Goal: Feedback & Contribution: Leave review/rating

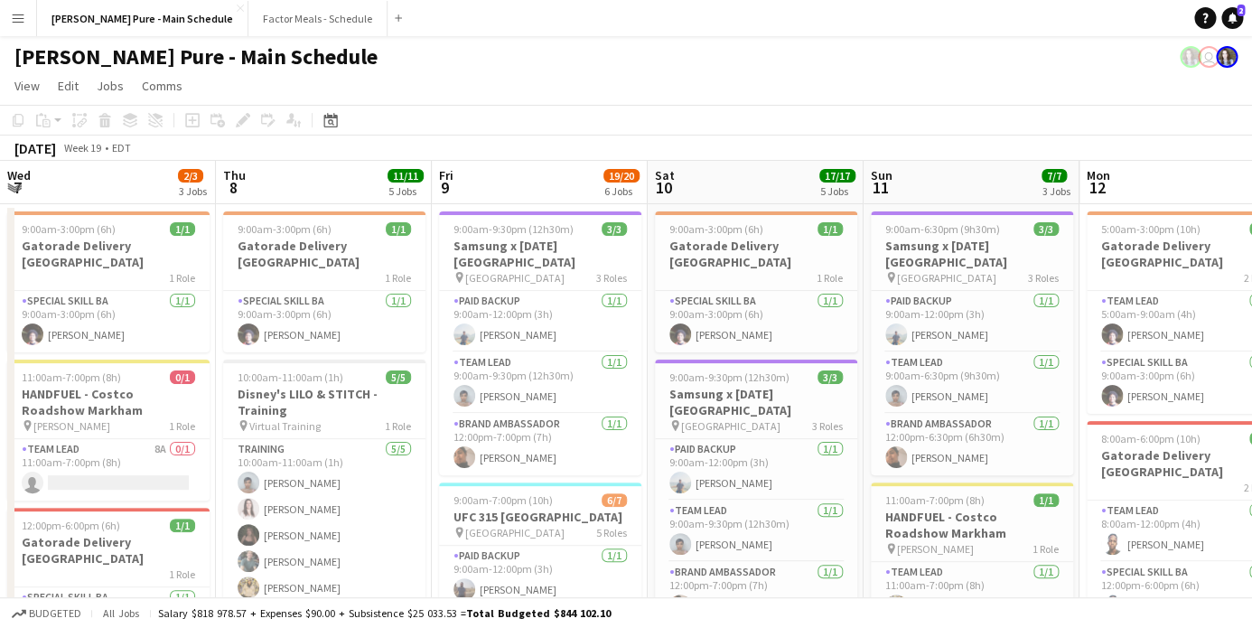
scroll to position [0, 479]
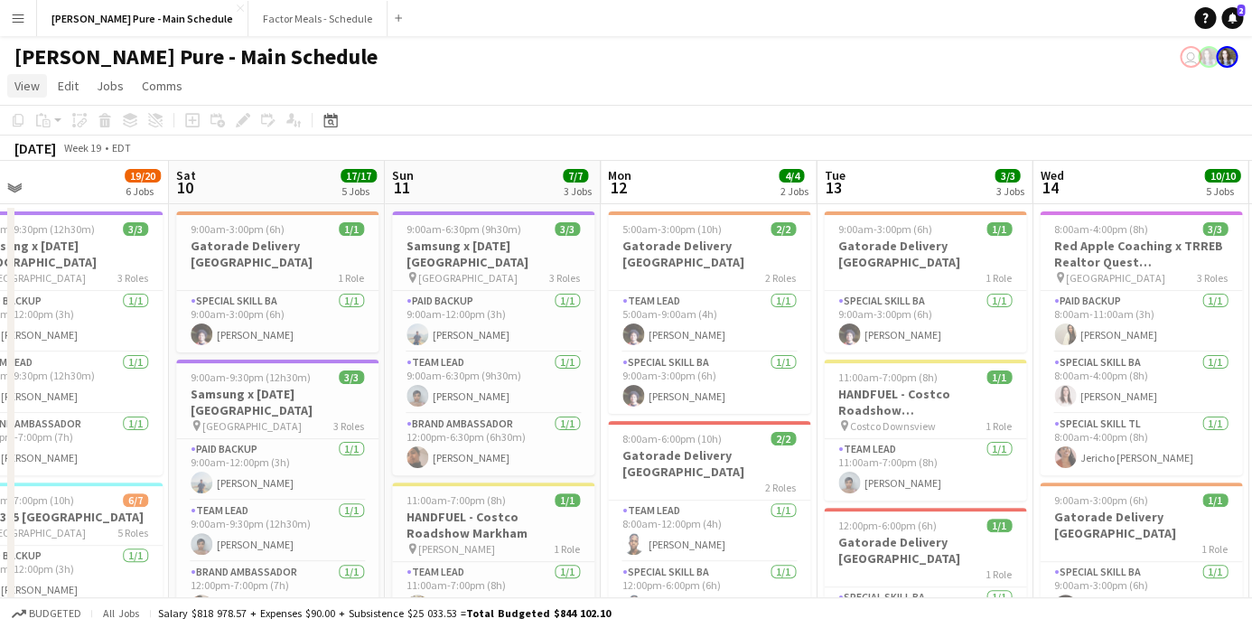
click at [27, 80] on span "View" at bounding box center [26, 86] width 25 height 16
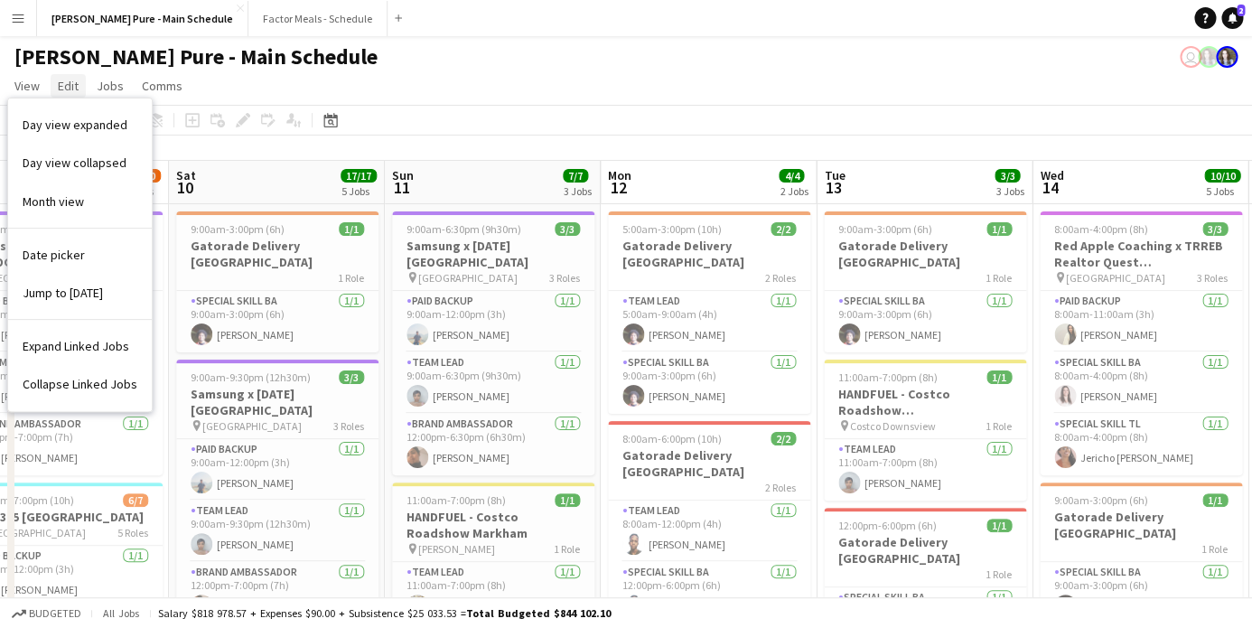
click at [73, 83] on span "Edit" at bounding box center [68, 86] width 21 height 16
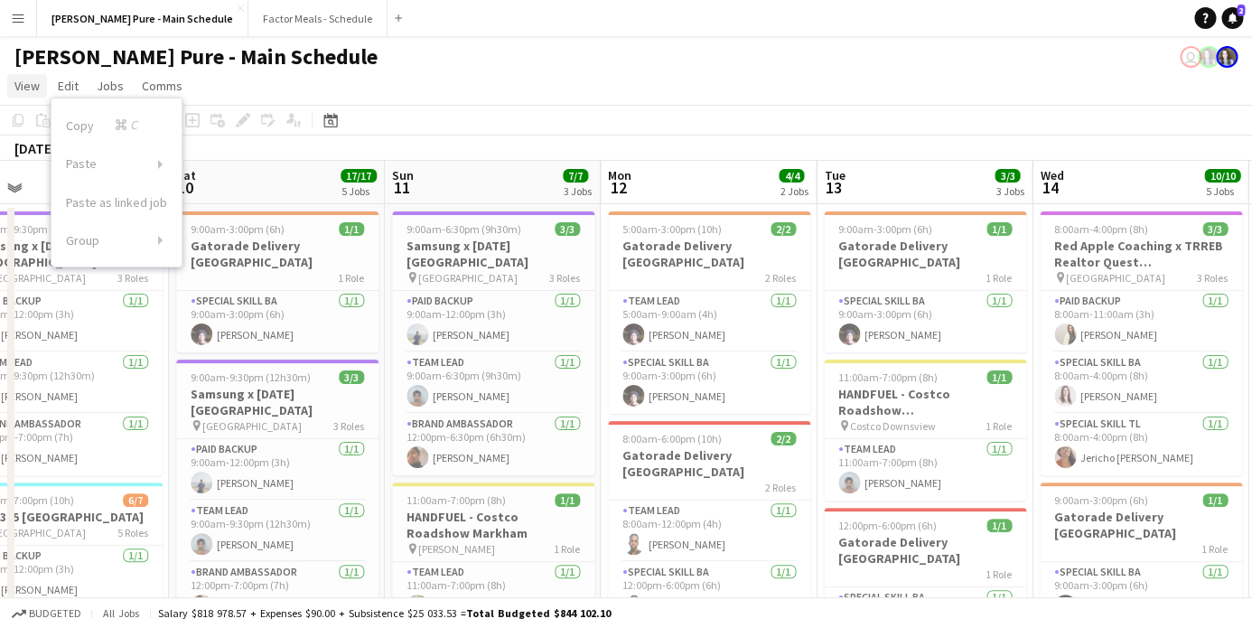
click at [26, 87] on span "View" at bounding box center [26, 86] width 25 height 16
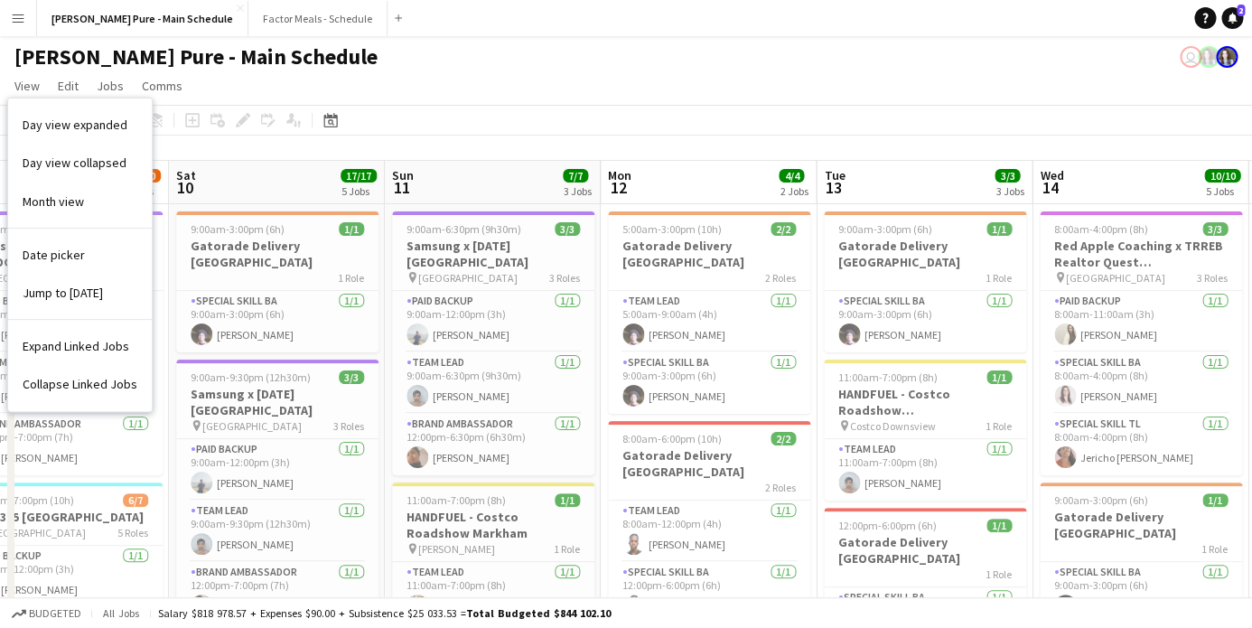
click at [17, 16] on app-icon "Menu" at bounding box center [18, 18] width 14 height 14
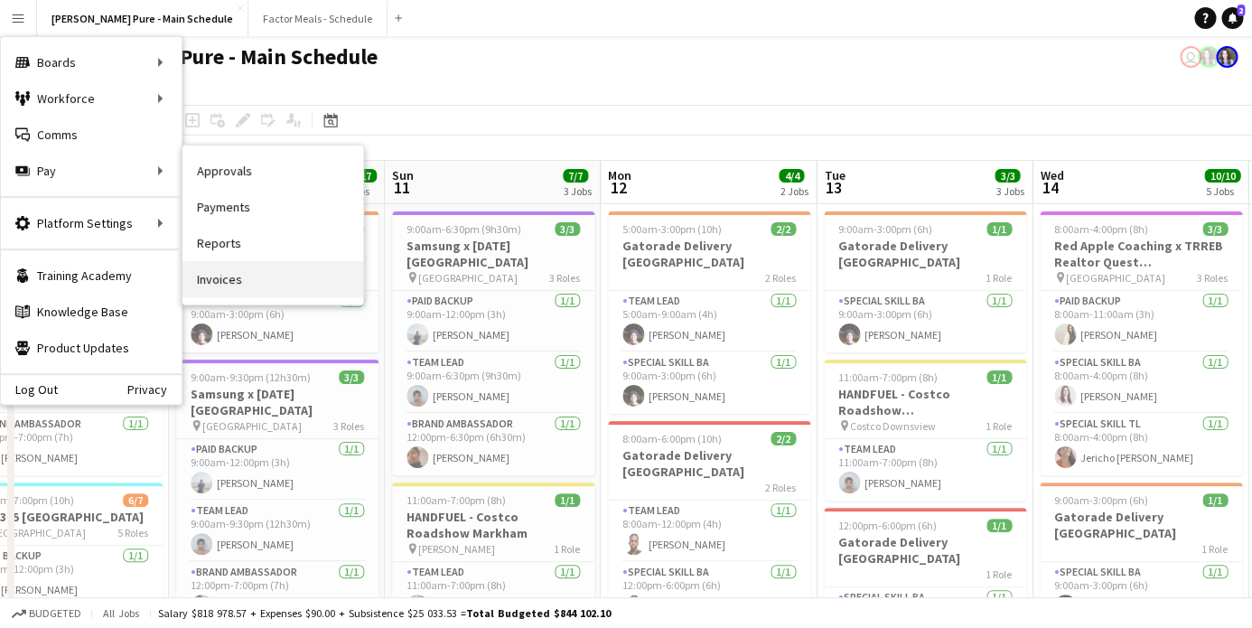
click at [225, 276] on link "Invoices" at bounding box center [273, 279] width 181 height 36
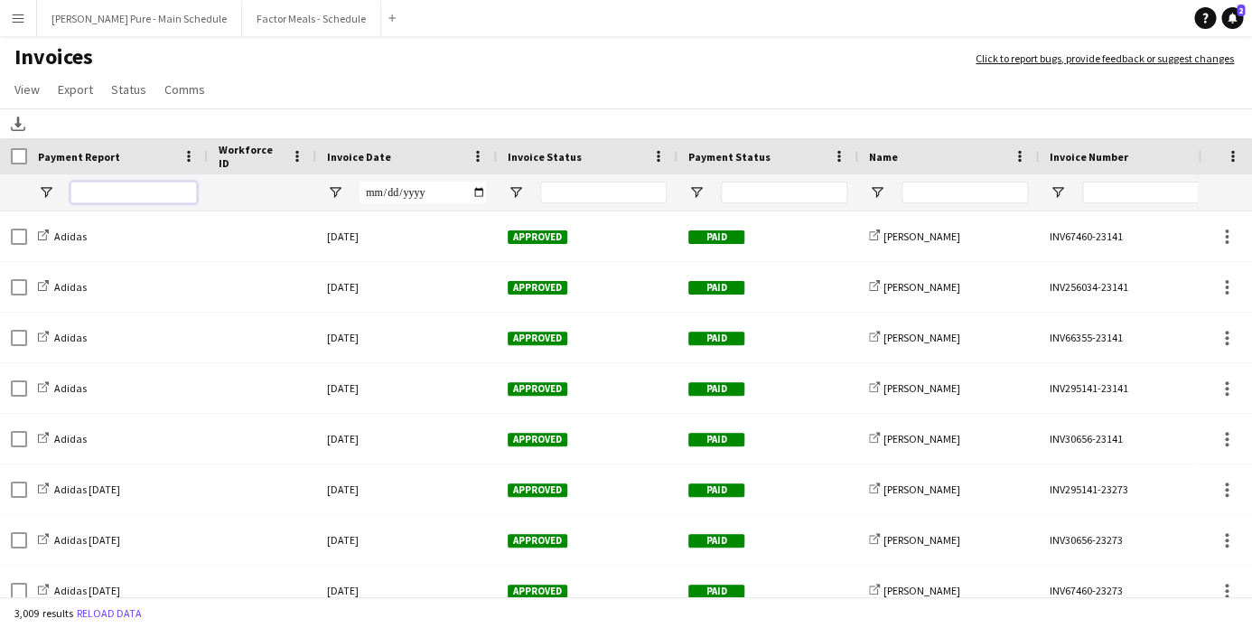
click at [102, 200] on input "Payment Report Filter Input" at bounding box center [133, 193] width 126 height 22
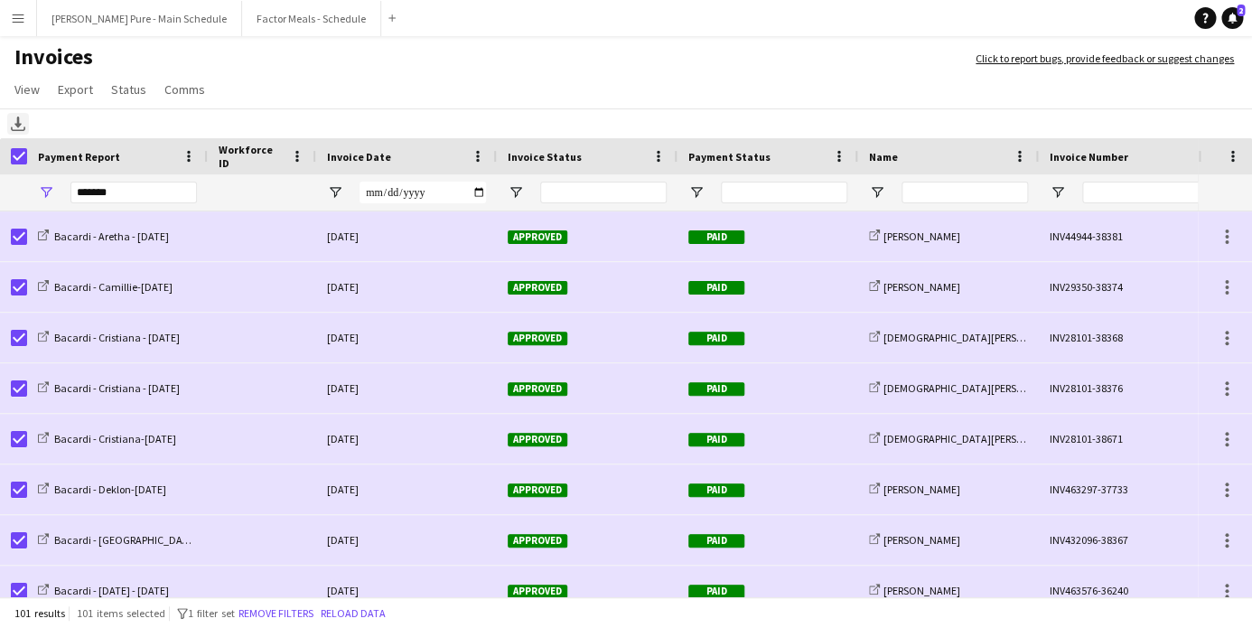
click at [19, 126] on icon at bounding box center [17, 122] width 7 height 11
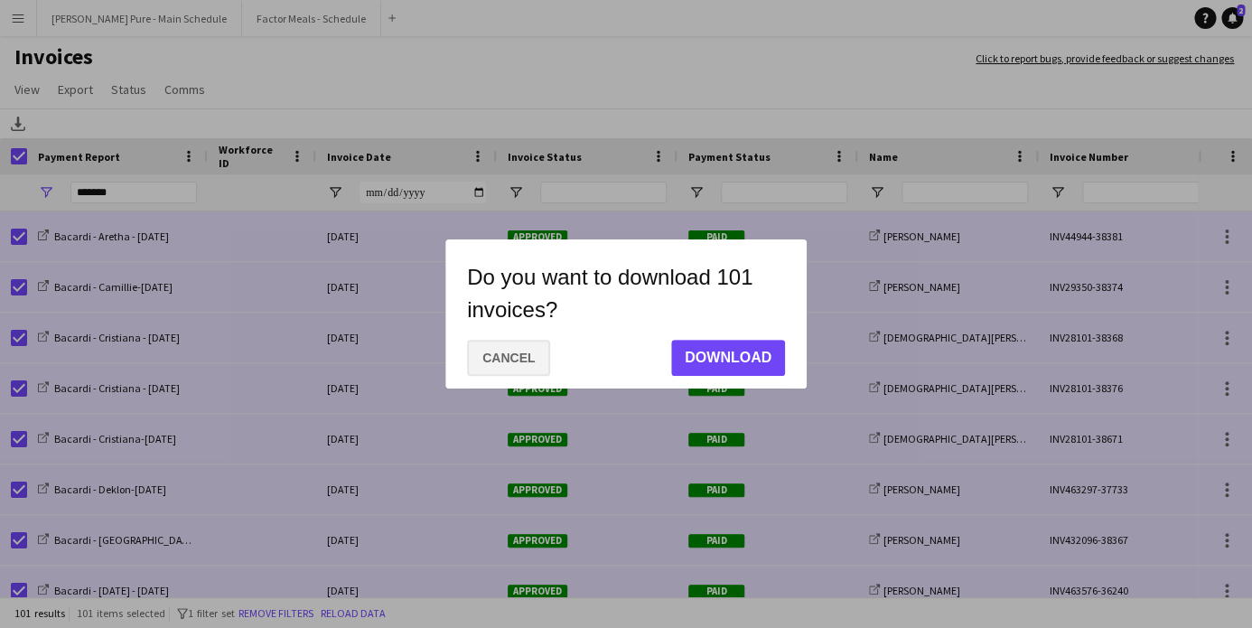
click at [500, 362] on button "Cancel" at bounding box center [508, 358] width 83 height 36
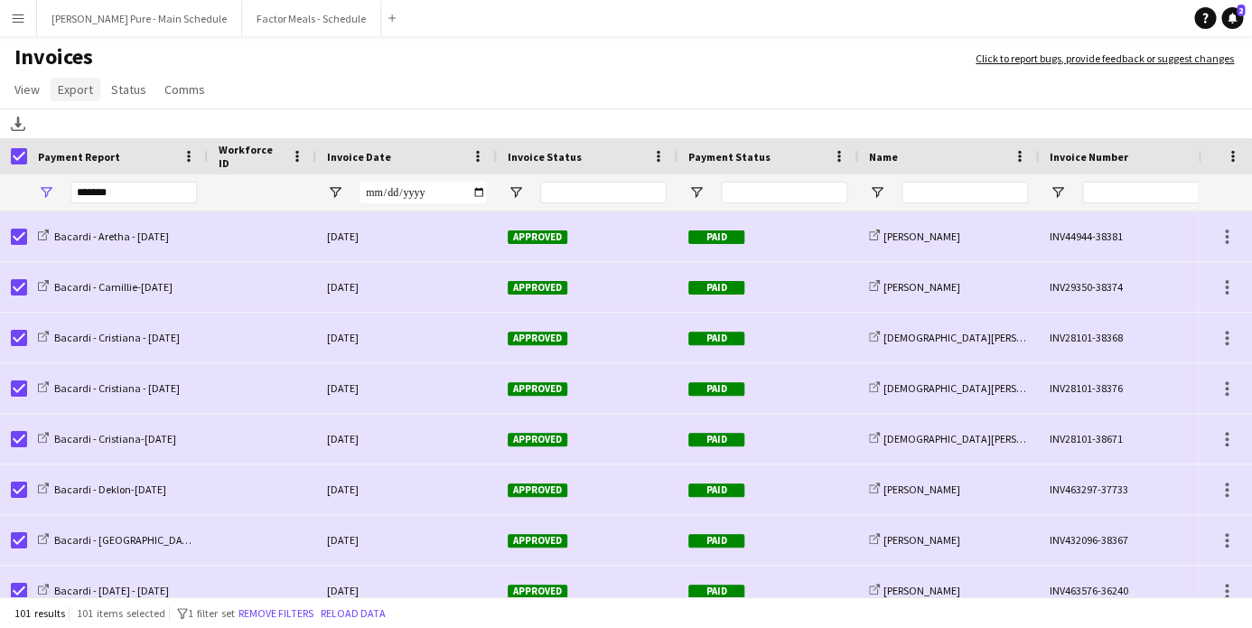
click at [76, 91] on span "Export" at bounding box center [75, 89] width 35 height 16
click at [83, 136] on span "Export as XLSX" at bounding box center [105, 128] width 79 height 16
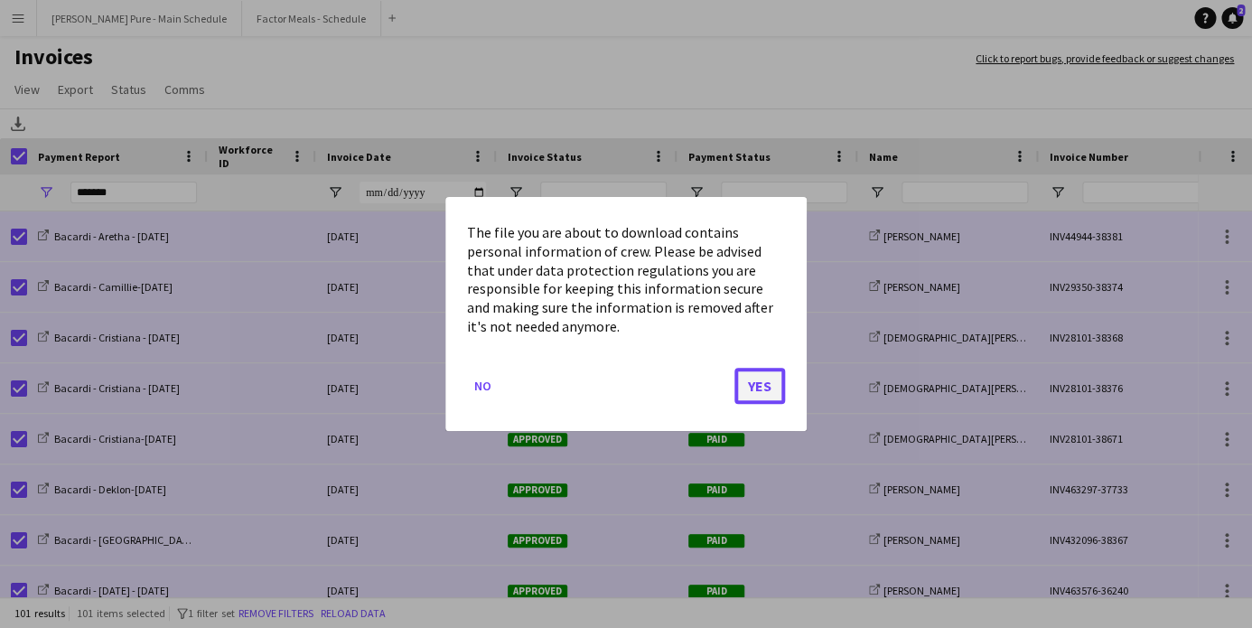
click at [771, 390] on button "Yes" at bounding box center [760, 386] width 51 height 36
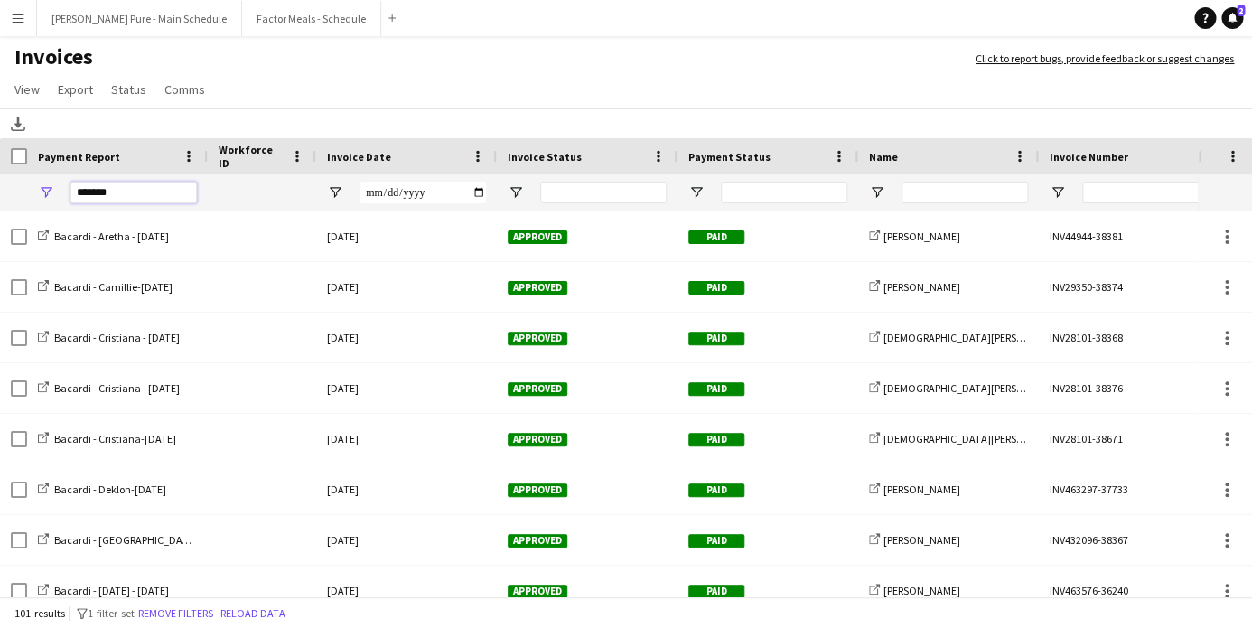
click at [123, 189] on input "*******" at bounding box center [133, 193] width 126 height 22
type input "*******"
drag, startPoint x: 121, startPoint y: 191, endPoint x: 11, endPoint y: 189, distance: 110.2
click at [70, 189] on input "*******" at bounding box center [133, 193] width 126 height 22
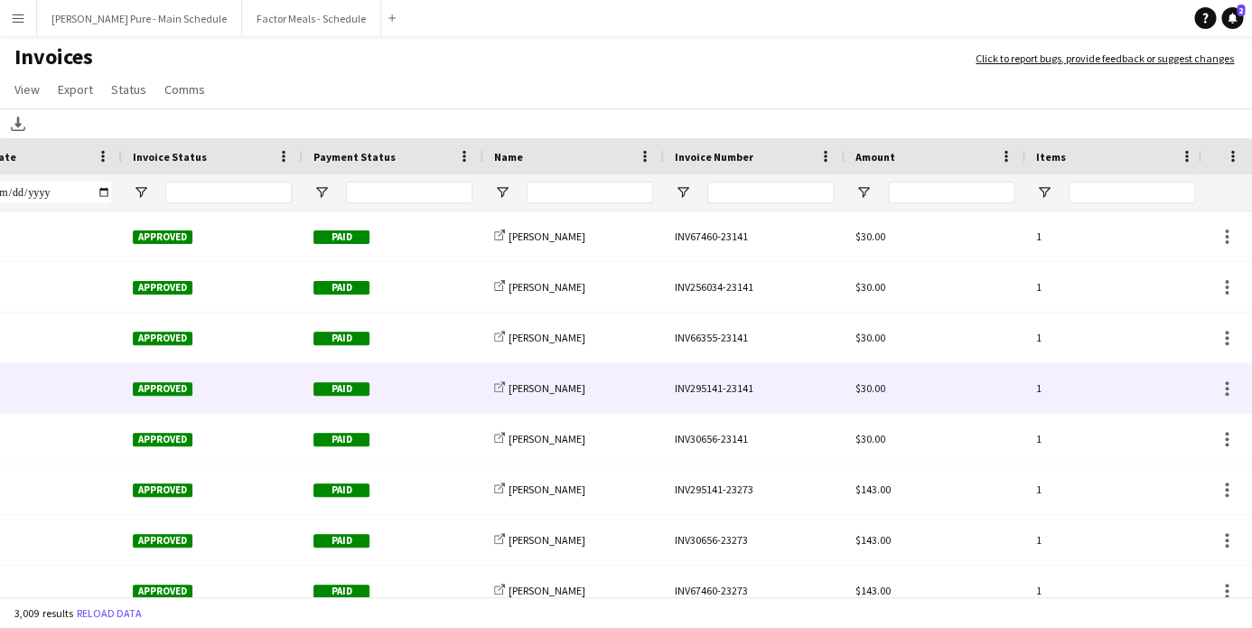
scroll to position [0, 156]
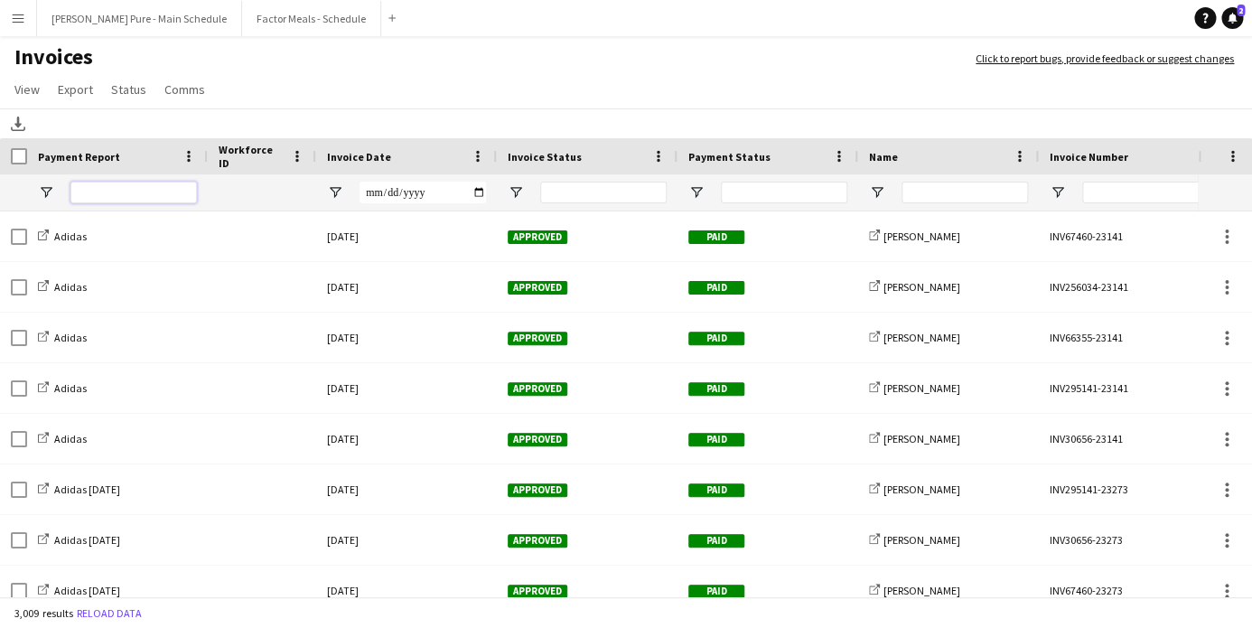
click at [115, 192] on input "Payment Report Filter Input" at bounding box center [133, 193] width 126 height 22
click at [27, 86] on span "View" at bounding box center [26, 89] width 25 height 16
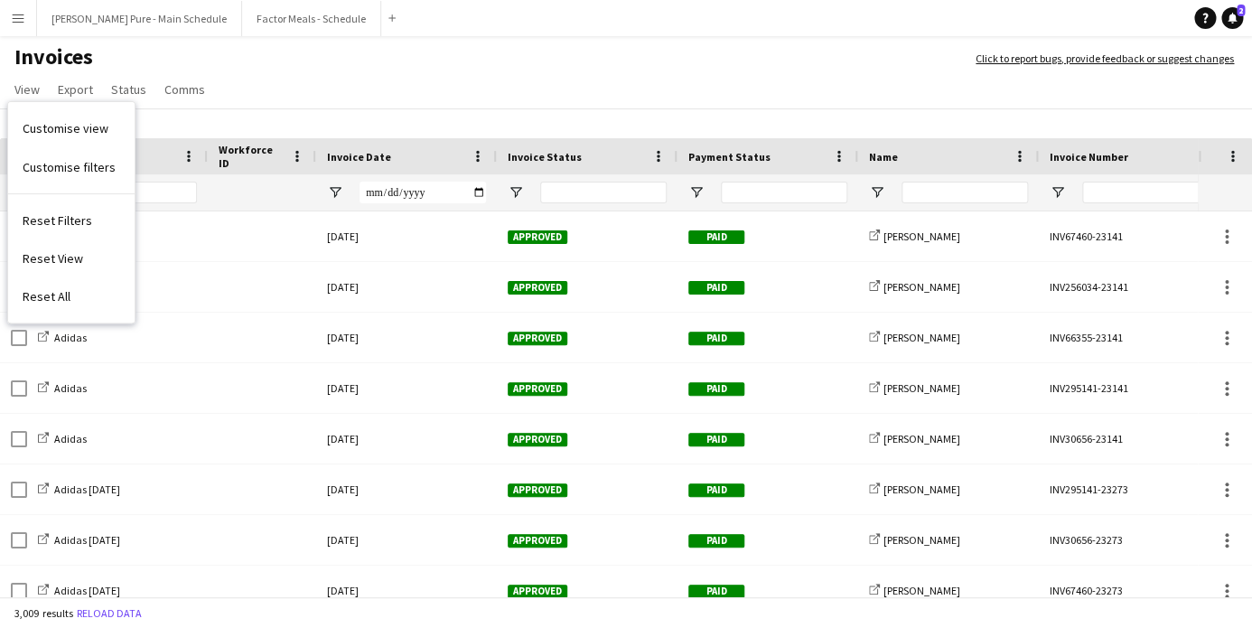
click at [14, 14] on app-icon "Menu" at bounding box center [18, 18] width 14 height 14
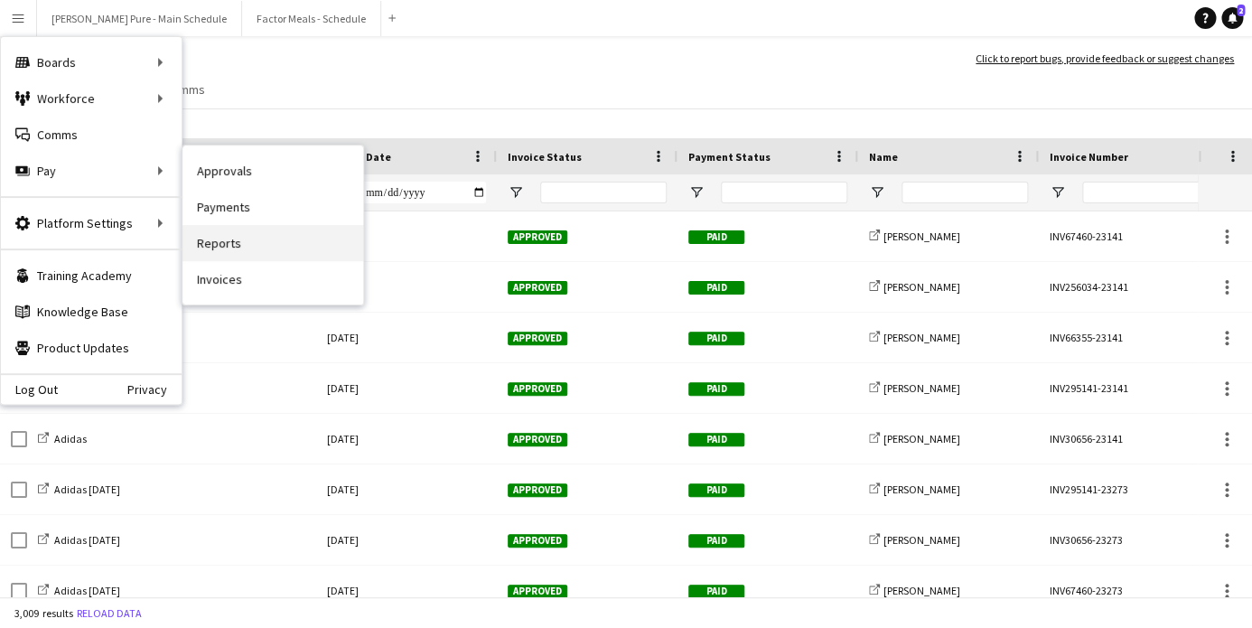
click at [217, 242] on link "Reports" at bounding box center [273, 243] width 181 height 36
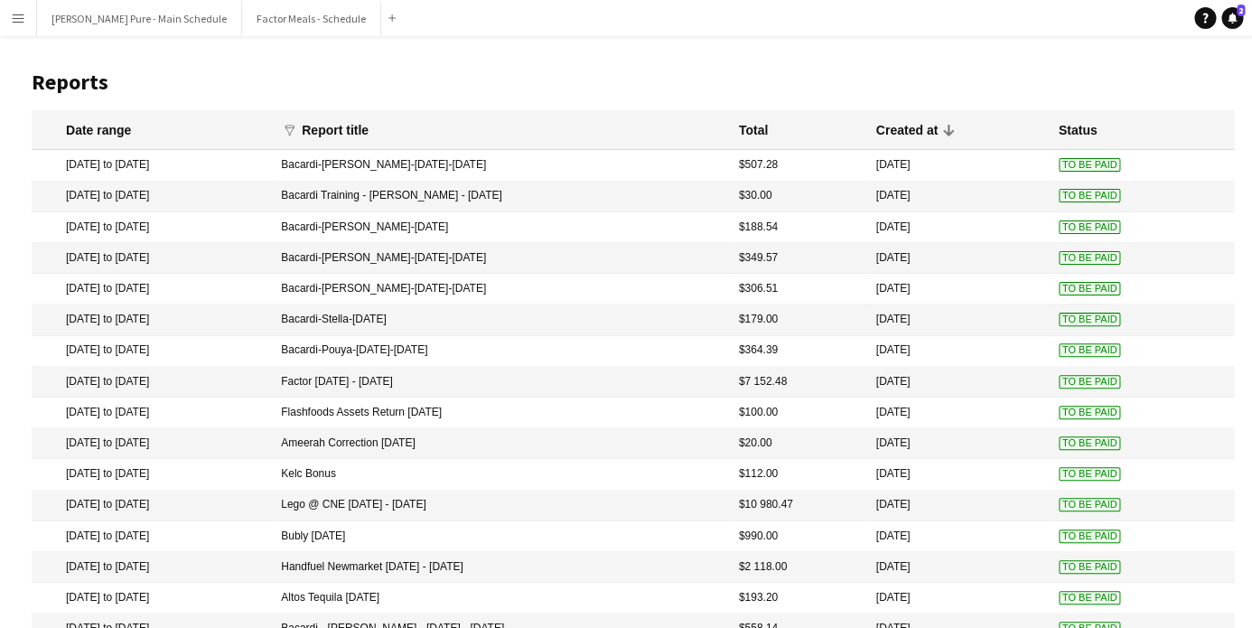
click at [14, 22] on app-icon "Menu" at bounding box center [18, 18] width 14 height 14
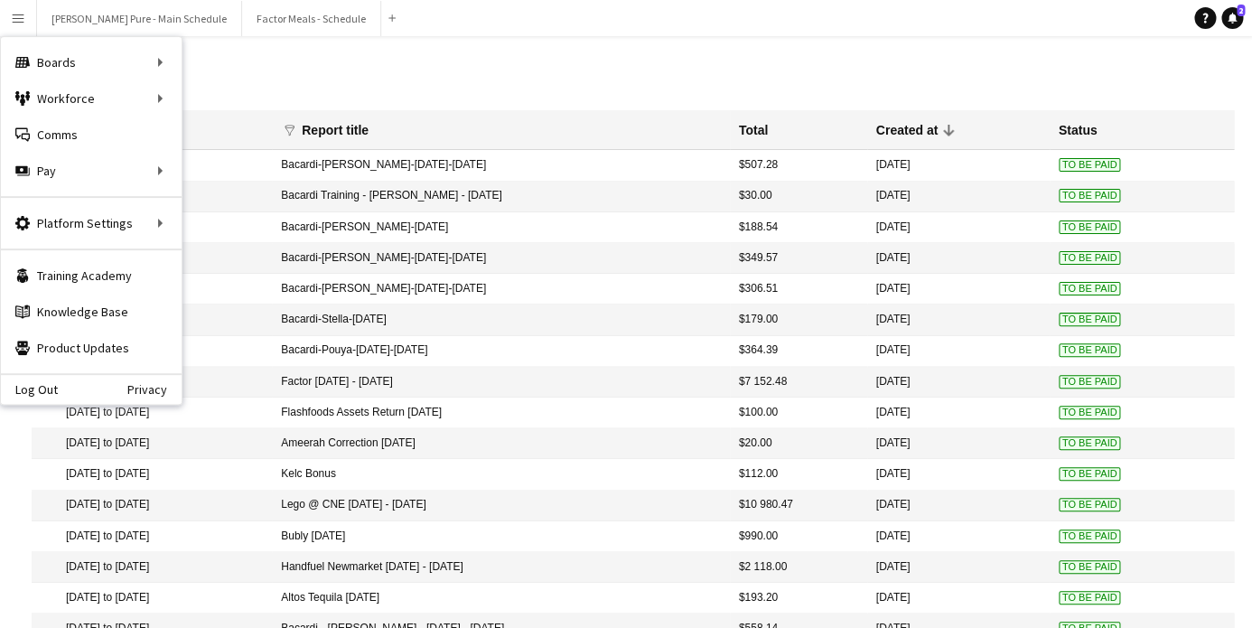
click at [386, 79] on h1 "Reports" at bounding box center [633, 82] width 1203 height 27
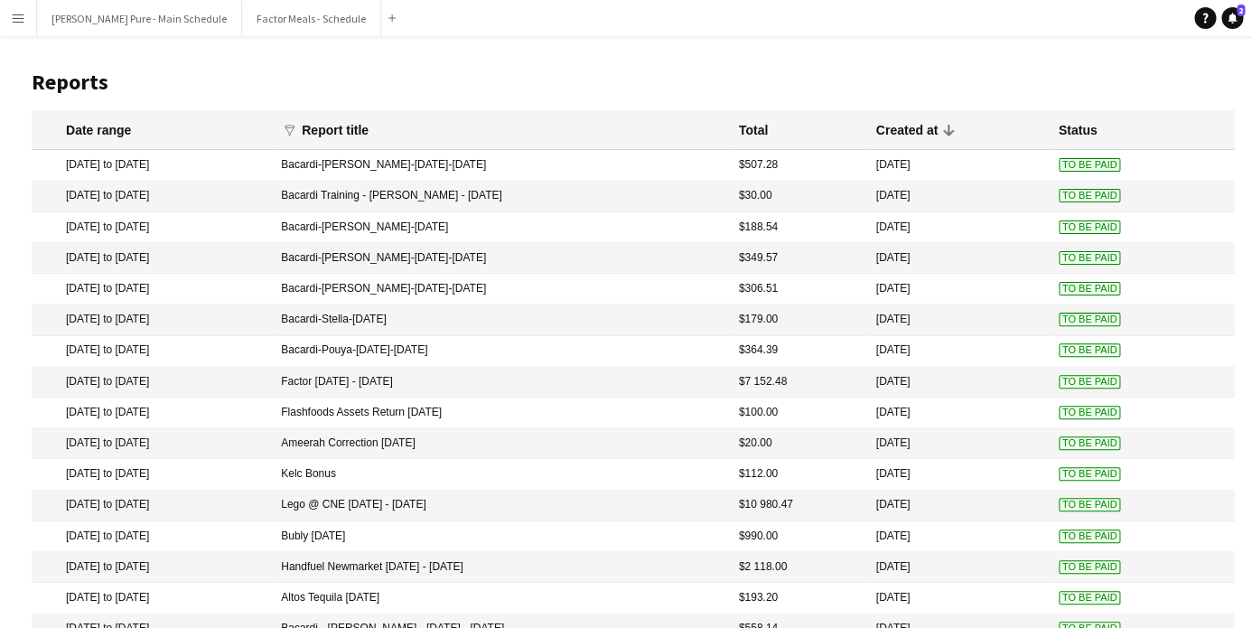
click at [903, 135] on div "Created at" at bounding box center [906, 130] width 61 height 16
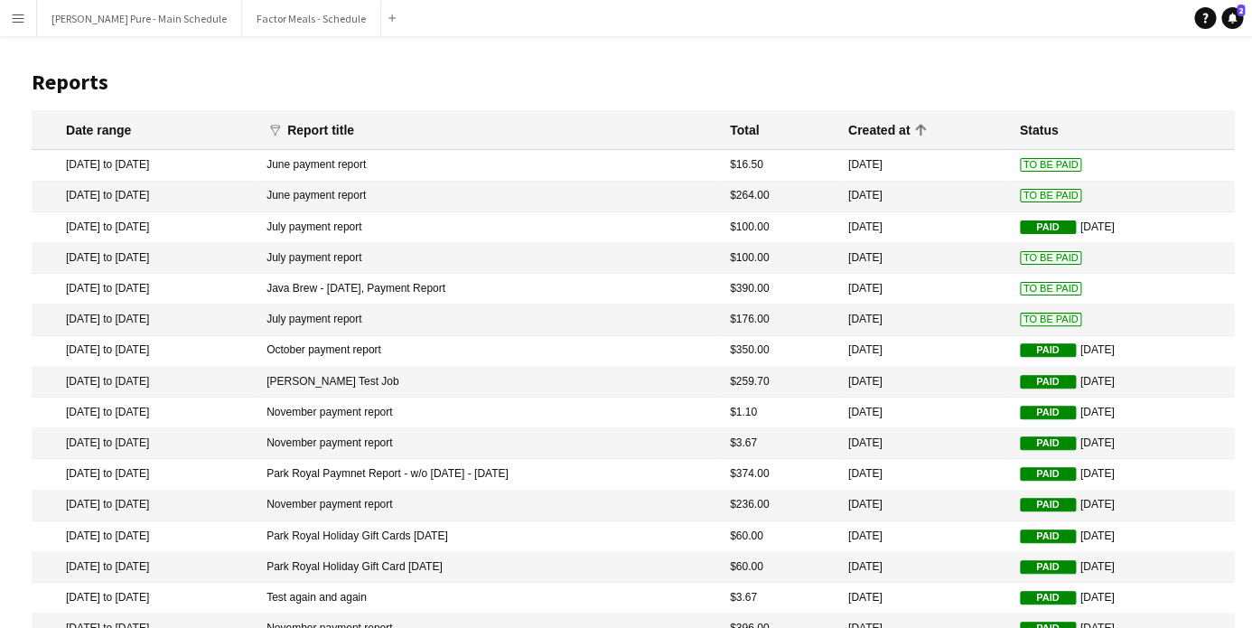
click at [872, 129] on div "Created at" at bounding box center [878, 130] width 61 height 16
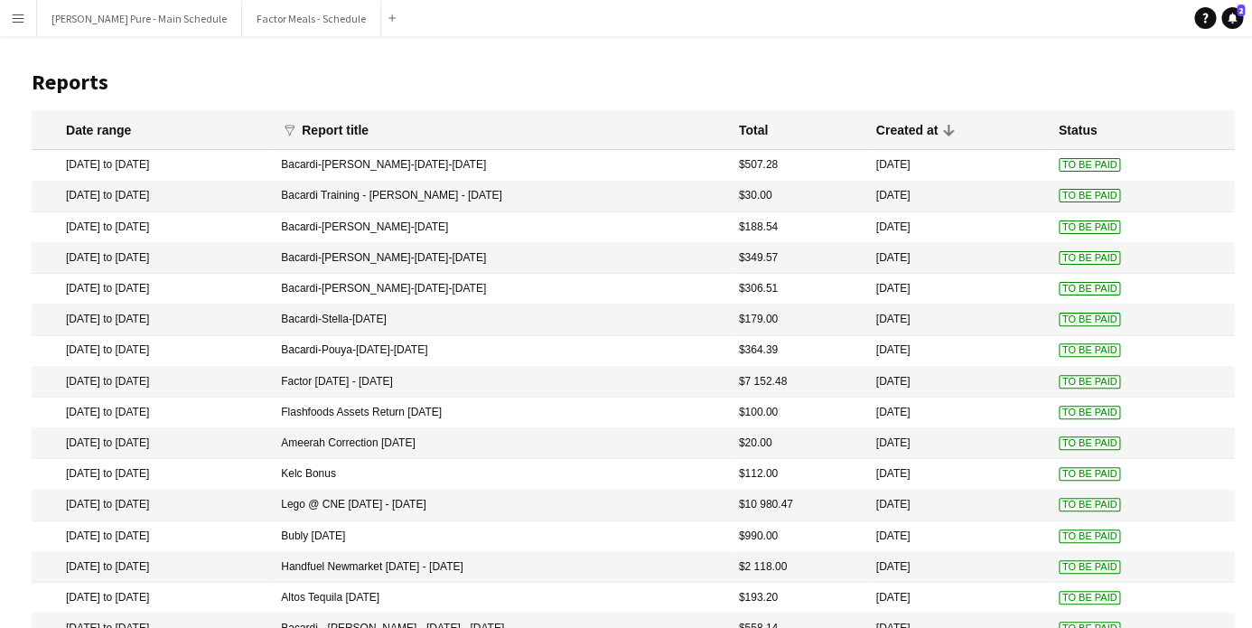
click at [20, 19] on app-icon "Menu" at bounding box center [18, 18] width 14 height 14
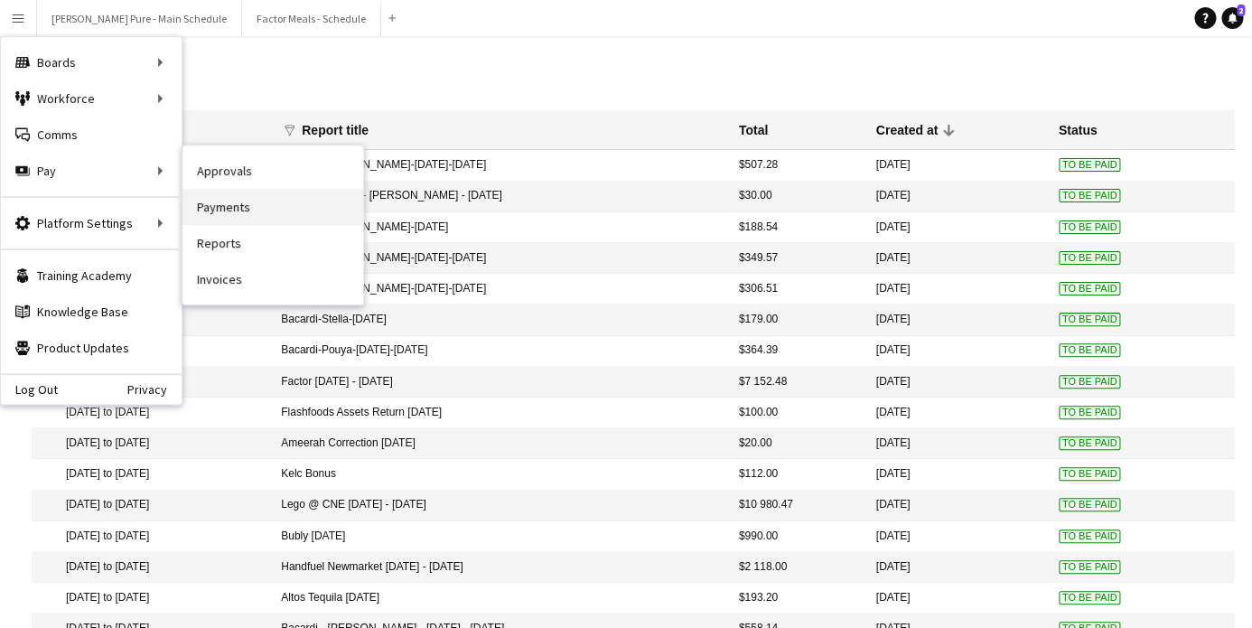
click at [199, 207] on link "Payments" at bounding box center [273, 207] width 181 height 36
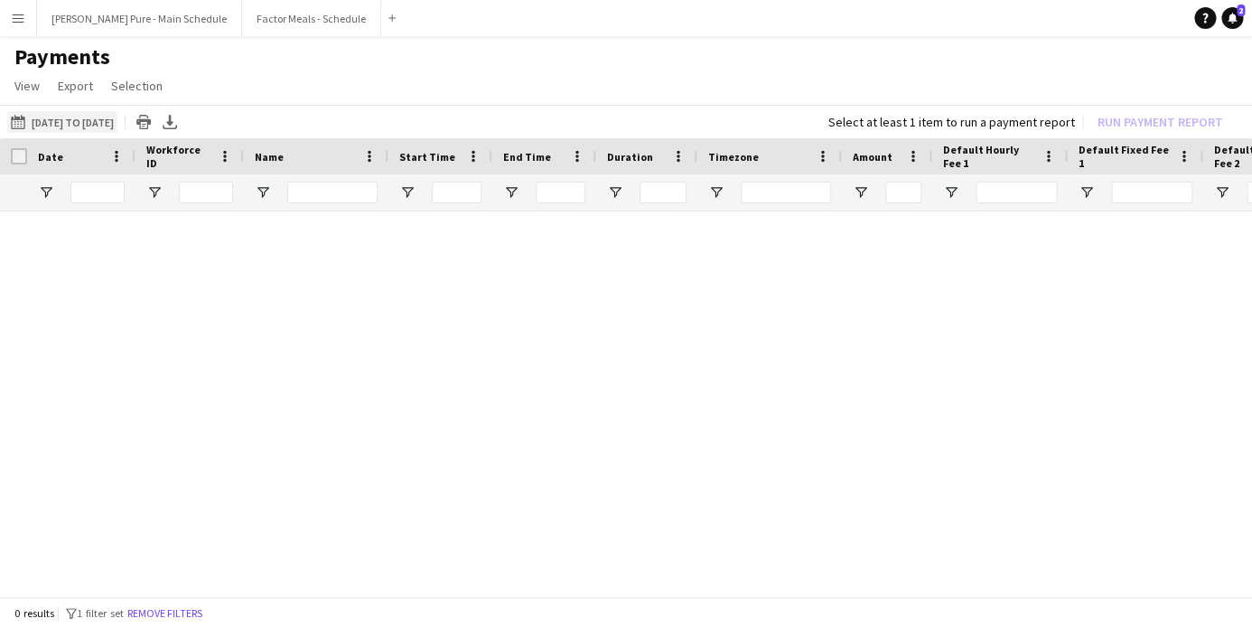
click at [107, 115] on button "[DATE] to [DATE] [DATE] to [DATE]" at bounding box center [62, 122] width 110 height 22
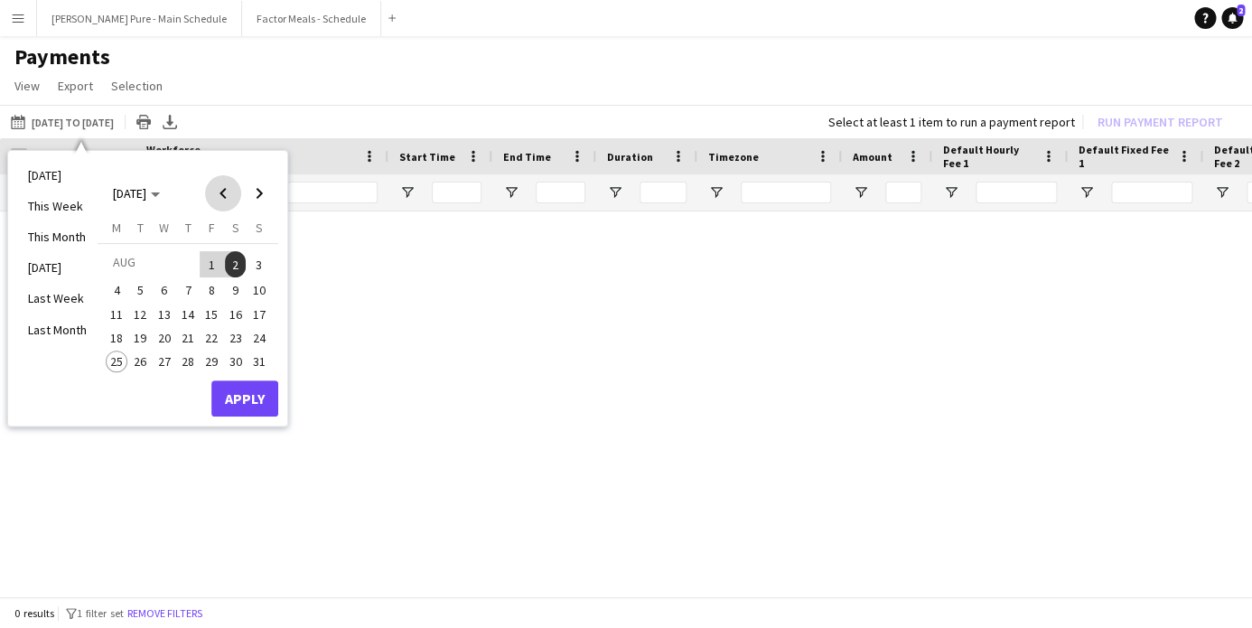
click at [229, 192] on span "Previous month" at bounding box center [223, 193] width 36 height 36
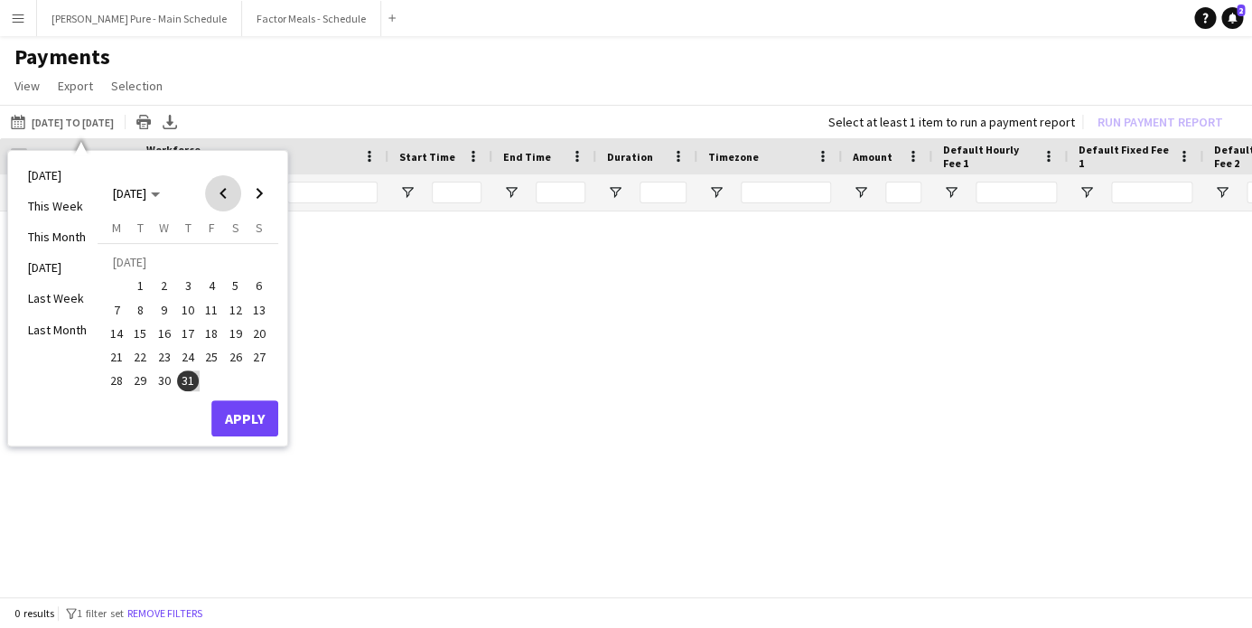
click at [228, 192] on span "Previous month" at bounding box center [223, 193] width 36 height 36
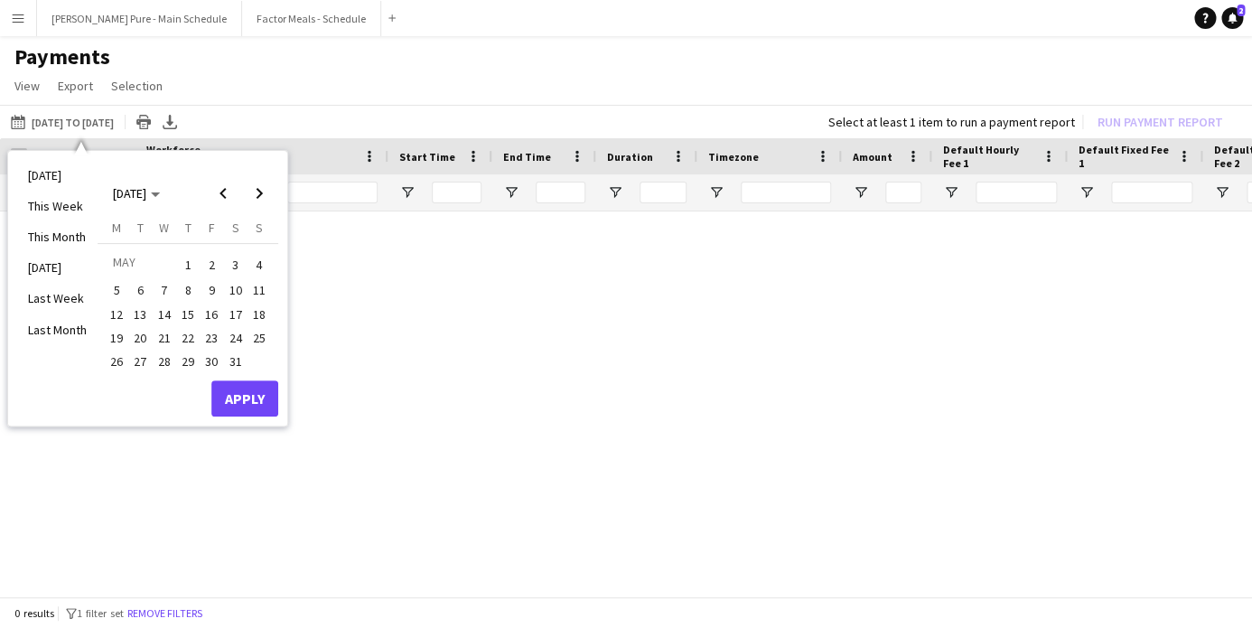
click at [123, 328] on span "19" at bounding box center [117, 338] width 22 height 22
click at [257, 201] on span "Next month" at bounding box center [259, 193] width 36 height 36
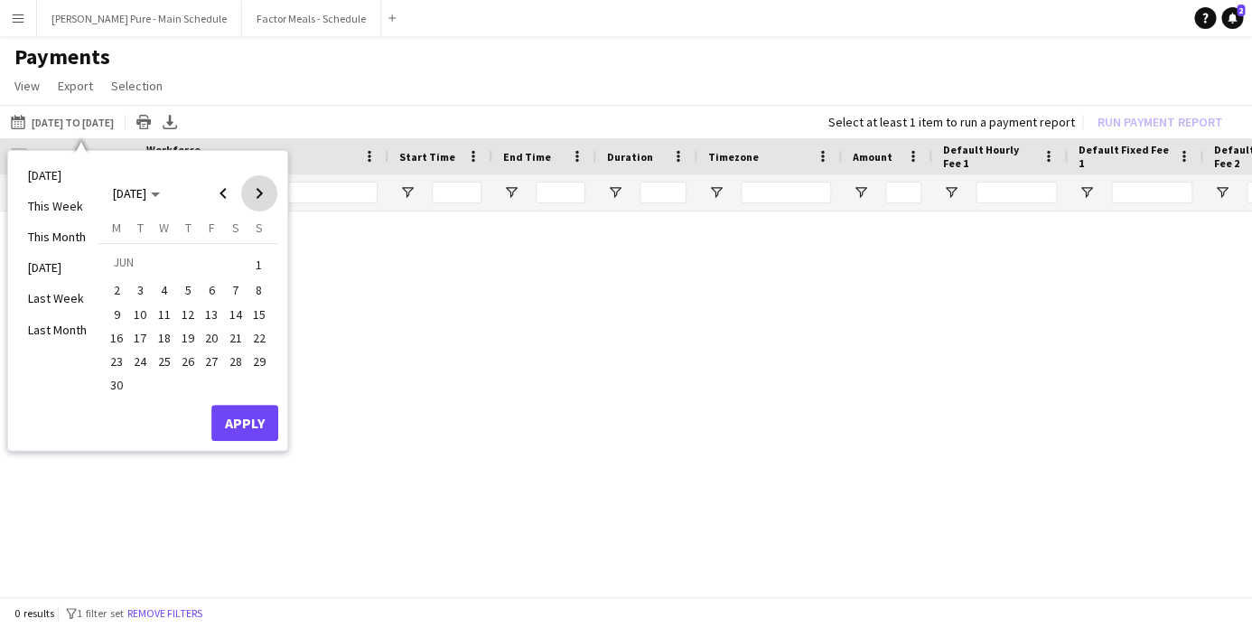
click at [257, 201] on span "Next month" at bounding box center [259, 193] width 36 height 36
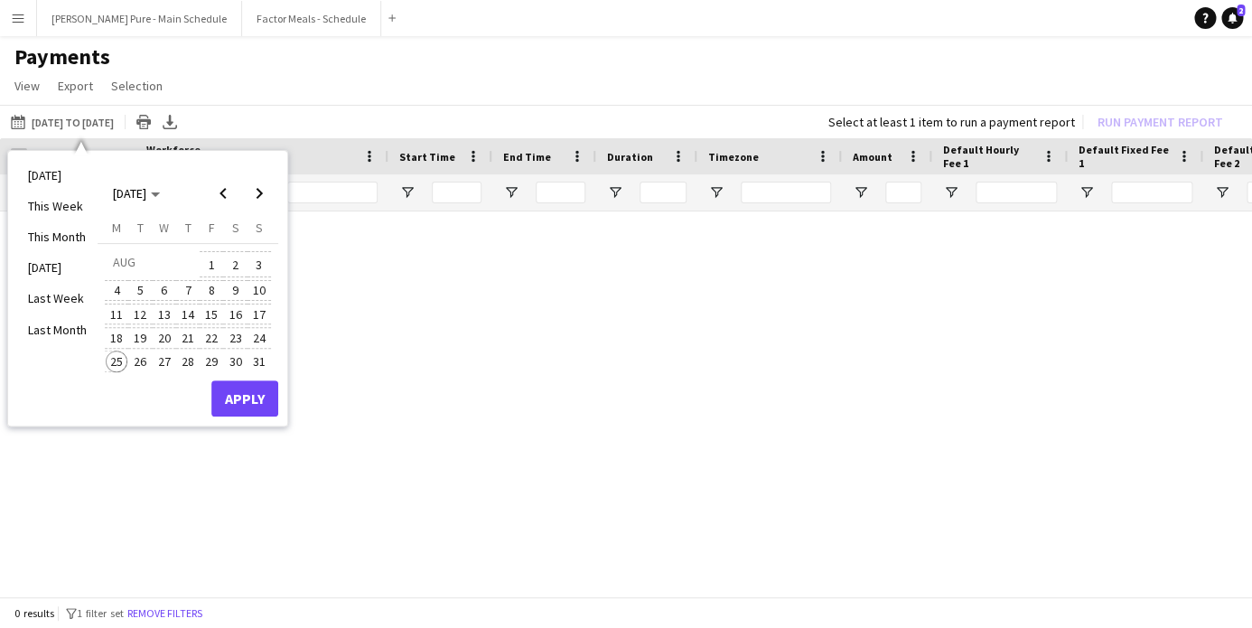
click at [113, 360] on span "25" at bounding box center [117, 362] width 22 height 22
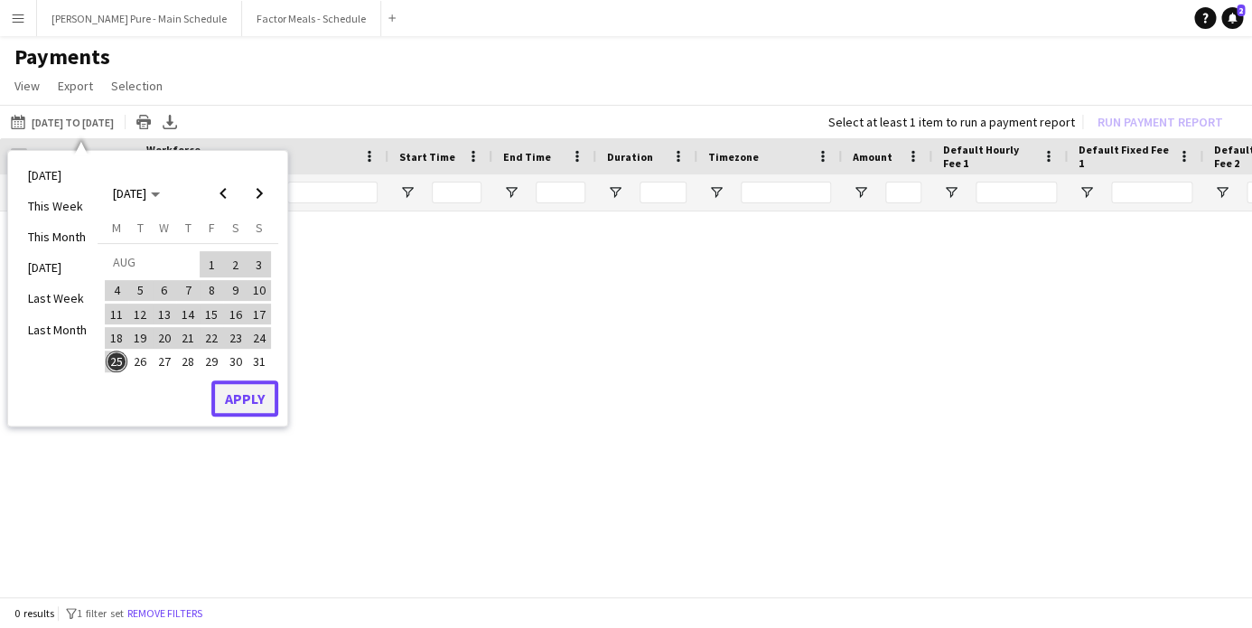
click at [249, 398] on button "Apply" at bounding box center [244, 398] width 67 height 36
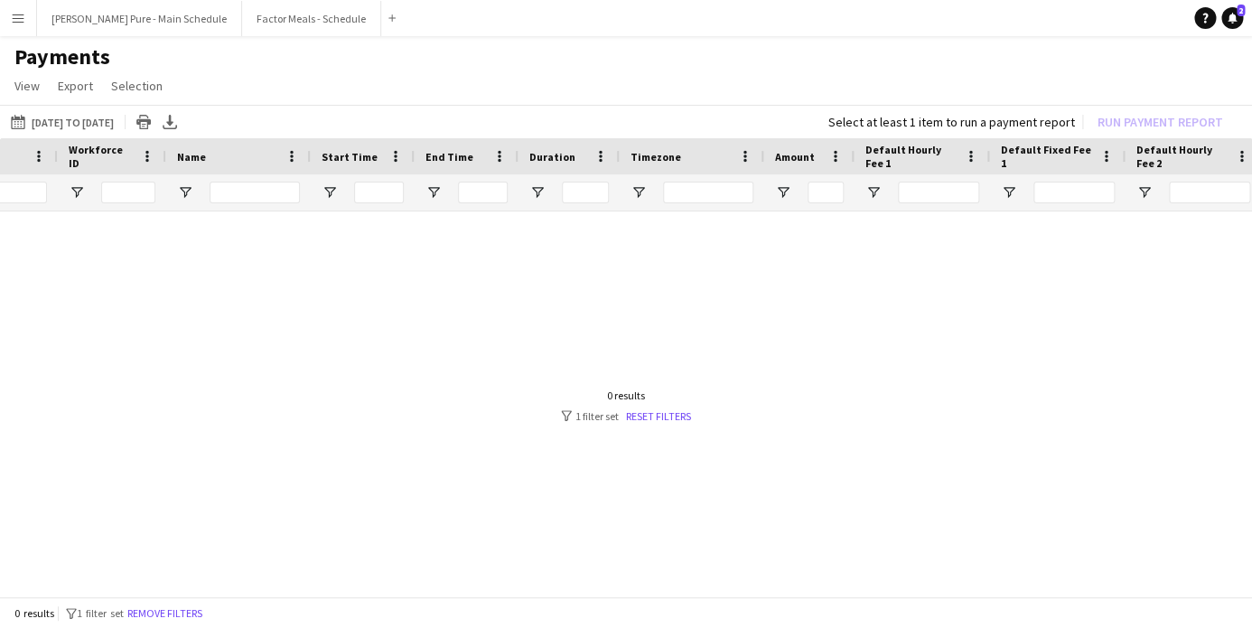
scroll to position [0, 169]
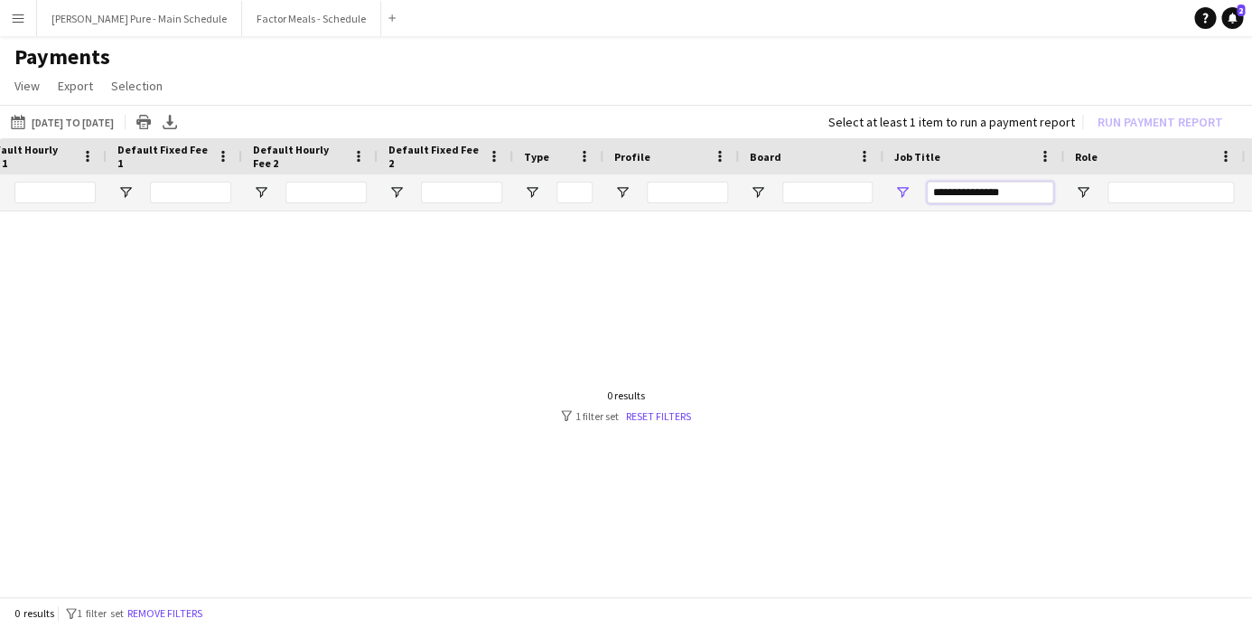
drag, startPoint x: 1011, startPoint y: 189, endPoint x: 739, endPoint y: 164, distance: 273.1
click at [927, 182] on input "**********" at bounding box center [990, 193] width 126 height 22
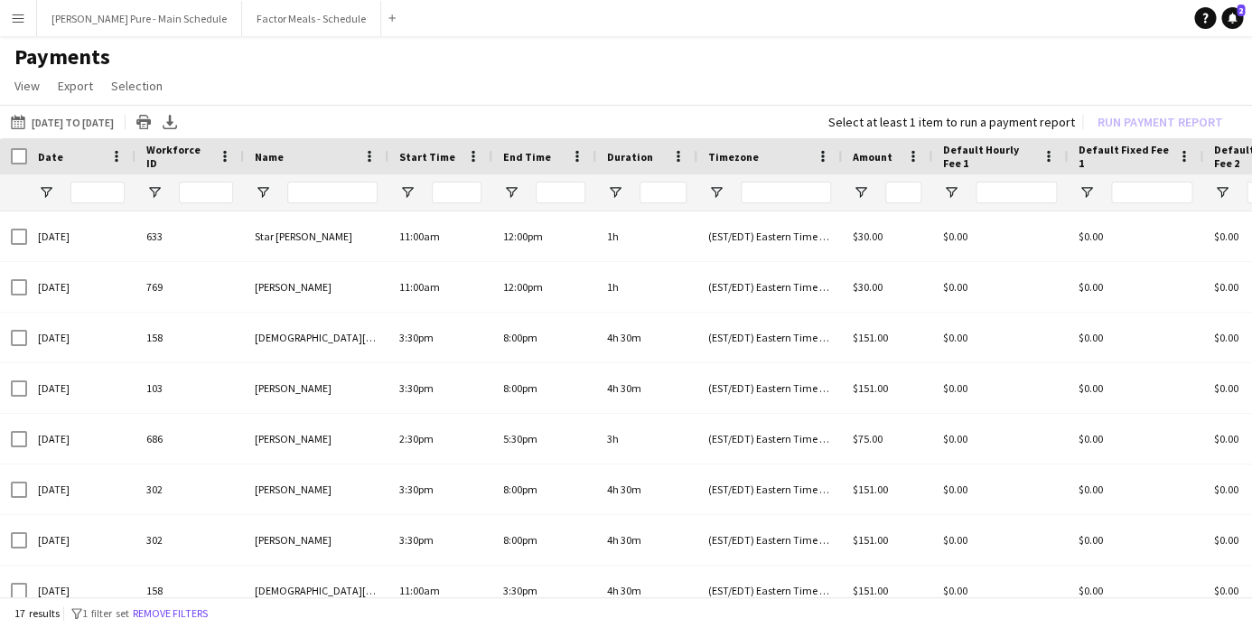
type input "*******"
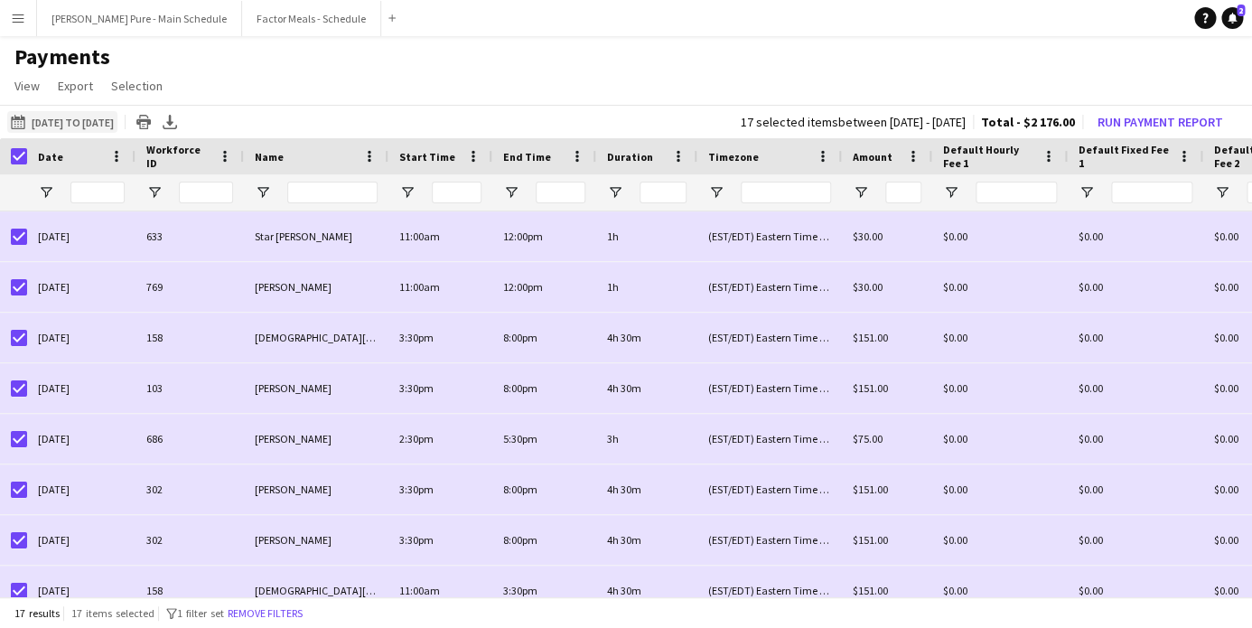
click at [71, 119] on button "[DATE] to [DATE] [DATE] to [DATE]" at bounding box center [62, 122] width 110 height 22
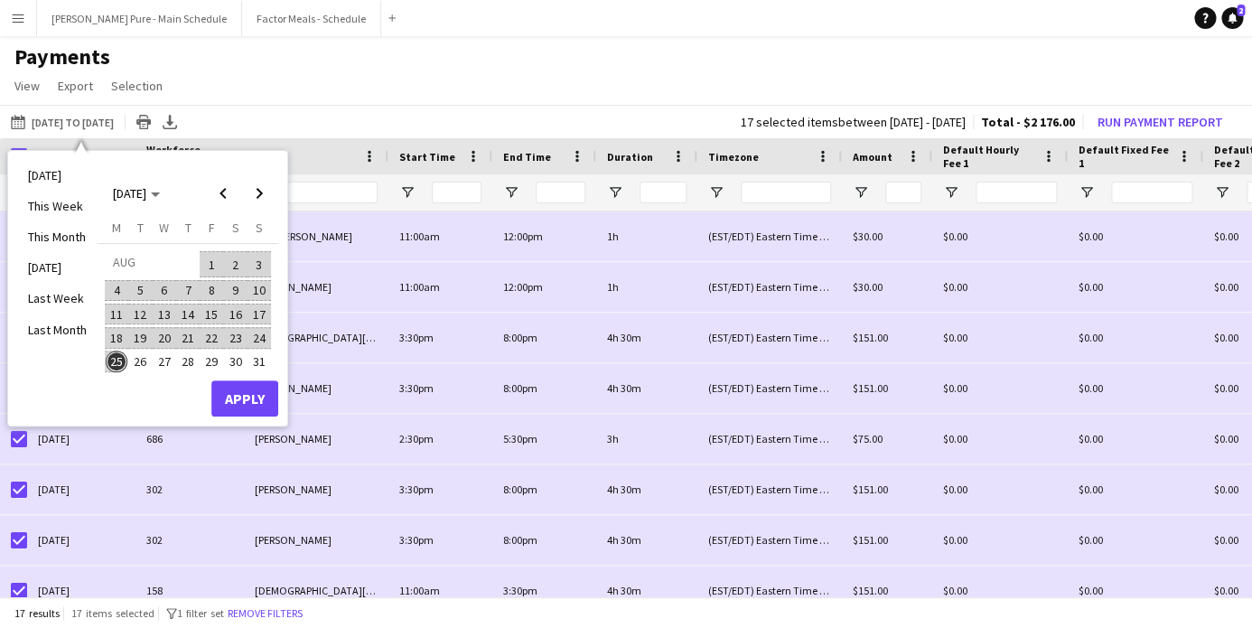
click at [115, 359] on span "25" at bounding box center [117, 362] width 22 height 22
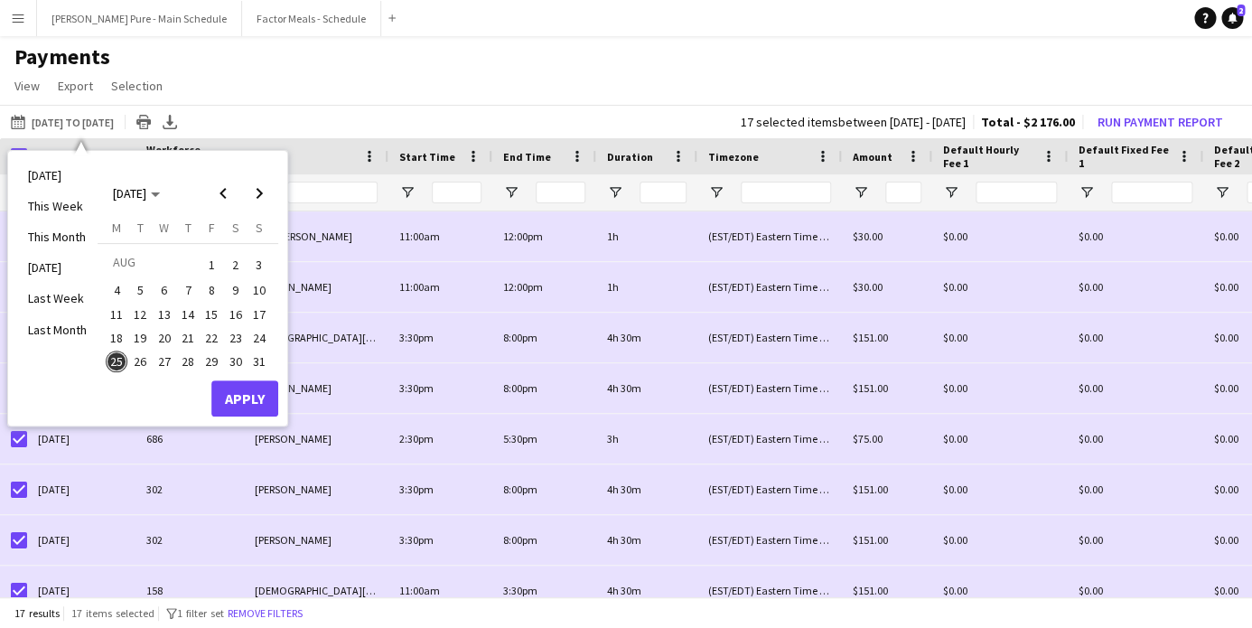
click at [424, 29] on app-navbar "Menu Boards Boards Boards All jobs Status Workforce Workforce My Workforce Recr…" at bounding box center [626, 18] width 1252 height 36
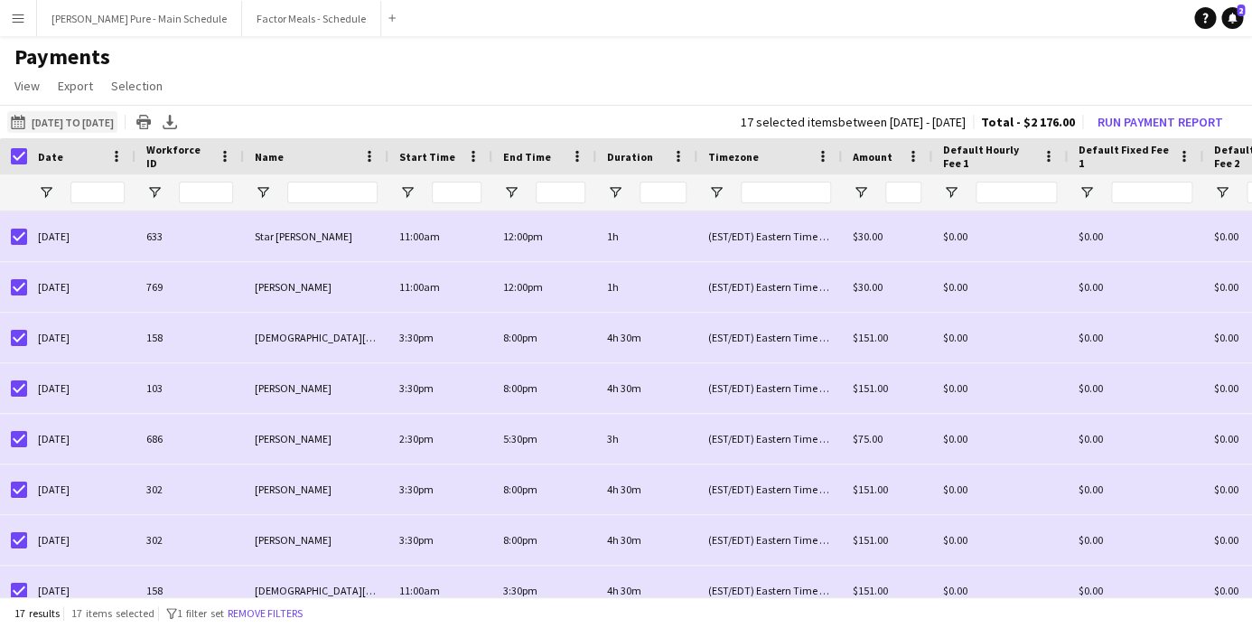
click at [74, 122] on button "[DATE] to [DATE] [DATE] to [DATE]" at bounding box center [62, 122] width 110 height 22
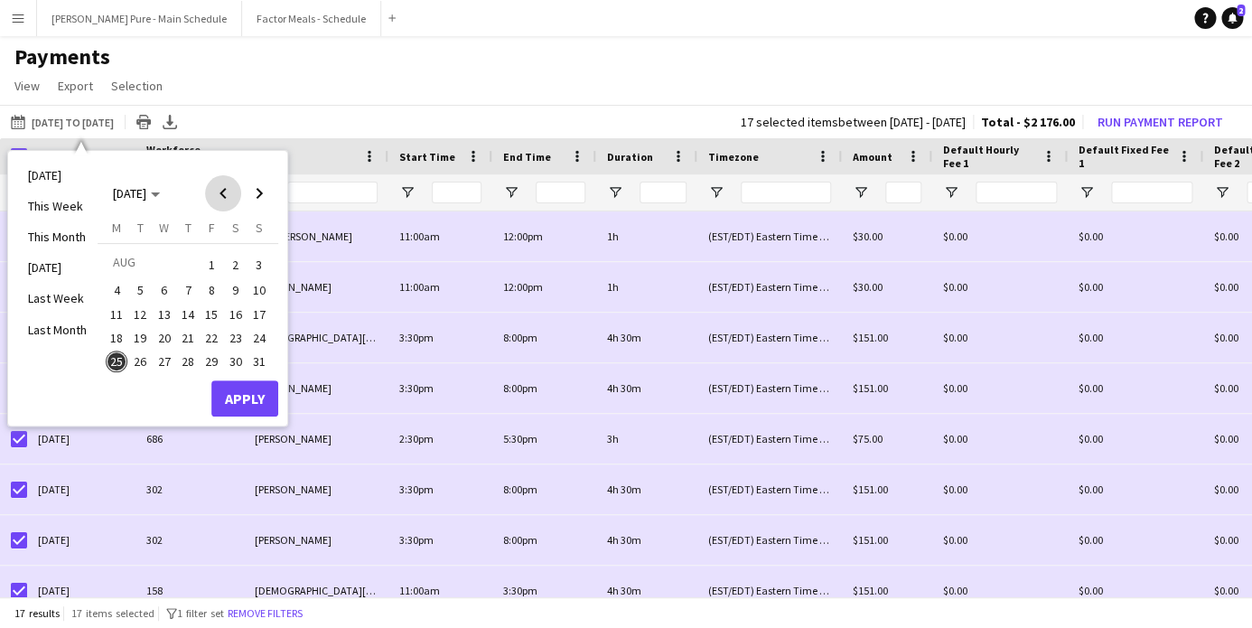
click at [225, 193] on span "Previous month" at bounding box center [223, 193] width 36 height 36
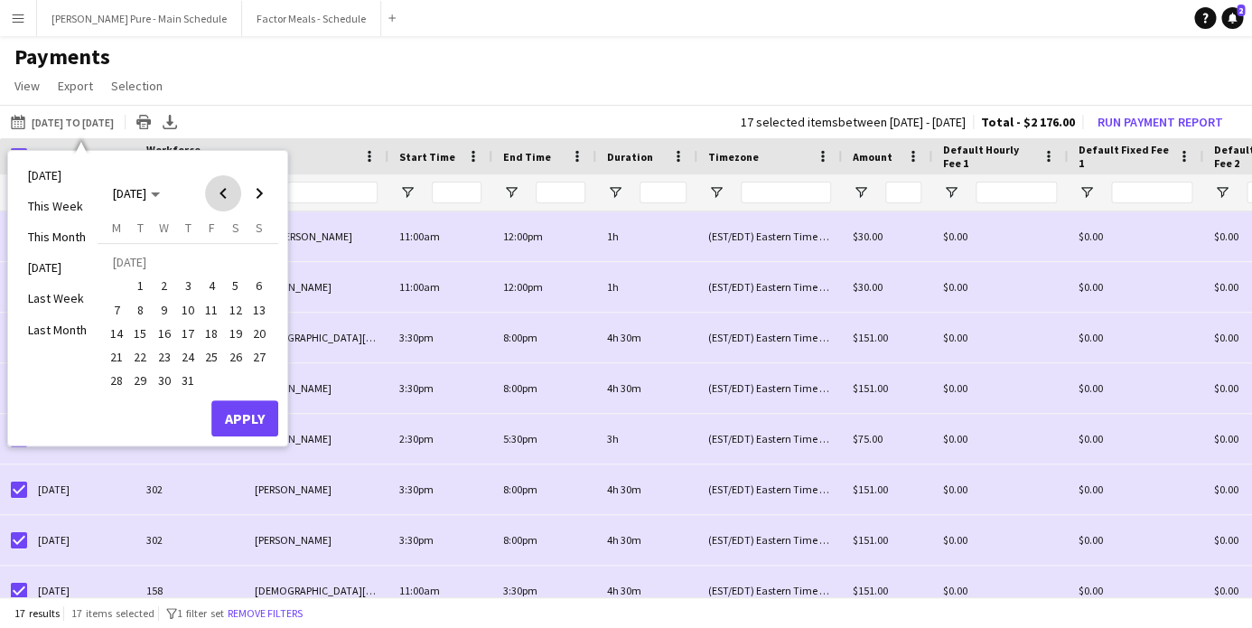
click at [225, 193] on span "Previous month" at bounding box center [223, 193] width 36 height 36
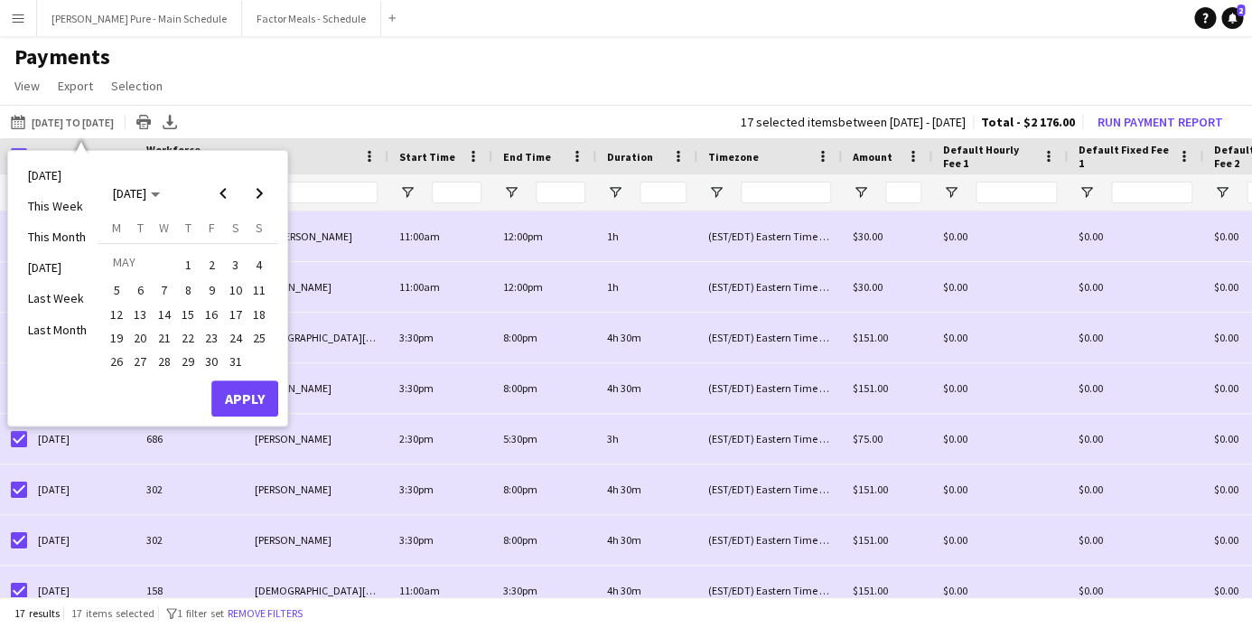
click at [116, 330] on span "19" at bounding box center [117, 338] width 22 height 22
click at [265, 197] on span "Next month" at bounding box center [259, 193] width 36 height 36
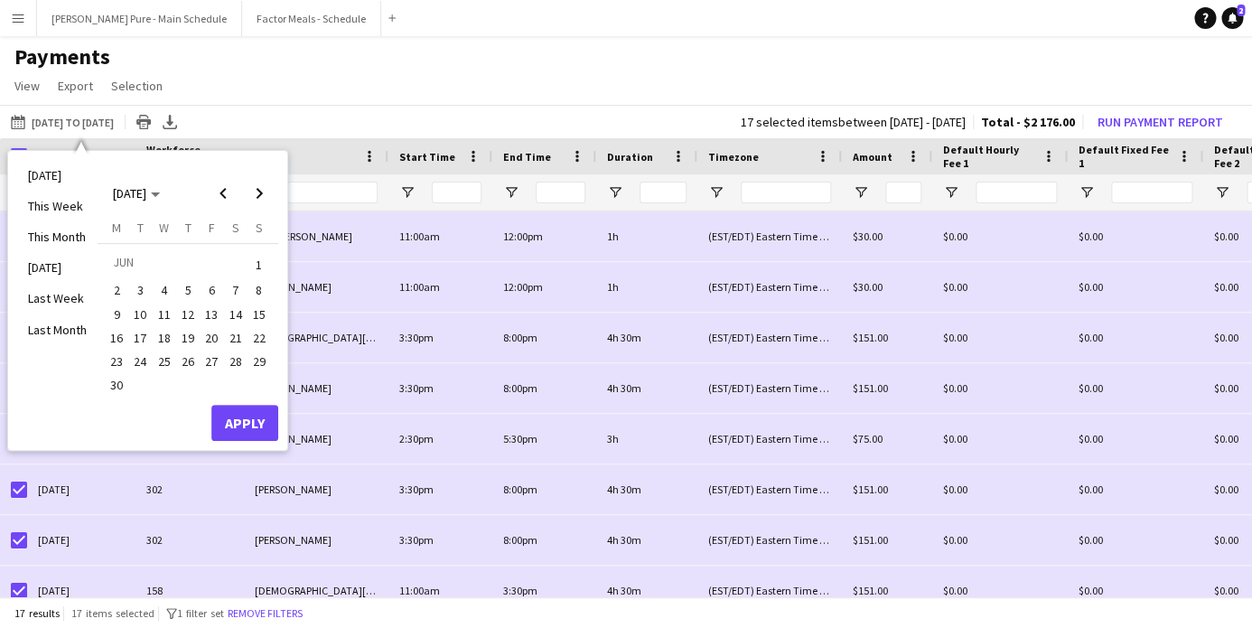
click at [115, 383] on span "30" at bounding box center [117, 386] width 22 height 22
click at [222, 188] on span "Previous month" at bounding box center [223, 193] width 36 height 36
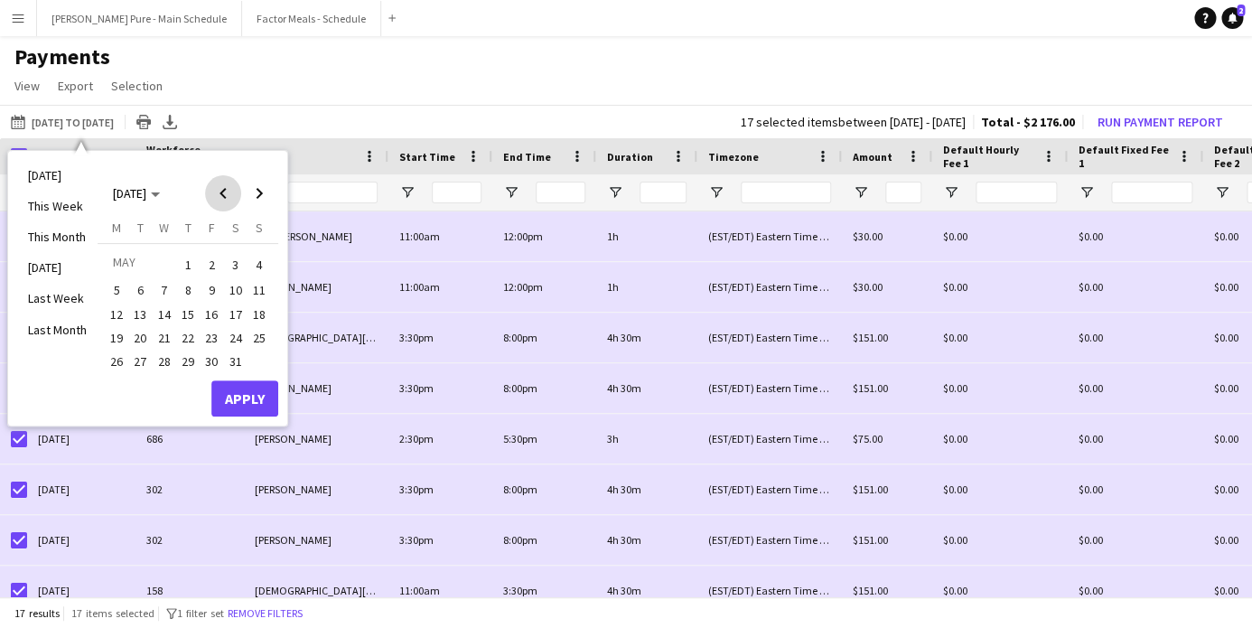
click at [219, 196] on span "Previous month" at bounding box center [223, 193] width 36 height 36
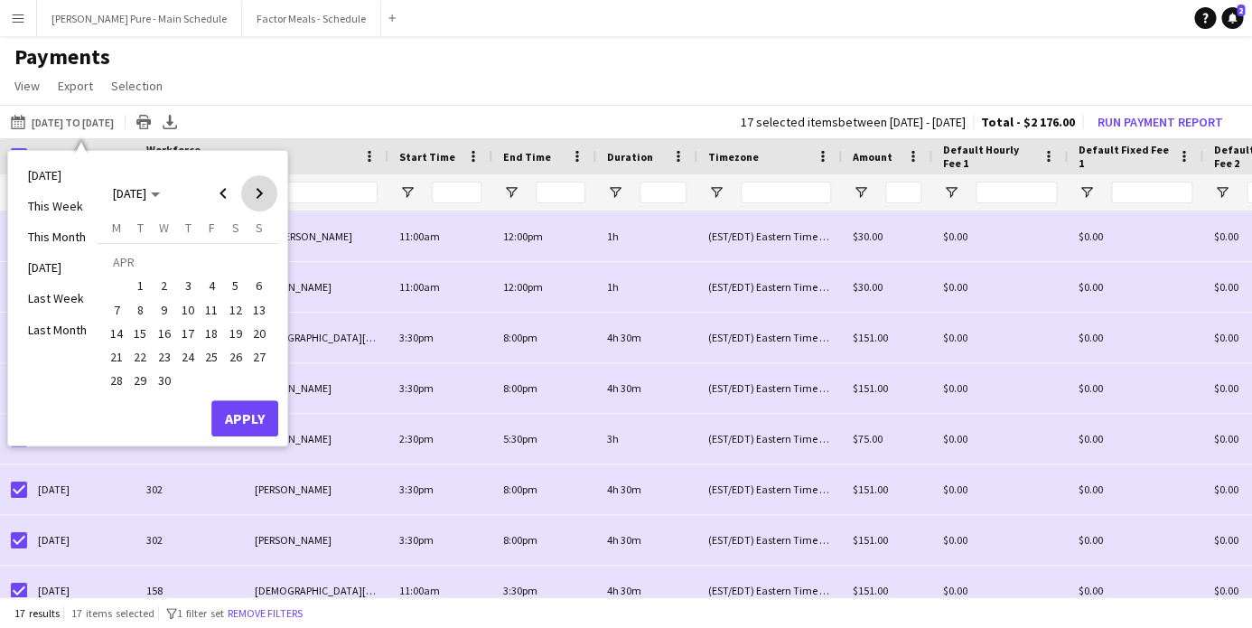
click at [261, 194] on span "Next month" at bounding box center [259, 193] width 36 height 36
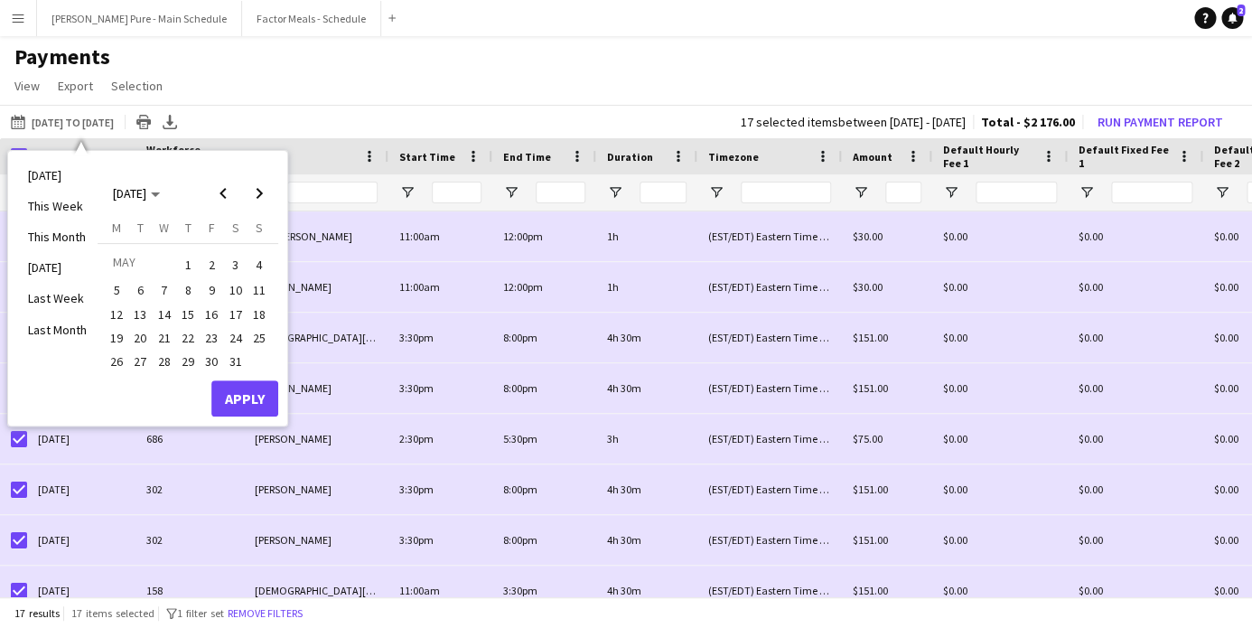
click at [116, 334] on span "19" at bounding box center [117, 338] width 22 height 22
drag, startPoint x: 125, startPoint y: 335, endPoint x: 248, endPoint y: 332, distance: 122.9
click at [248, 332] on tr "19 20 21 22 23 24 25" at bounding box center [188, 337] width 166 height 23
click at [261, 333] on span "25" at bounding box center [259, 338] width 22 height 22
click at [112, 337] on span "19" at bounding box center [117, 338] width 22 height 22
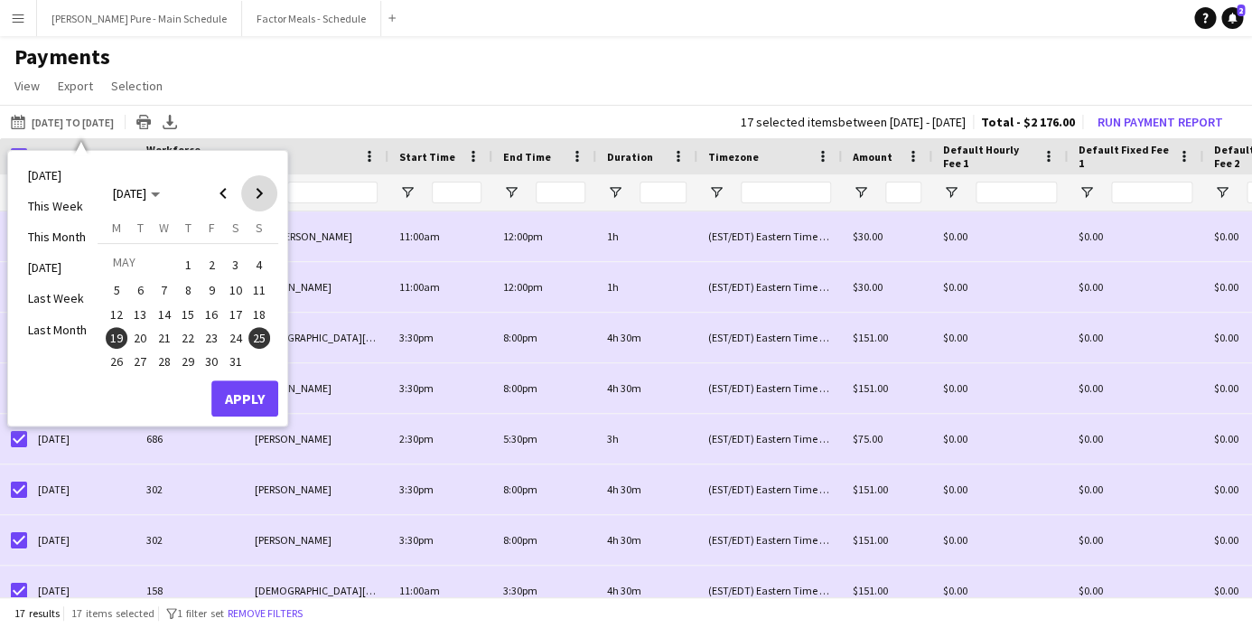
click at [258, 192] on span "Next month" at bounding box center [259, 193] width 36 height 36
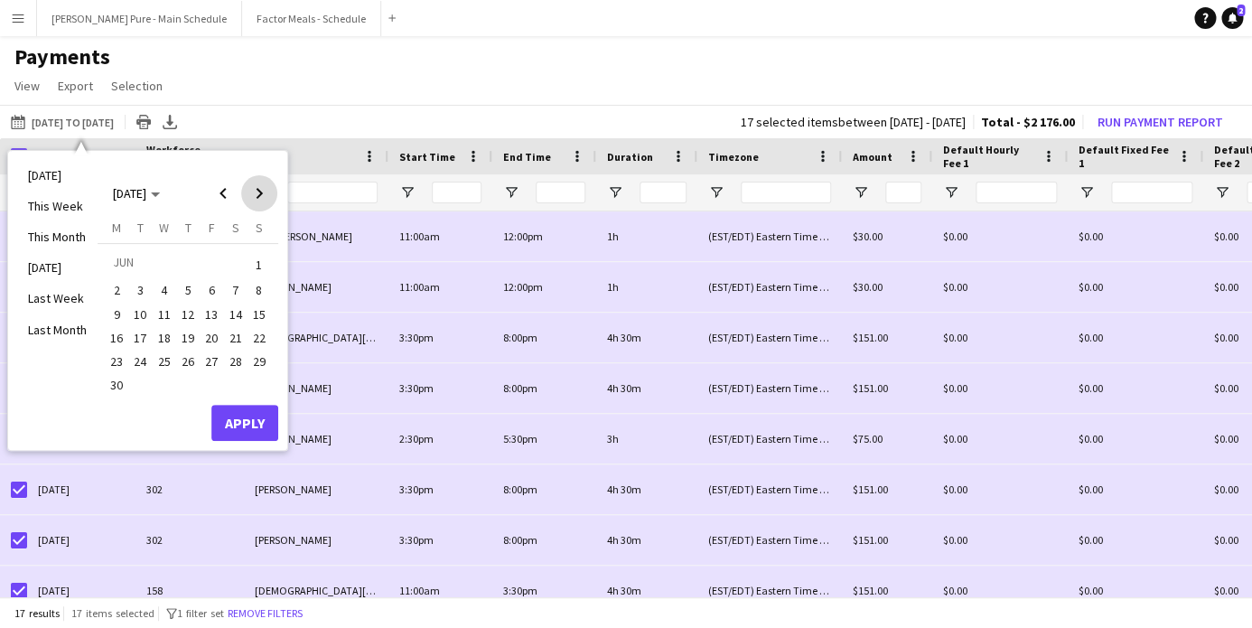
click at [258, 192] on span "Next month" at bounding box center [259, 193] width 36 height 36
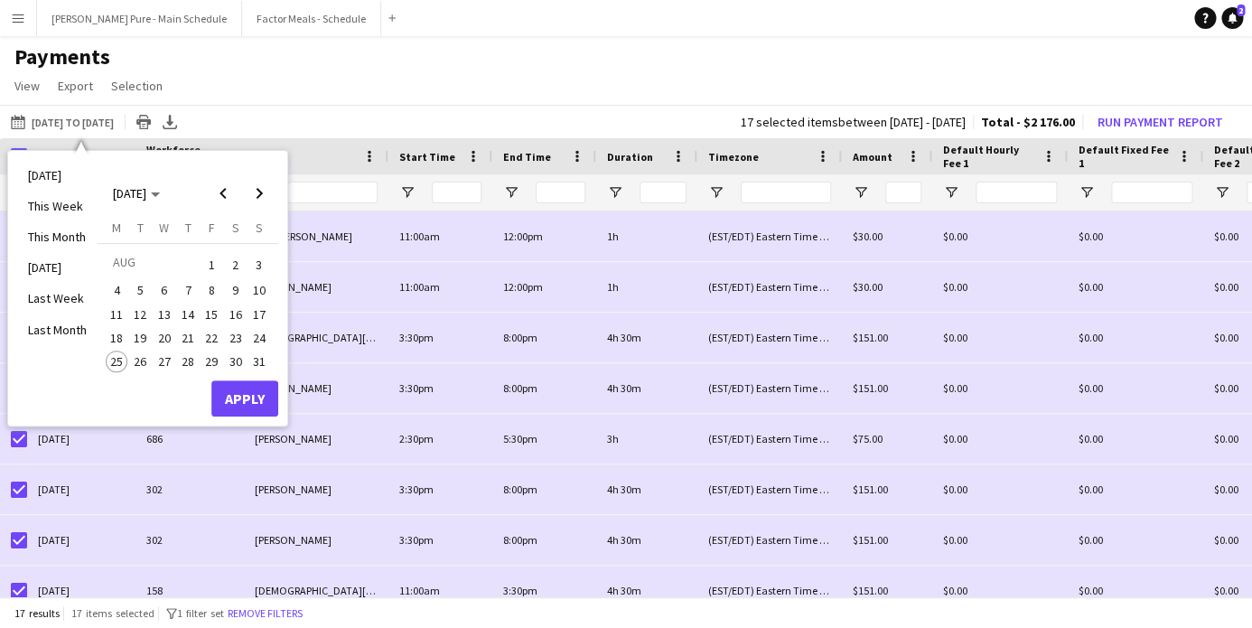
click at [116, 356] on span "25" at bounding box center [117, 362] width 22 height 22
click at [235, 393] on button "Apply" at bounding box center [244, 398] width 67 height 36
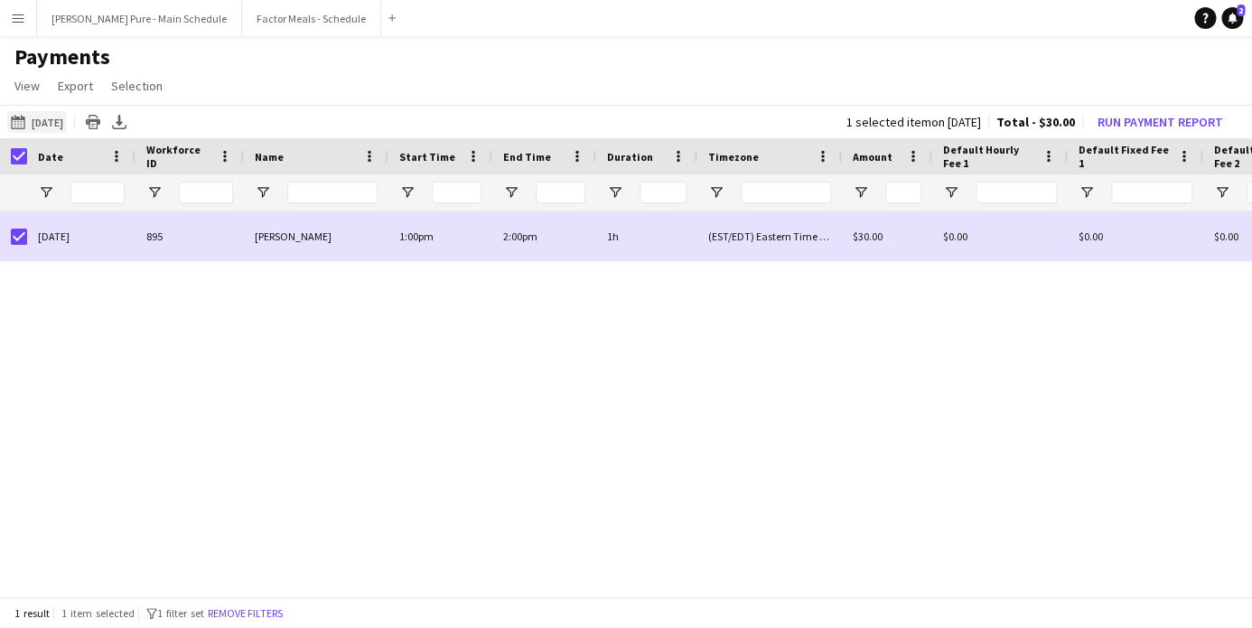
click at [48, 123] on button "[DATE] to [DATE] [DATE]" at bounding box center [37, 122] width 60 height 22
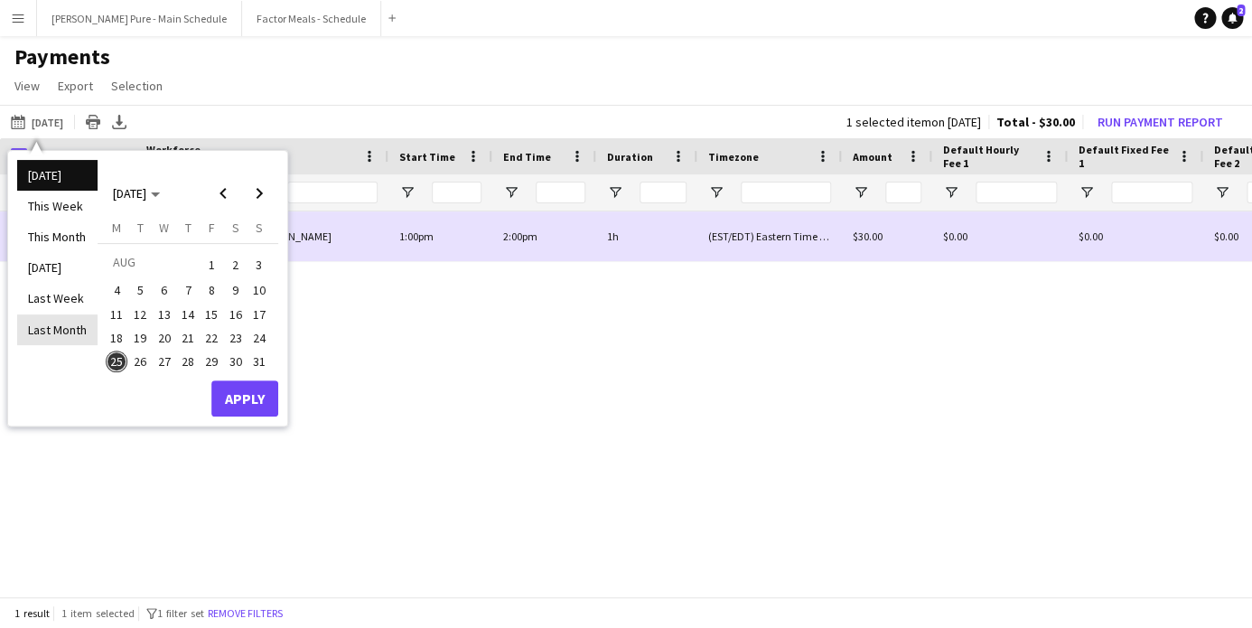
click at [52, 330] on li "Last Month" at bounding box center [57, 329] width 80 height 31
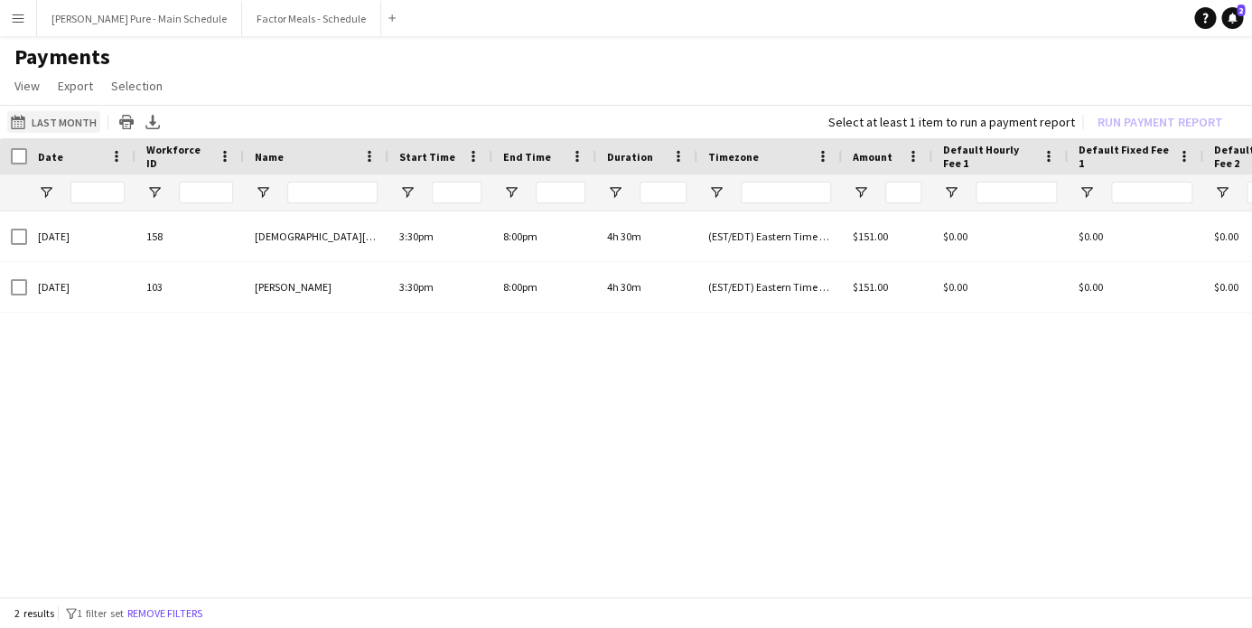
click at [48, 122] on button "[DATE] to [DATE] Last Month" at bounding box center [53, 122] width 93 height 22
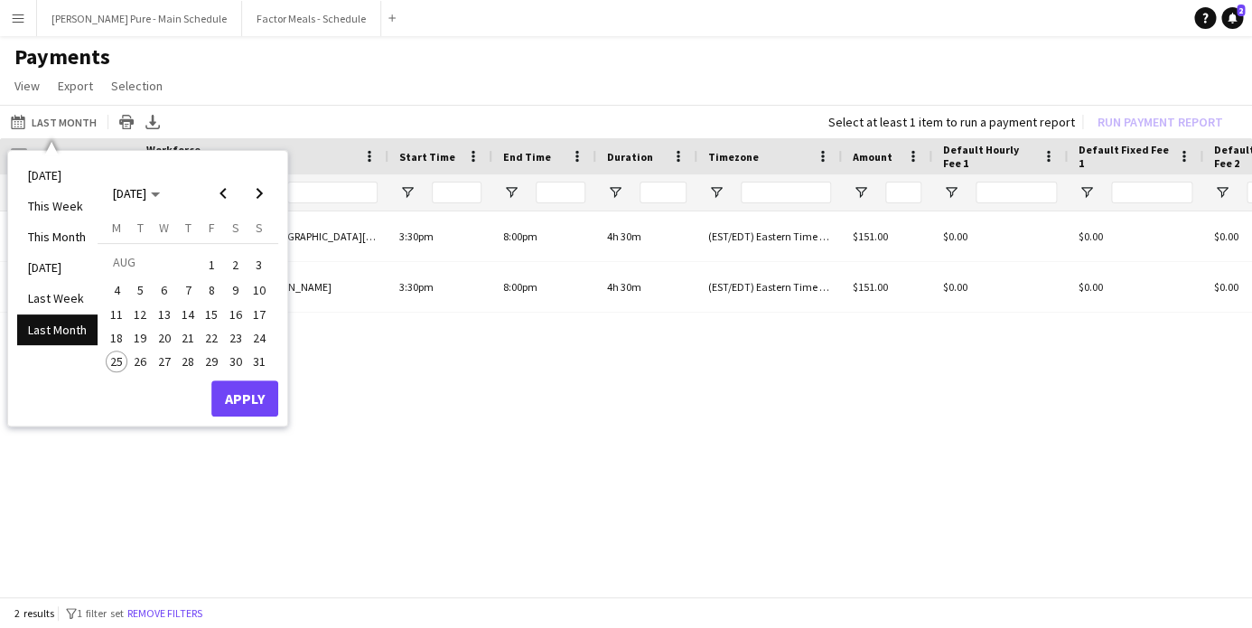
click at [549, 439] on div "[DATE] 158 [DEMOGRAPHIC_DATA][PERSON_NAME] 3:30pm 8:00pm 4h 30m (EST/EDT) Easte…" at bounding box center [626, 405] width 1252 height 389
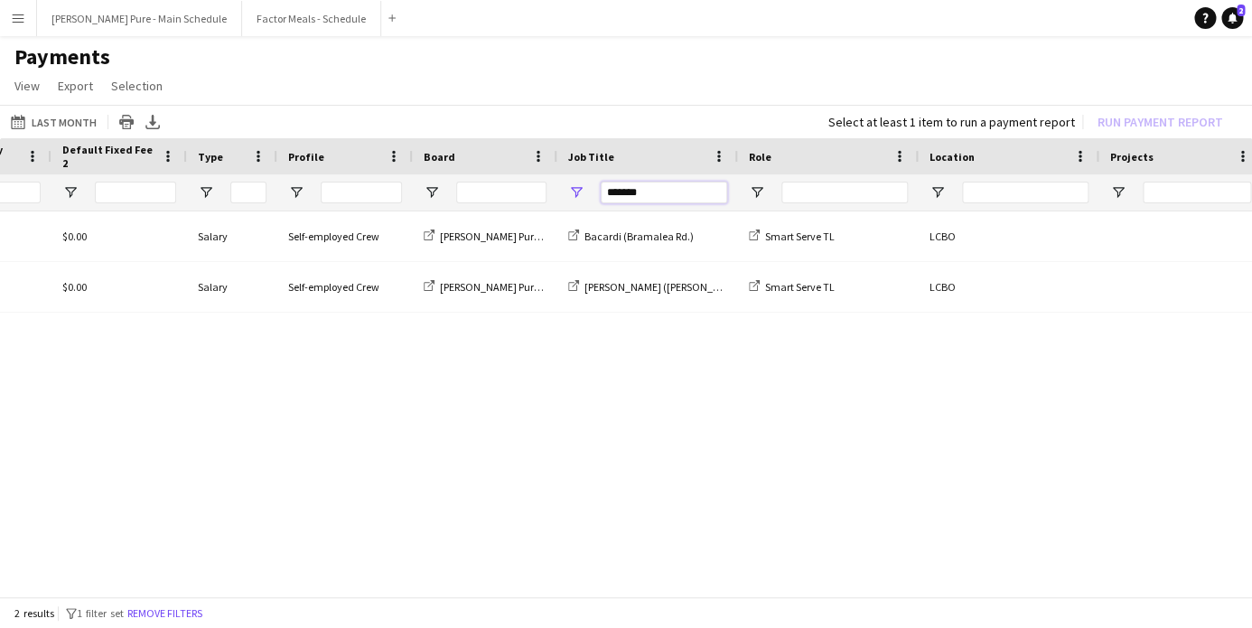
drag, startPoint x: 663, startPoint y: 188, endPoint x: 473, endPoint y: 182, distance: 189.9
click at [601, 182] on input "*******" at bounding box center [664, 193] width 126 height 22
click at [662, 192] on input "Job Title Filter Input" at bounding box center [664, 193] width 126 height 22
type input "*******"
click at [176, 615] on button "Remove filters" at bounding box center [165, 614] width 82 height 20
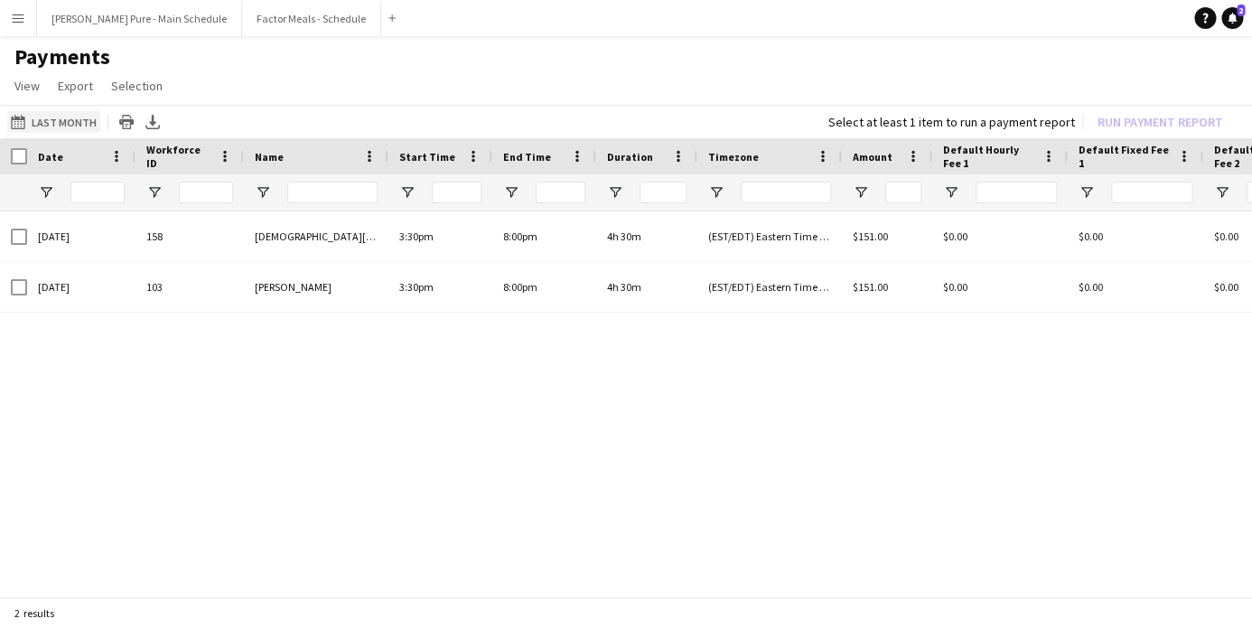
click at [62, 124] on button "[DATE] to [DATE] Last Month" at bounding box center [53, 122] width 93 height 22
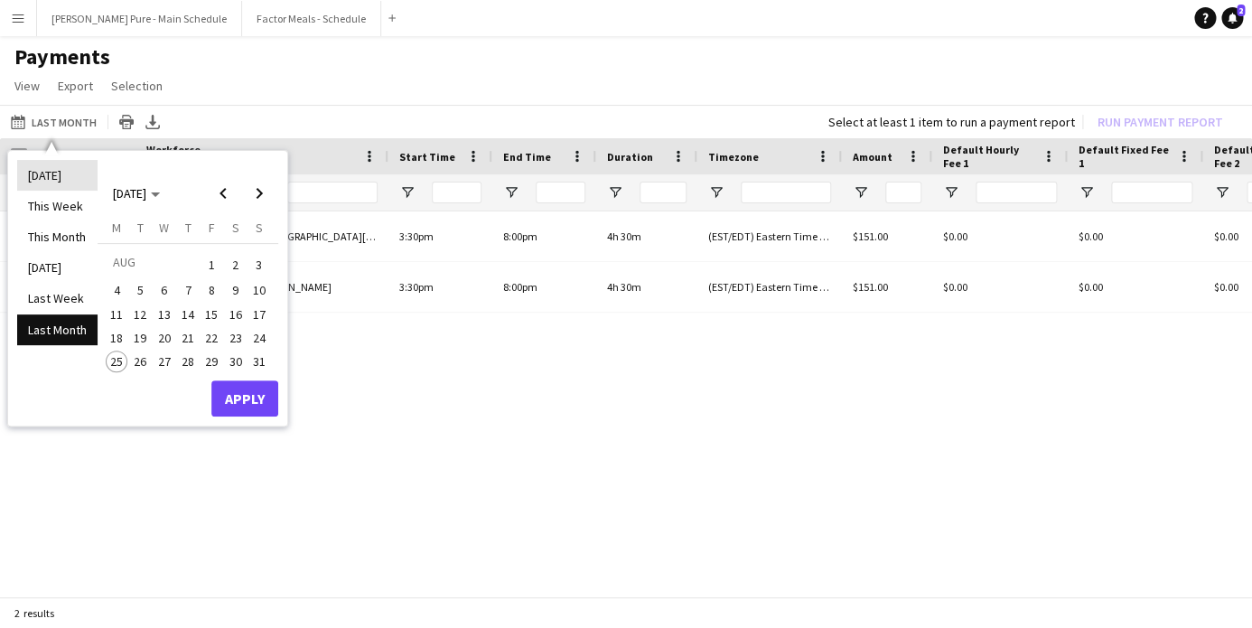
click at [48, 169] on li "[DATE]" at bounding box center [57, 175] width 80 height 31
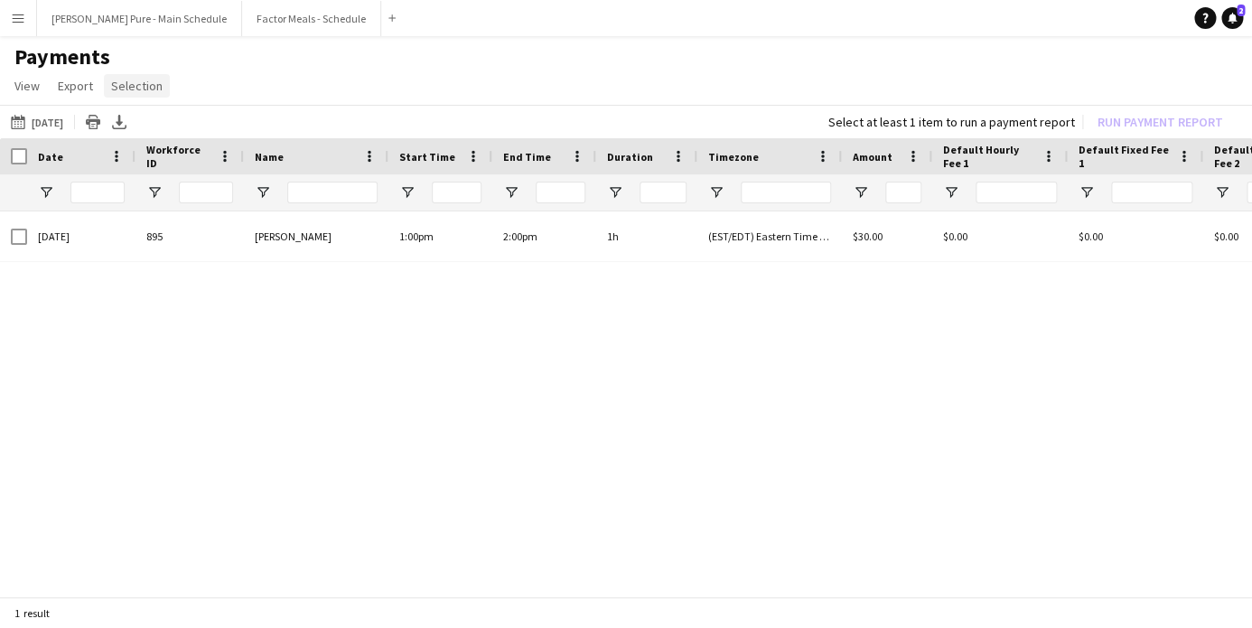
click at [136, 80] on span "Selection" at bounding box center [137, 86] width 52 height 16
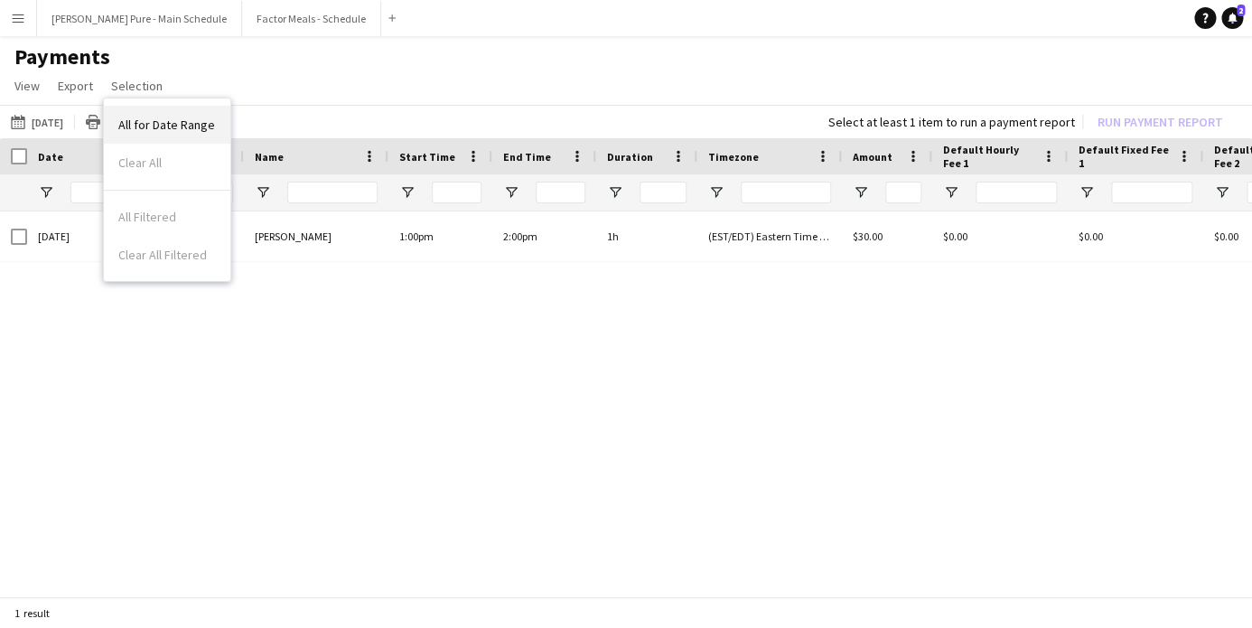
click at [136, 122] on span "All for Date Range" at bounding box center [166, 125] width 97 height 16
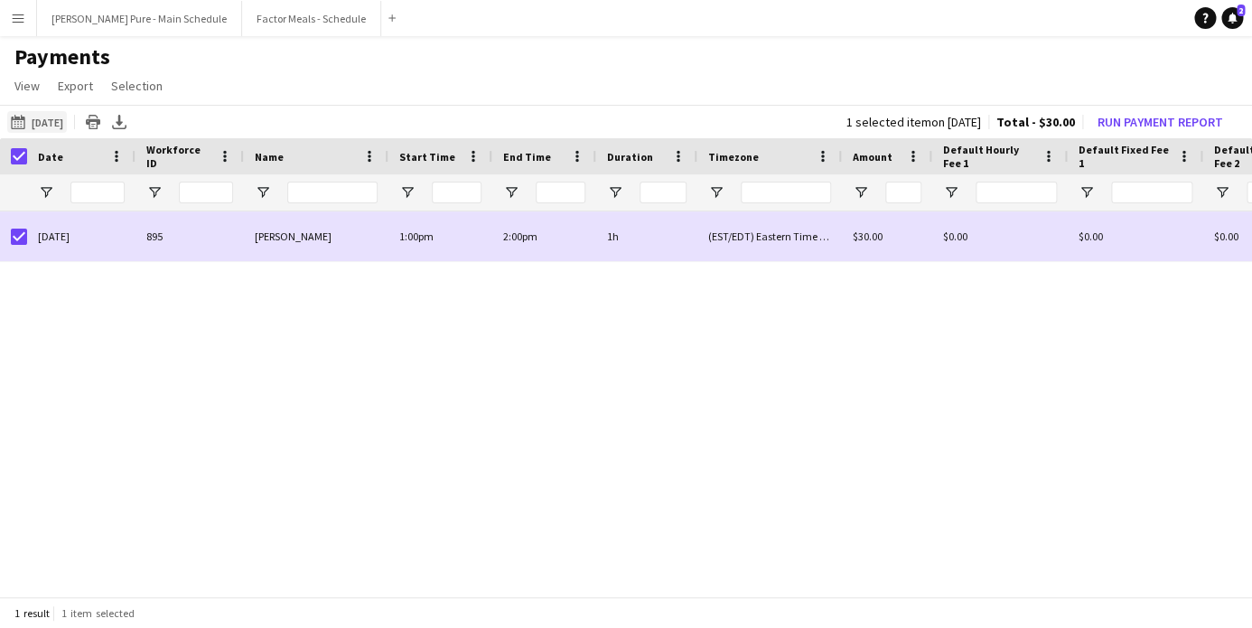
click at [46, 120] on button "[DATE] to [DATE] [DATE]" at bounding box center [37, 122] width 60 height 22
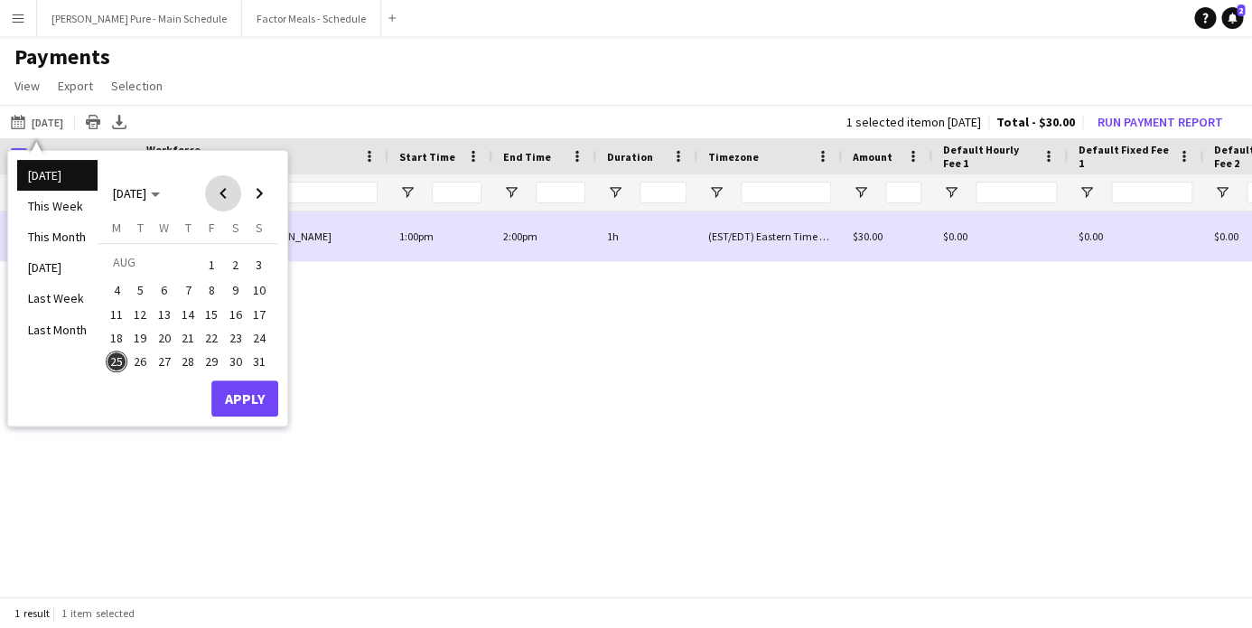
click at [220, 183] on span "Previous month" at bounding box center [223, 193] width 36 height 36
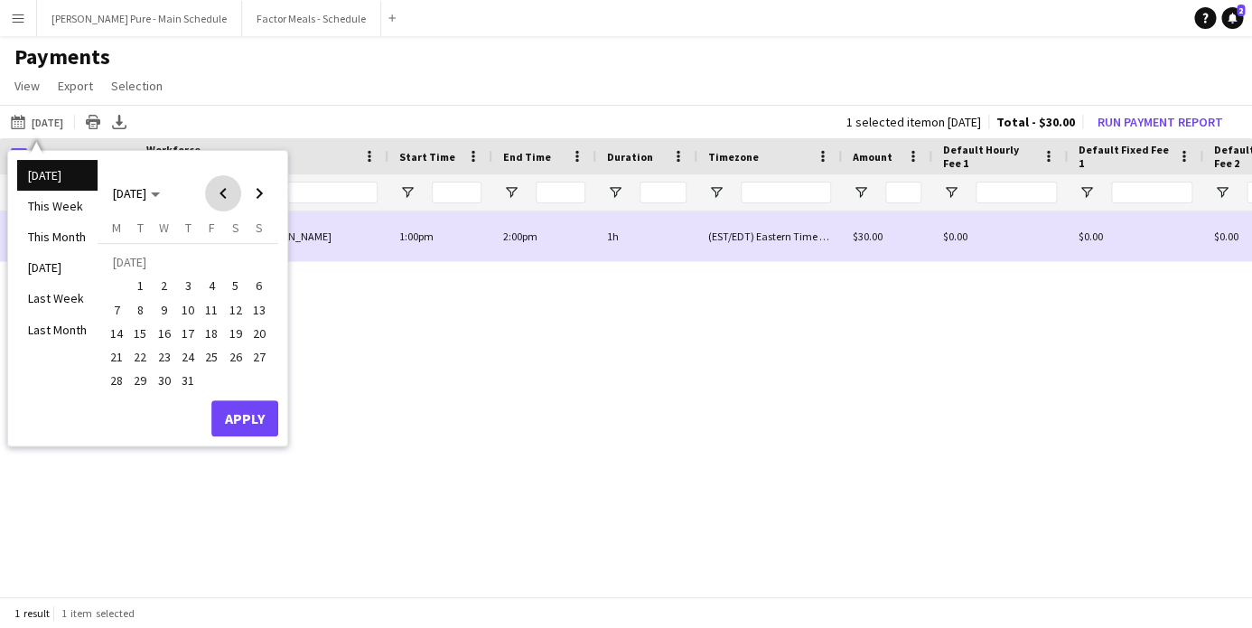
click at [221, 183] on span "Previous month" at bounding box center [223, 193] width 36 height 36
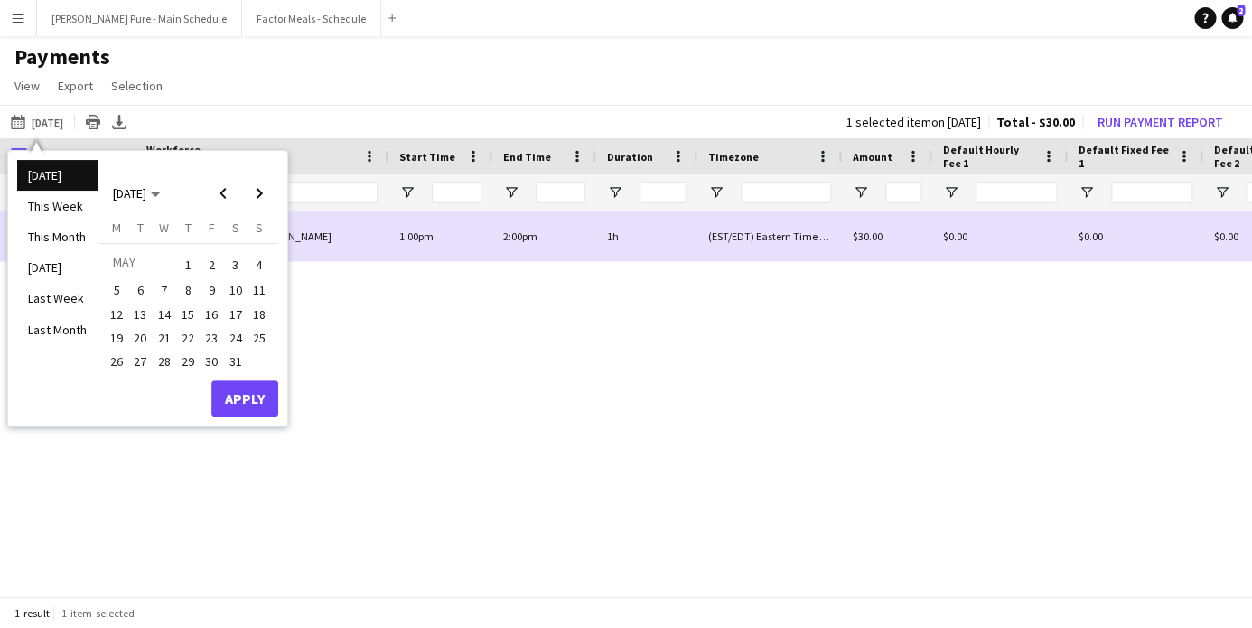
click at [117, 328] on span "19" at bounding box center [117, 338] width 22 height 22
click at [255, 193] on span "Next month" at bounding box center [259, 193] width 36 height 36
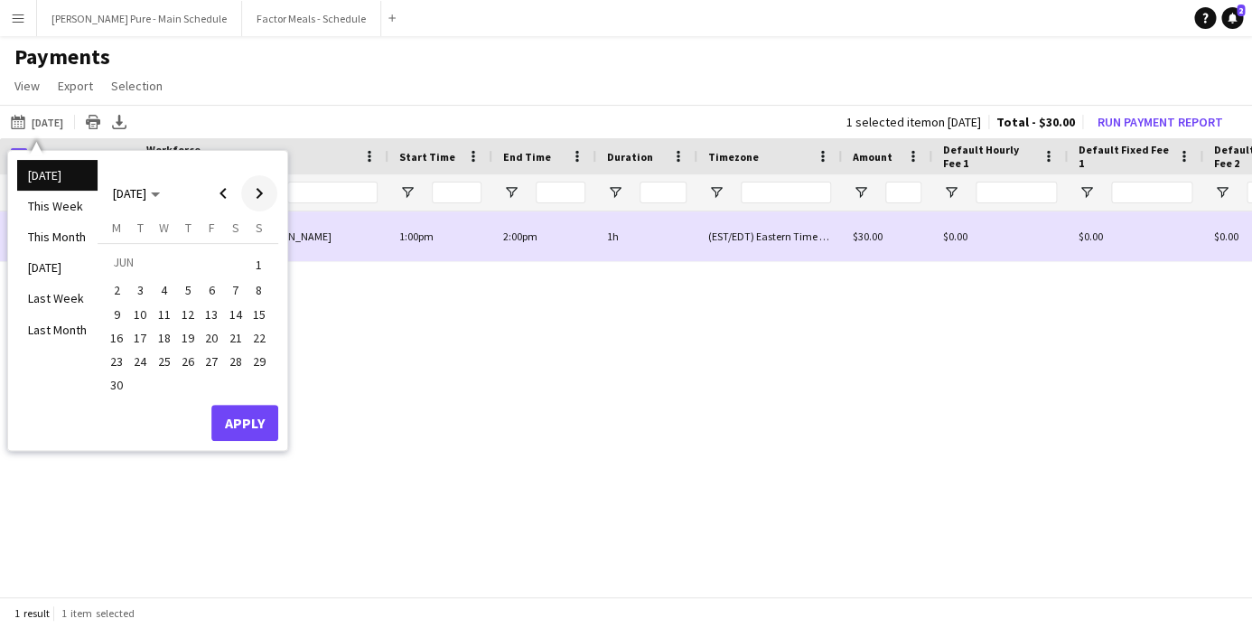
click at [255, 193] on span "Next month" at bounding box center [259, 193] width 36 height 36
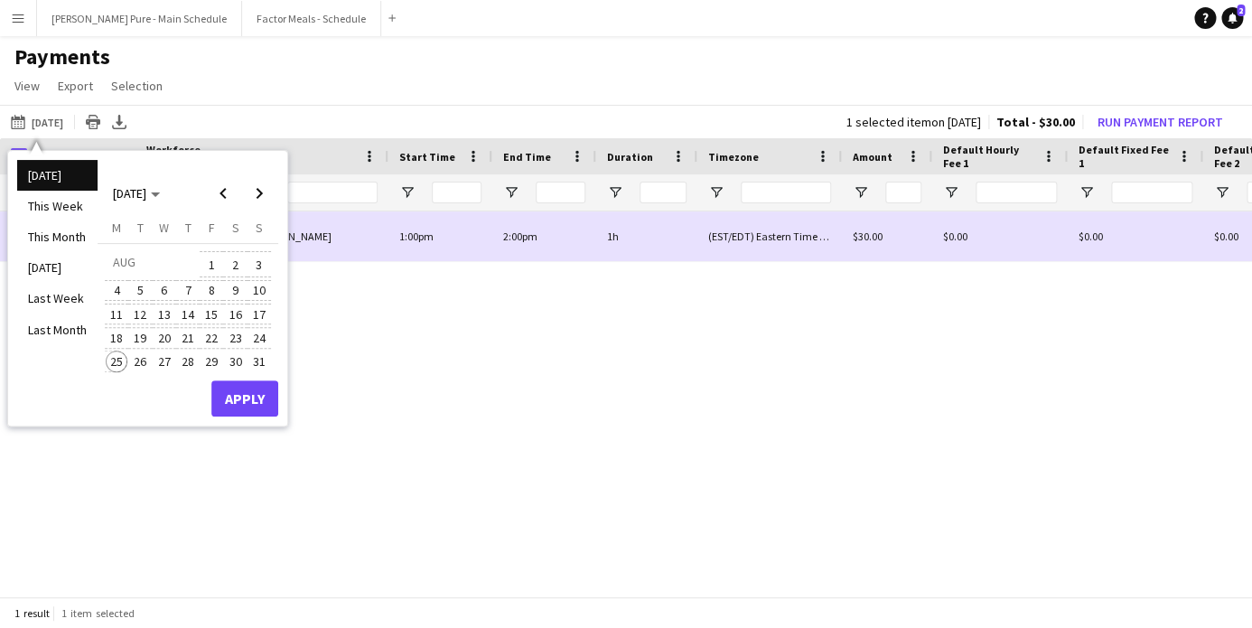
click at [118, 350] on button "25" at bounding box center [116, 361] width 23 height 23
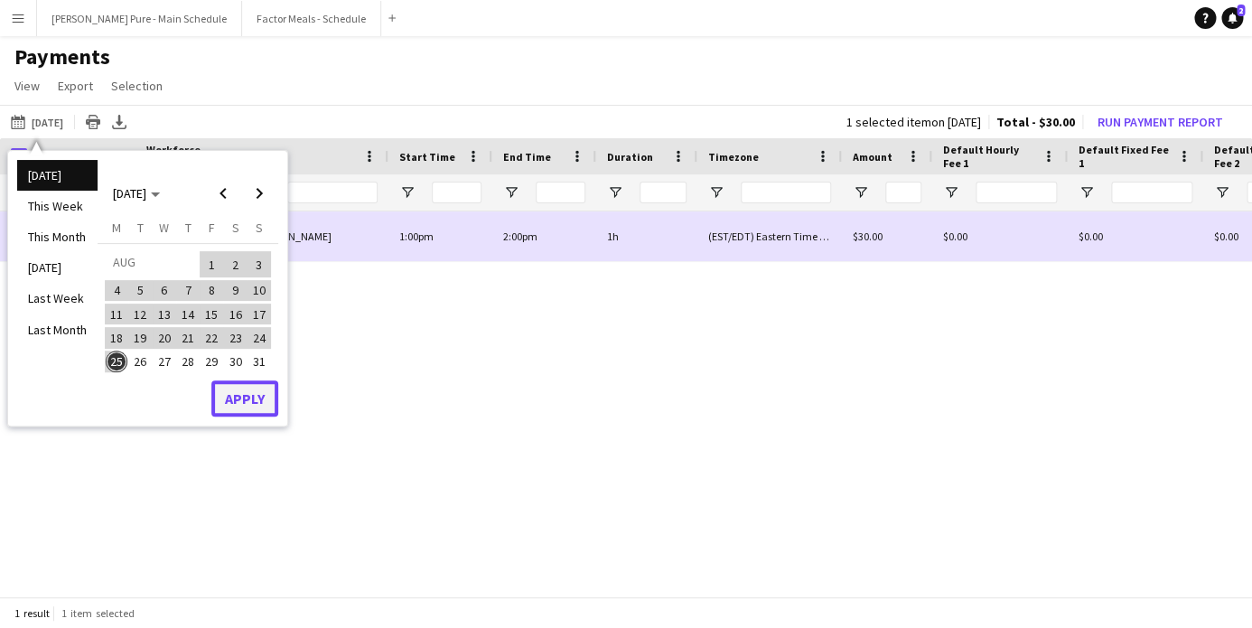
click at [252, 393] on button "Apply" at bounding box center [244, 398] width 67 height 36
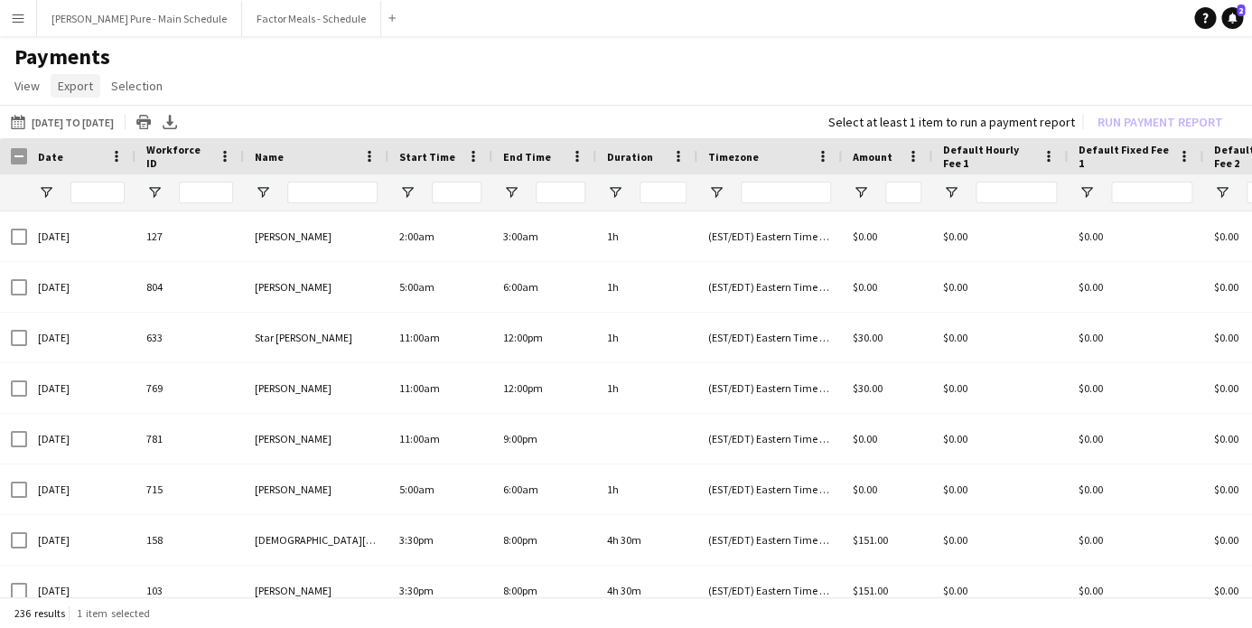
click at [78, 89] on span "Export" at bounding box center [75, 86] width 35 height 16
click at [76, 124] on span "Export as XLSX" at bounding box center [105, 125] width 79 height 16
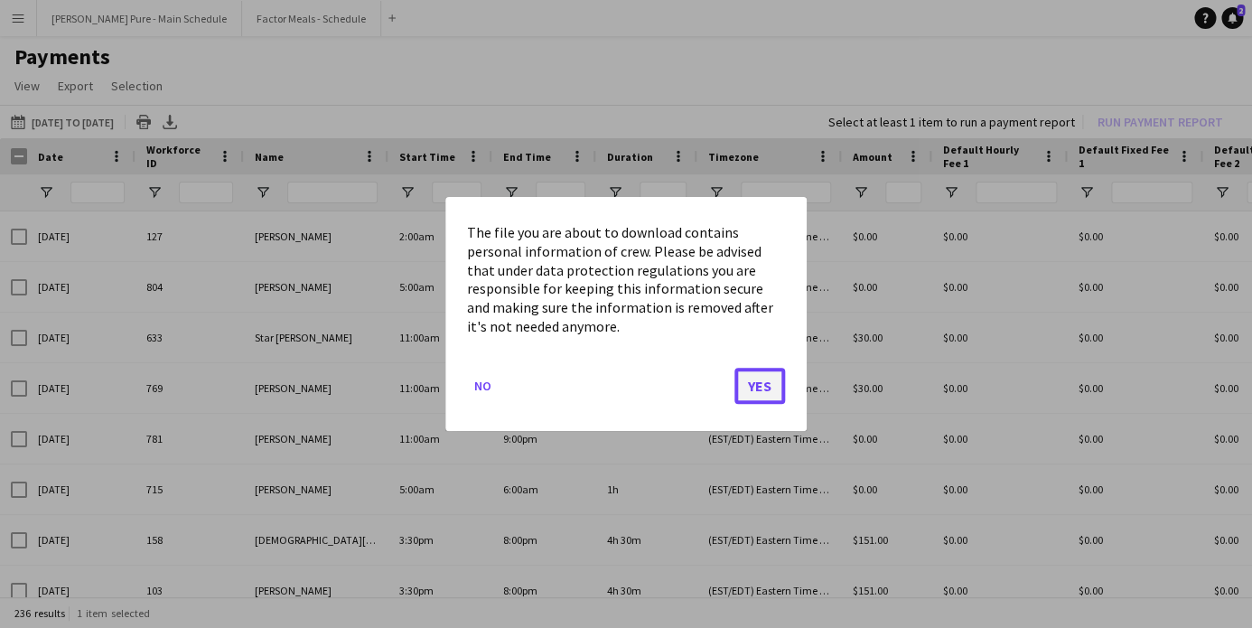
click at [753, 379] on button "Yes" at bounding box center [760, 386] width 51 height 36
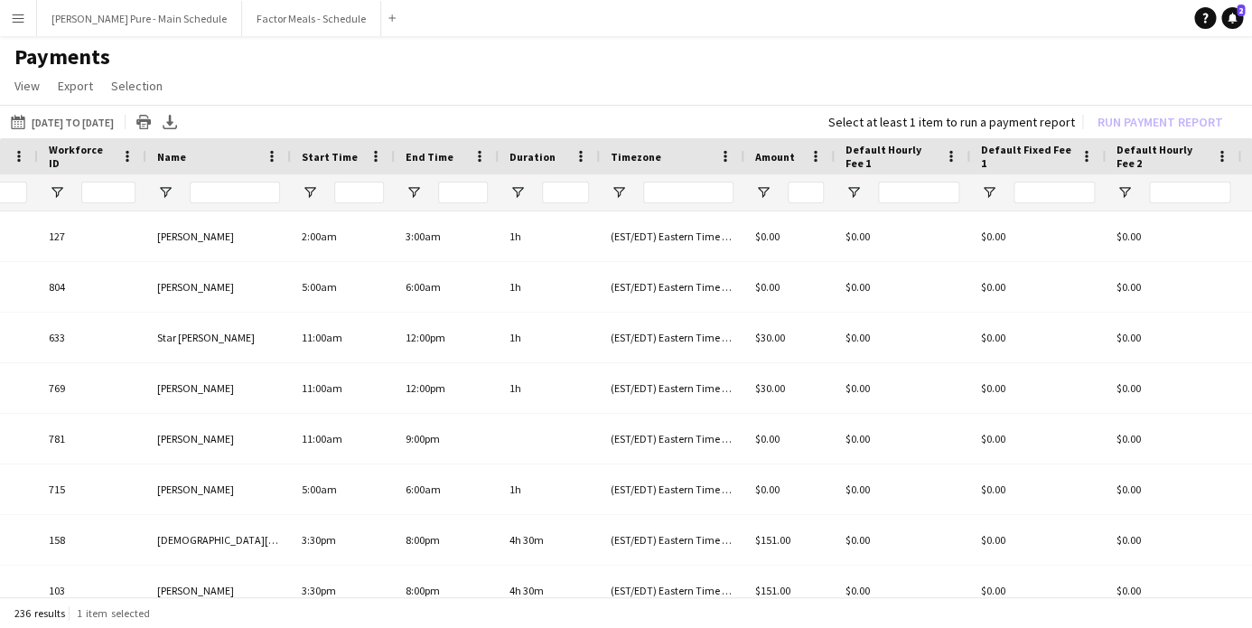
scroll to position [0, 242]
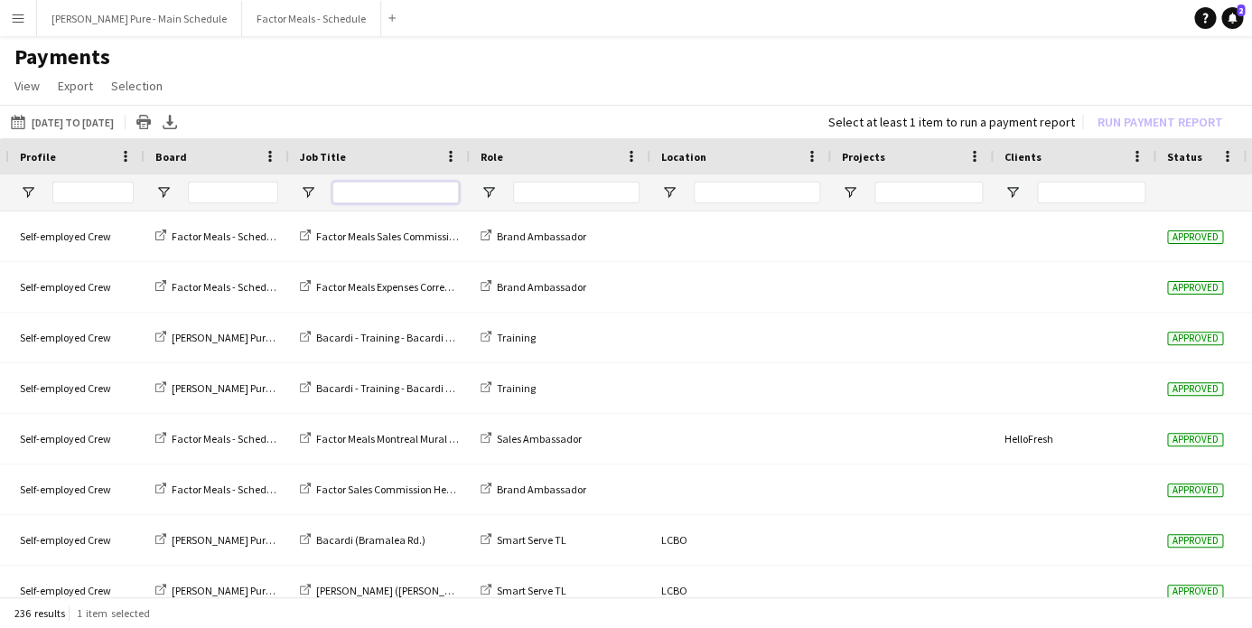
click at [356, 192] on input "Job Title Filter Input" at bounding box center [396, 193] width 126 height 22
type input "*******"
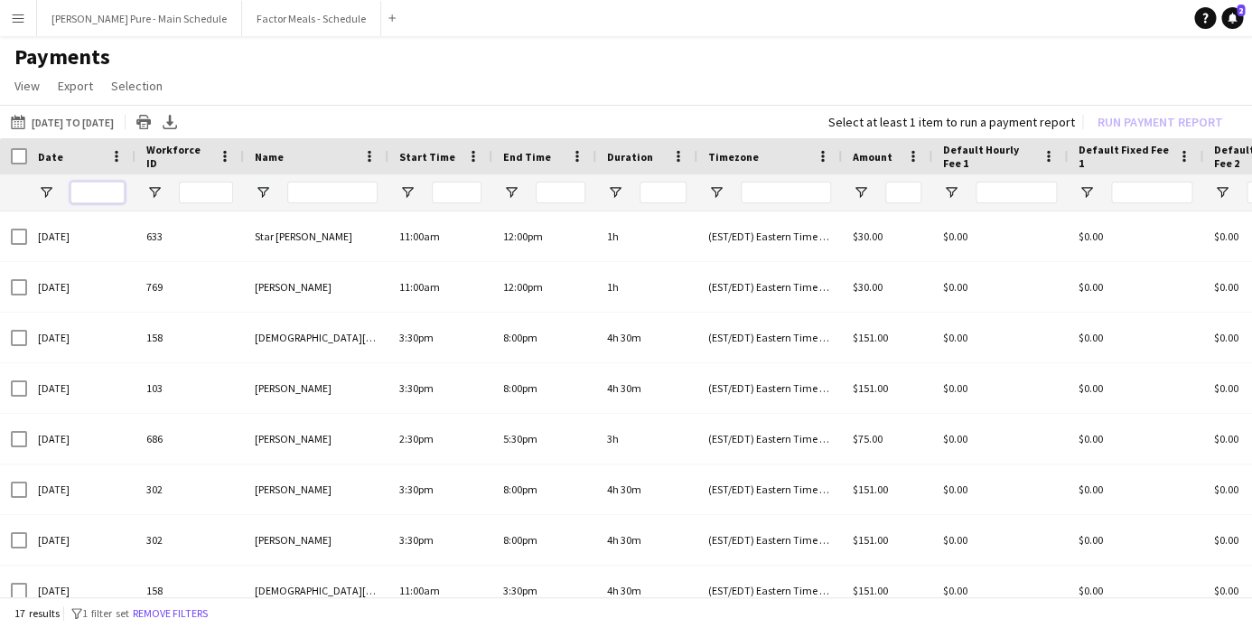
click at [113, 192] on input "Date Filter Input" at bounding box center [97, 193] width 54 height 22
click at [48, 191] on span "Open Filter Menu" at bounding box center [46, 192] width 16 height 16
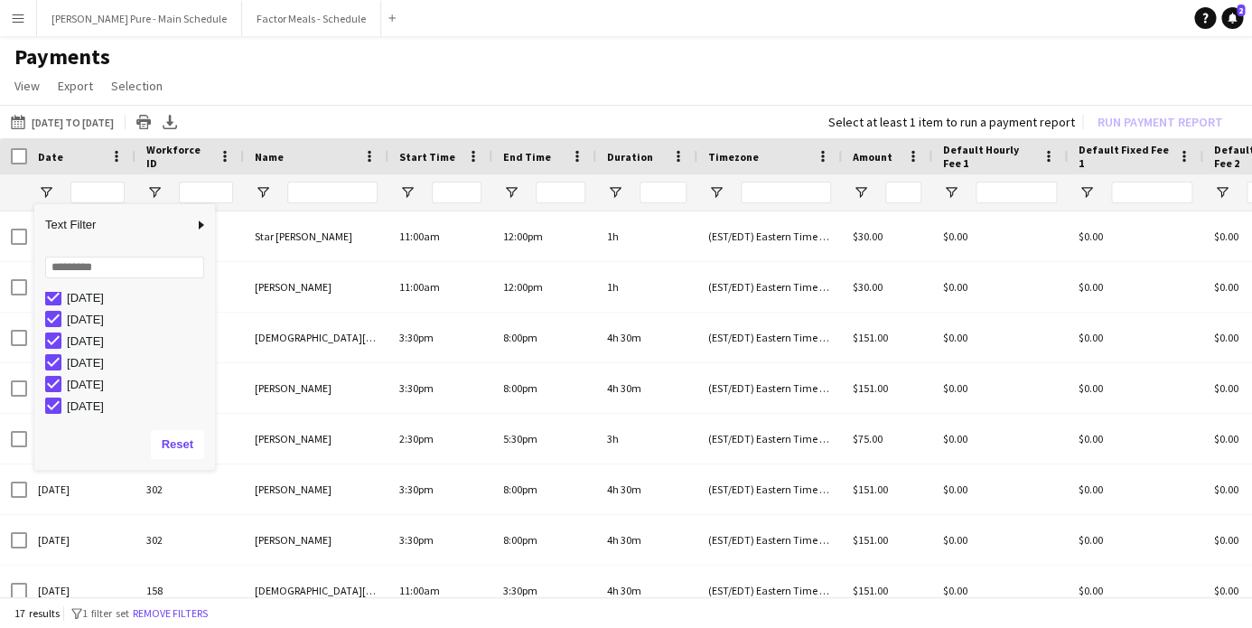
click at [374, 48] on h1 "Payments" at bounding box center [626, 56] width 1252 height 27
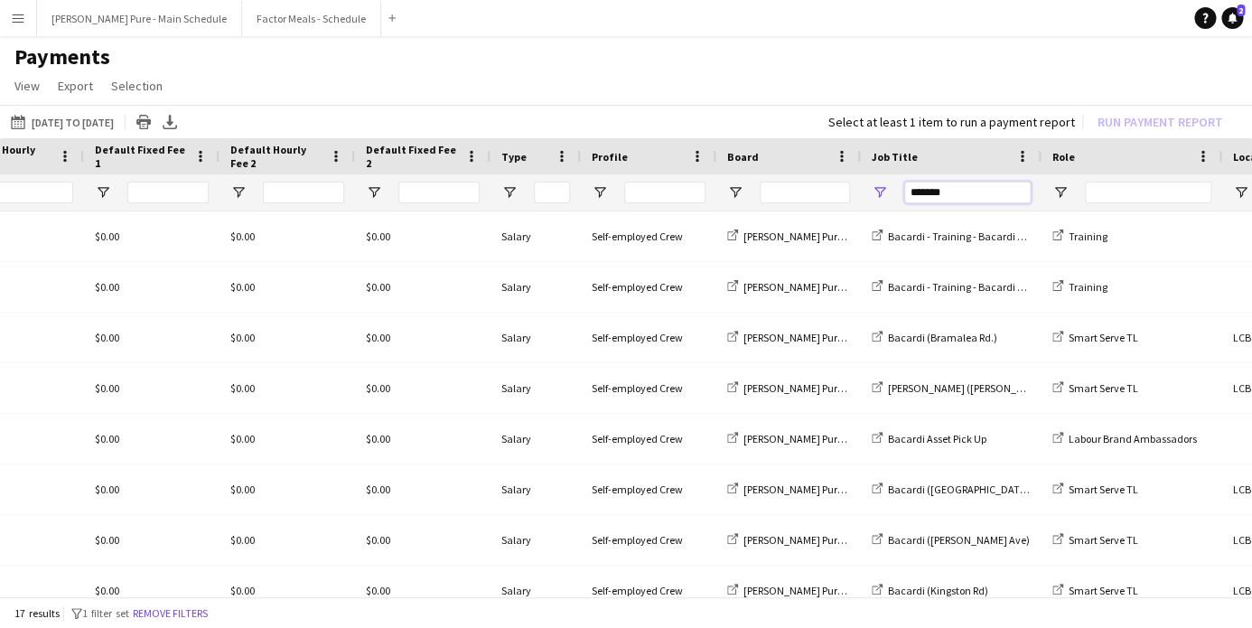
drag, startPoint x: 964, startPoint y: 189, endPoint x: 841, endPoint y: 190, distance: 122.9
click at [904, 190] on input "*******" at bounding box center [967, 193] width 126 height 22
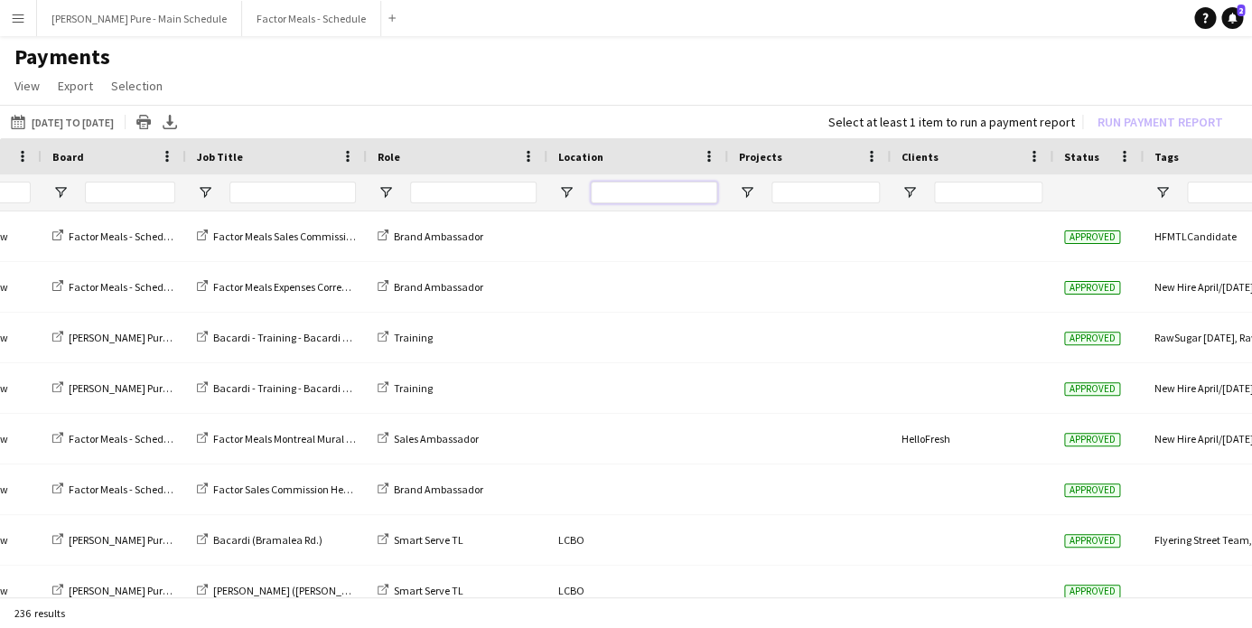
click at [614, 192] on input "Location Filter Input" at bounding box center [654, 193] width 126 height 22
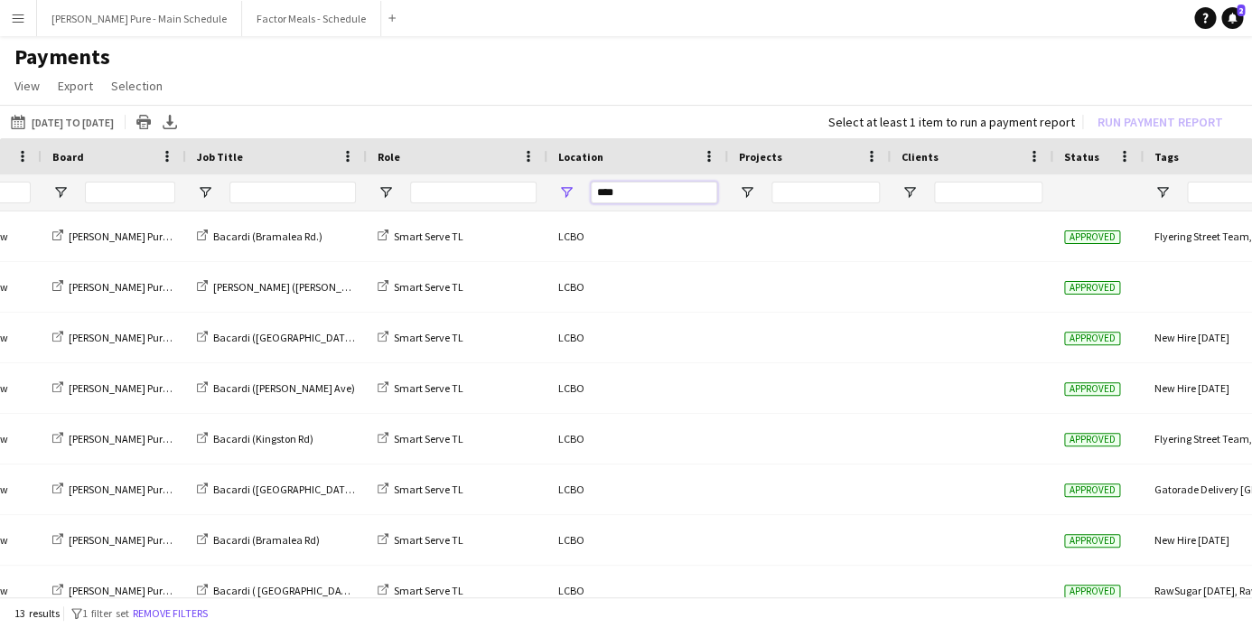
type input "****"
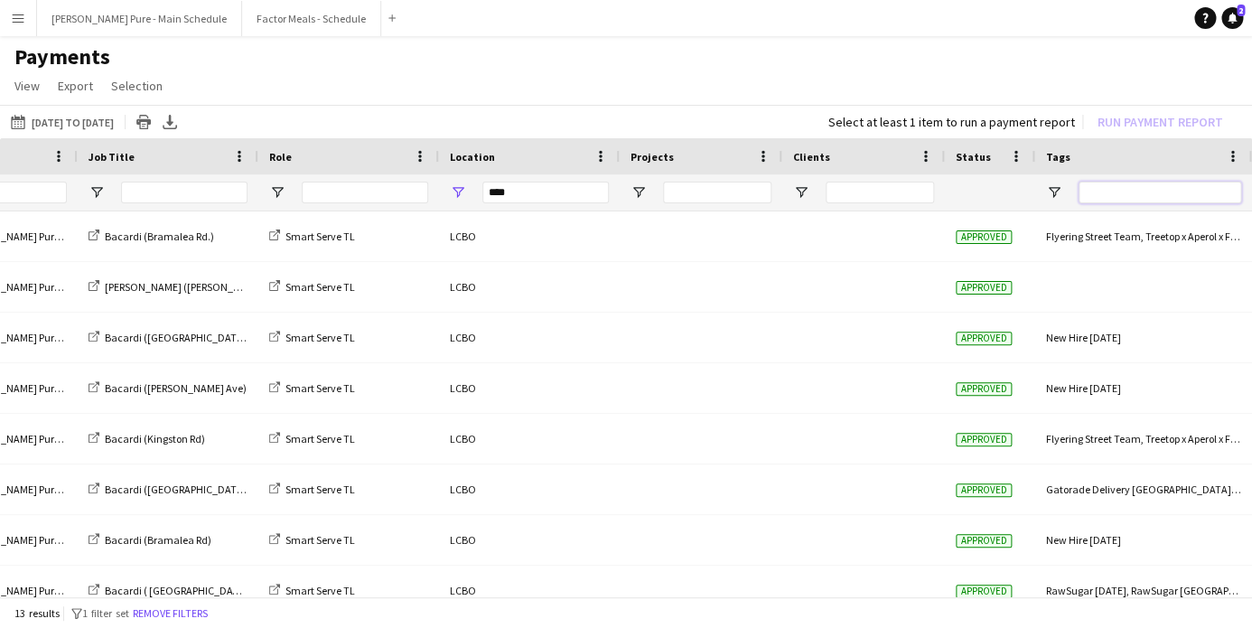
click at [1107, 196] on input "Tags Filter Input" at bounding box center [1160, 193] width 163 height 22
click at [870, 189] on input "Clients Filter Input" at bounding box center [880, 193] width 108 height 22
type input "*******"
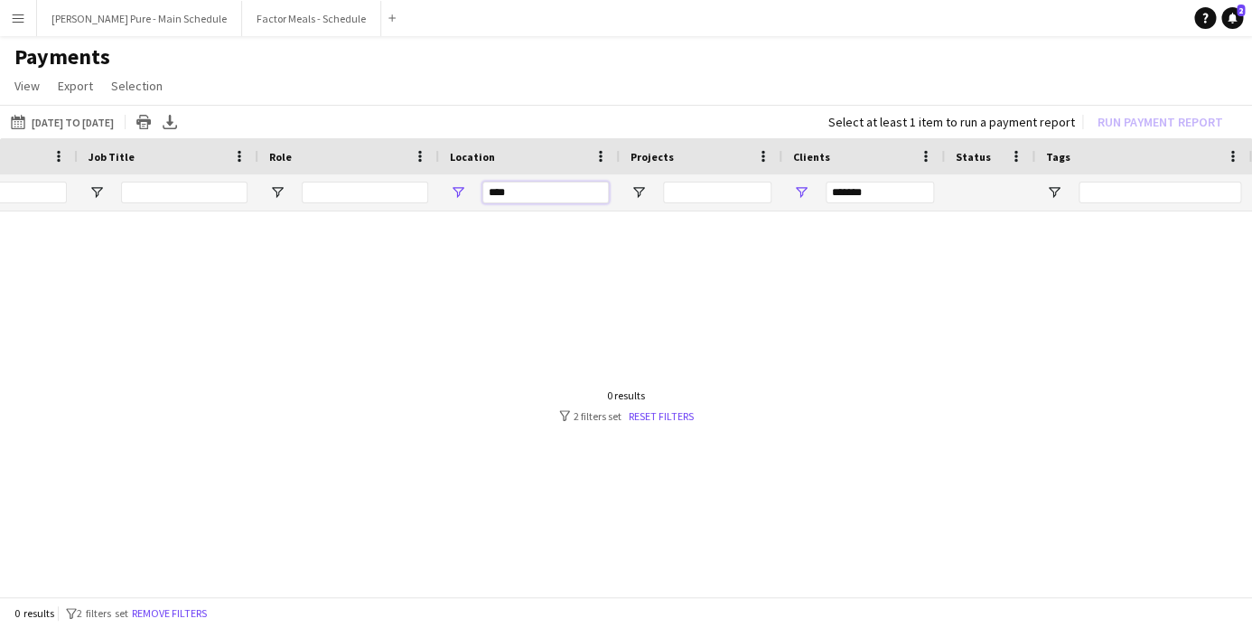
drag, startPoint x: 524, startPoint y: 194, endPoint x: 413, endPoint y: 192, distance: 111.2
click at [483, 192] on input "****" at bounding box center [546, 193] width 126 height 22
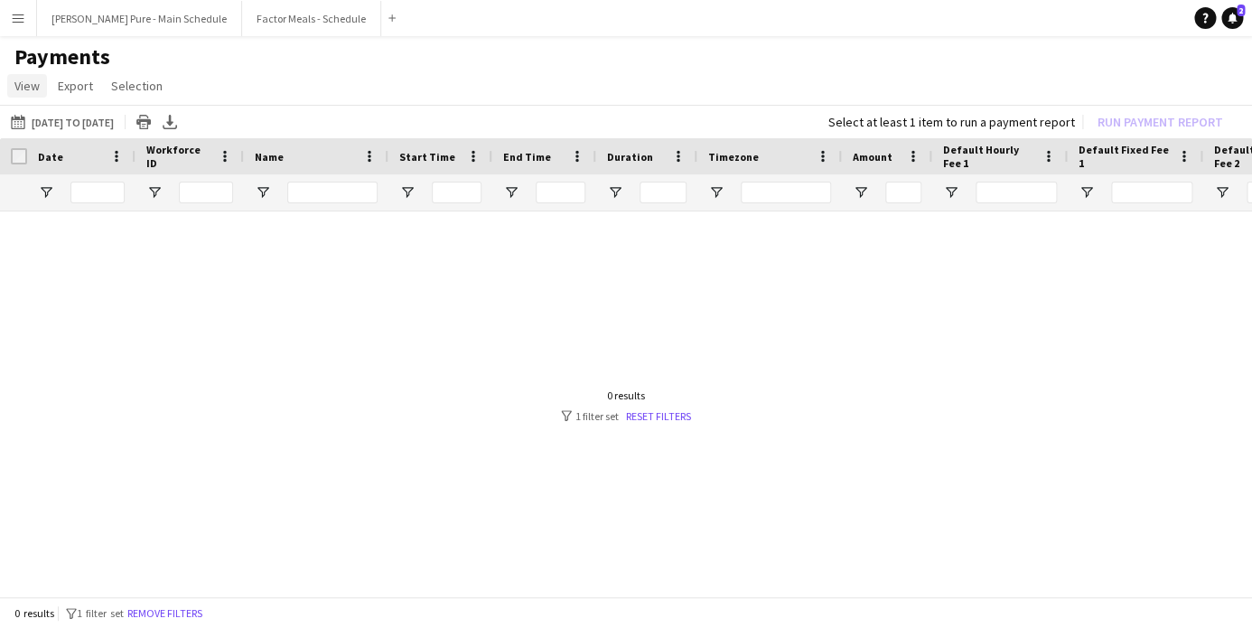
click at [24, 87] on span "View" at bounding box center [26, 86] width 25 height 16
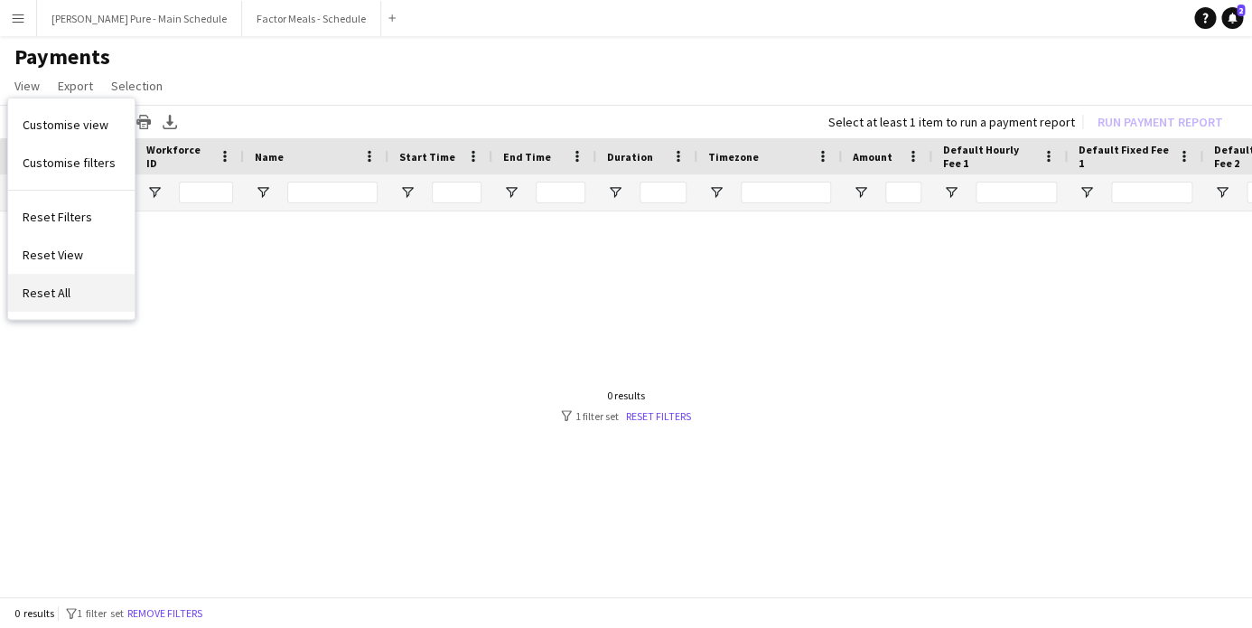
click at [62, 287] on span "Reset All" at bounding box center [47, 293] width 48 height 16
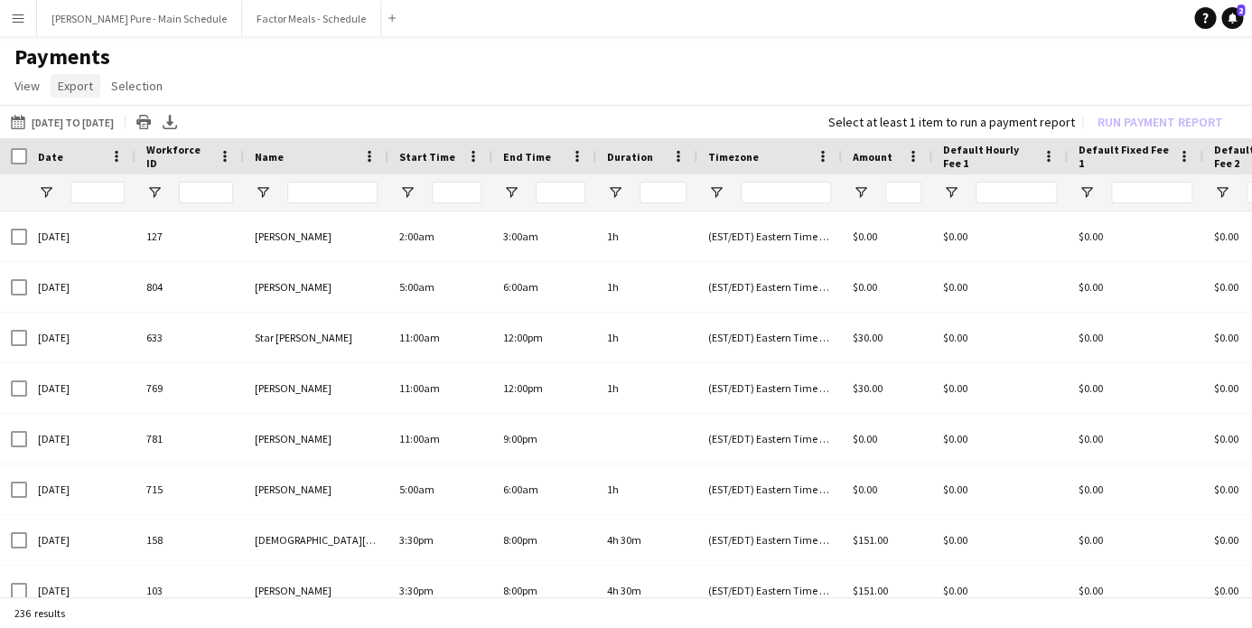
click at [70, 82] on span "Export" at bounding box center [75, 86] width 35 height 16
click at [26, 88] on span "View" at bounding box center [26, 86] width 25 height 16
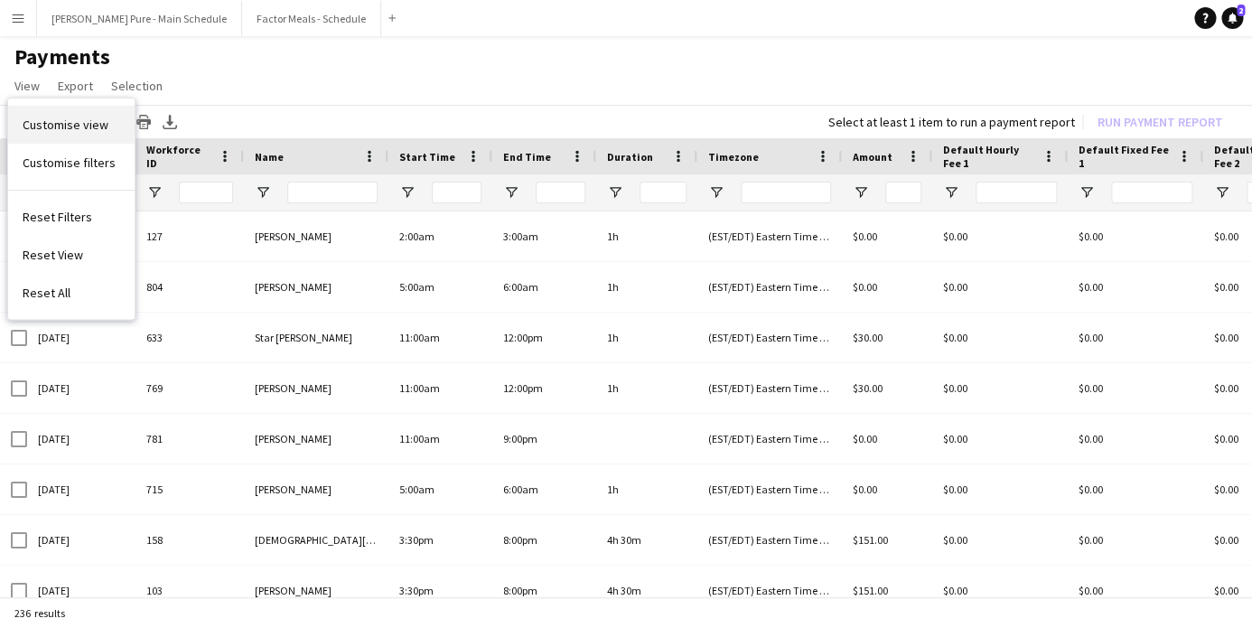
click at [29, 117] on link "Customise view" at bounding box center [71, 125] width 126 height 38
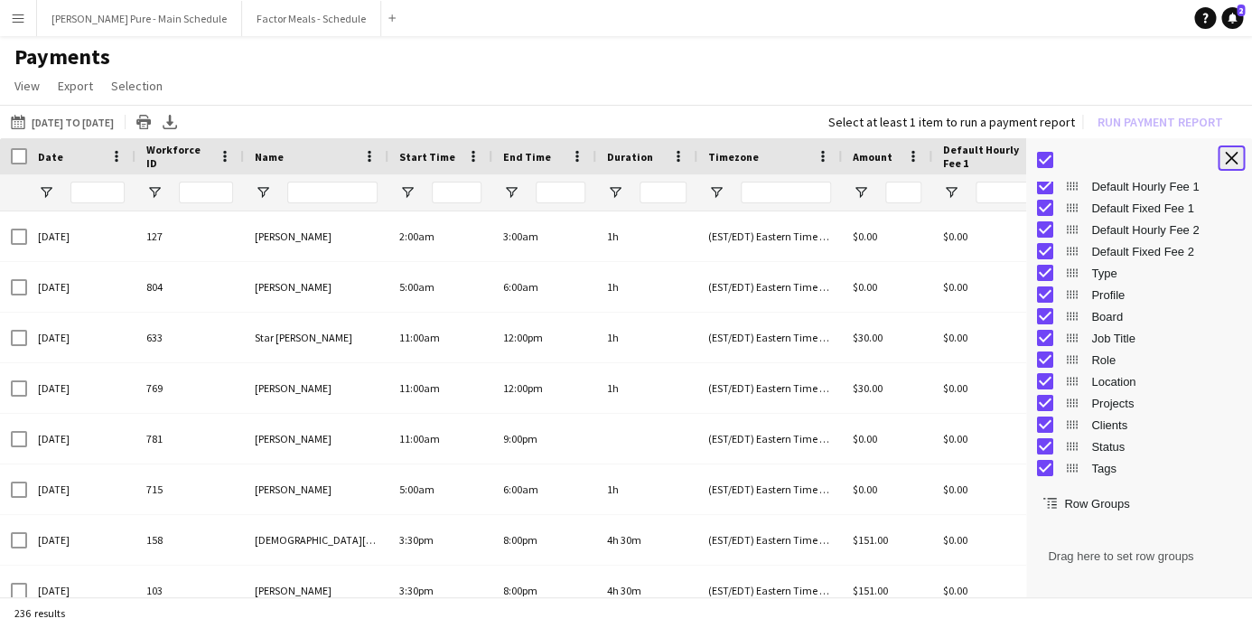
click at [1231, 161] on app-icon "Close tool panel" at bounding box center [1231, 158] width 13 height 13
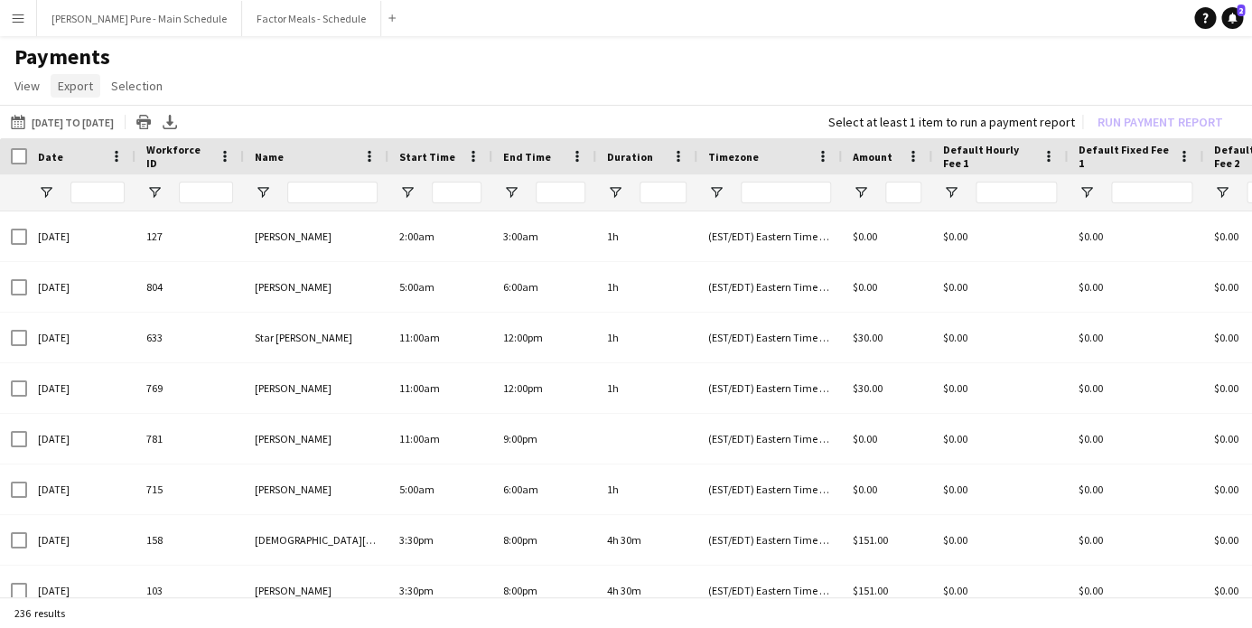
click at [80, 86] on span "Export" at bounding box center [75, 86] width 35 height 16
click at [145, 80] on span "Selection" at bounding box center [137, 86] width 52 height 16
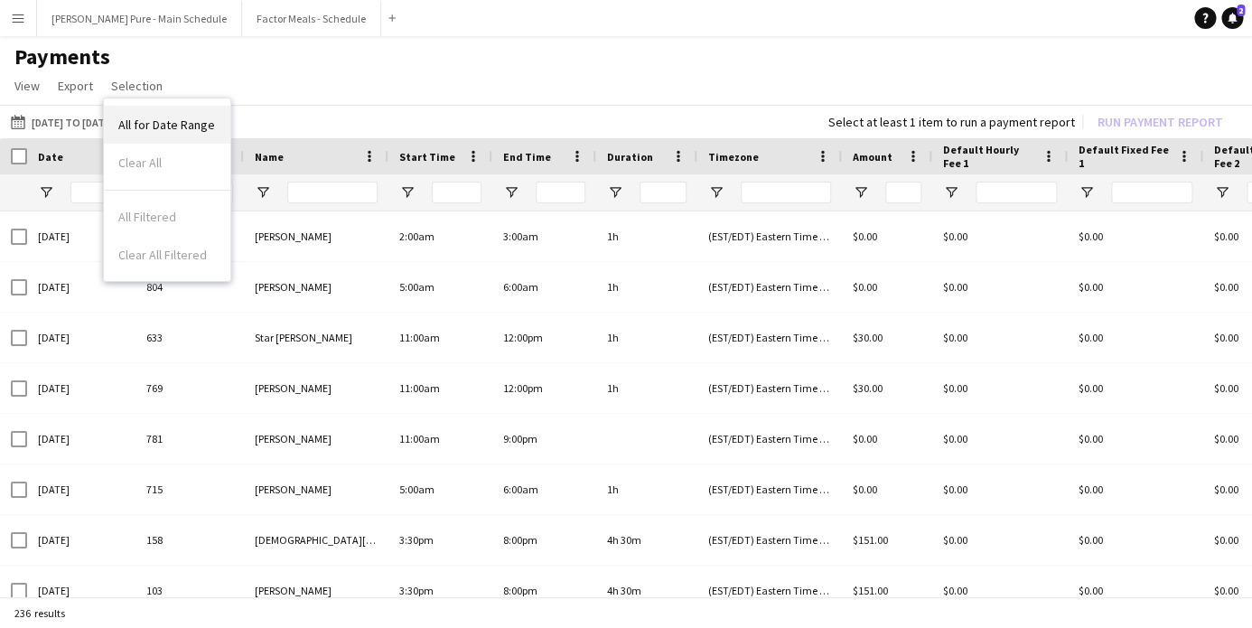
click at [136, 122] on span "All for Date Range" at bounding box center [166, 125] width 97 height 16
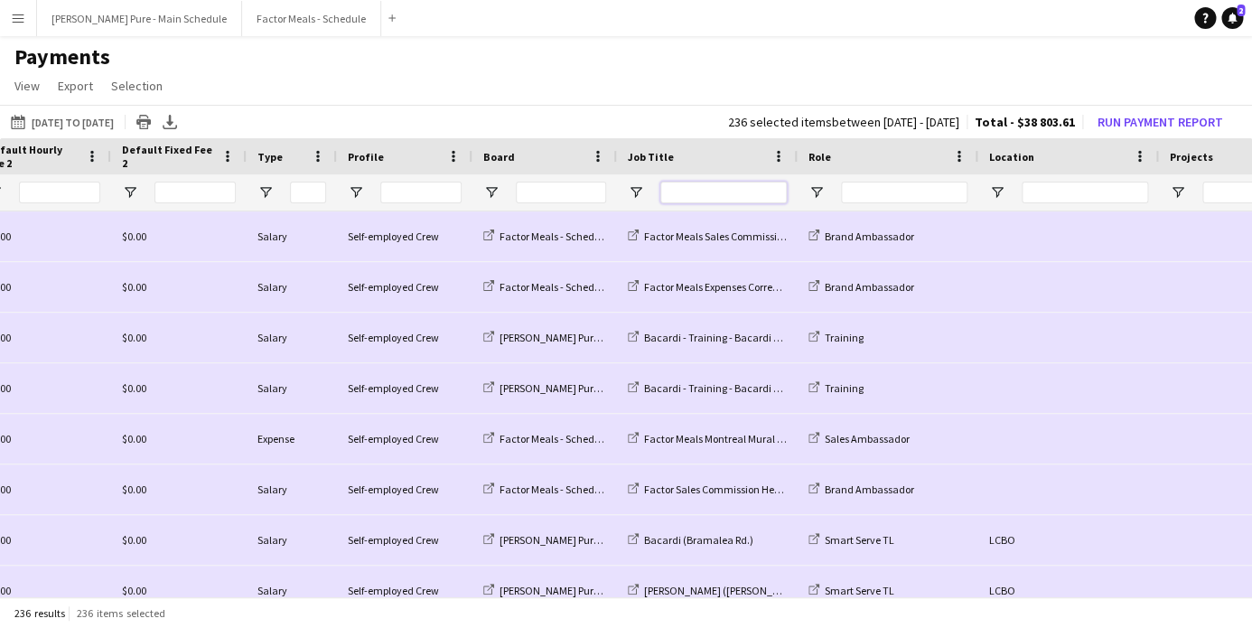
click at [680, 193] on input "Job Title Filter Input" at bounding box center [724, 193] width 126 height 22
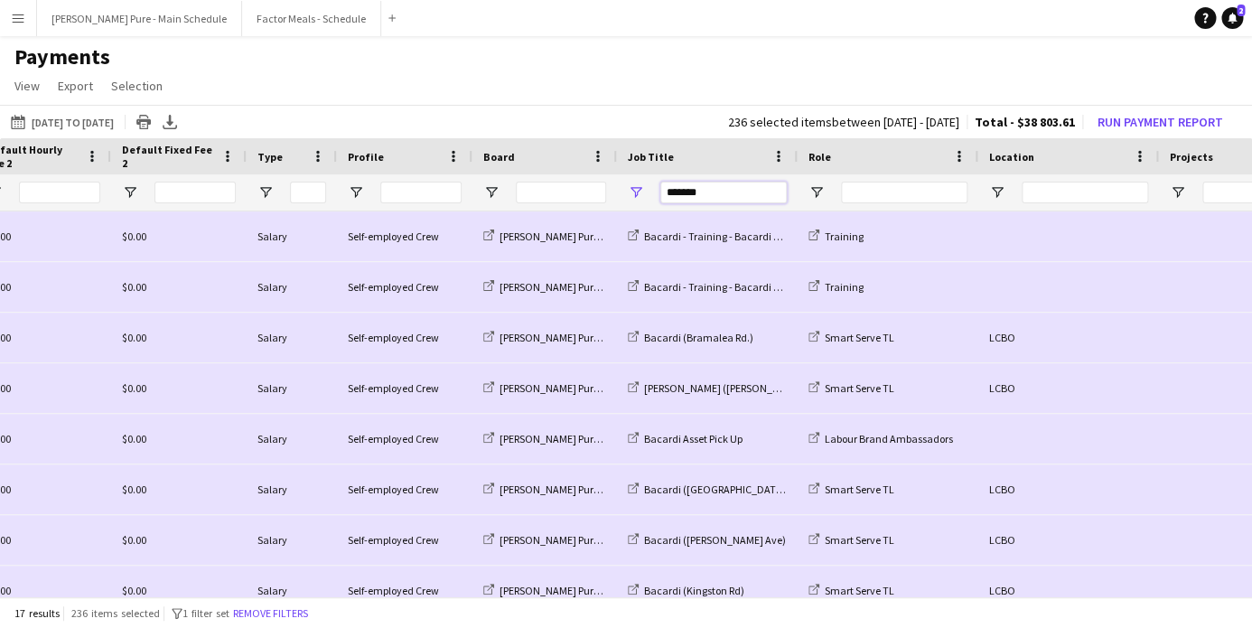
type input "*******"
click at [532, 193] on input "Board Filter Input" at bounding box center [561, 193] width 90 height 22
type input "**********"
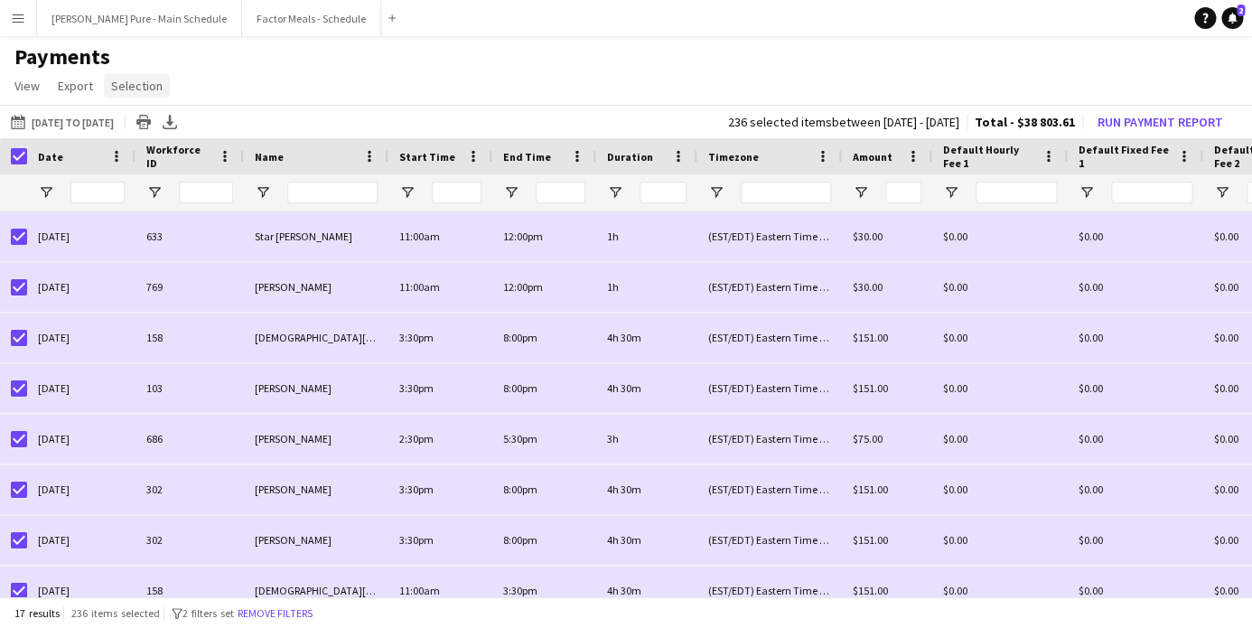
click at [130, 84] on span "Selection" at bounding box center [137, 86] width 52 height 16
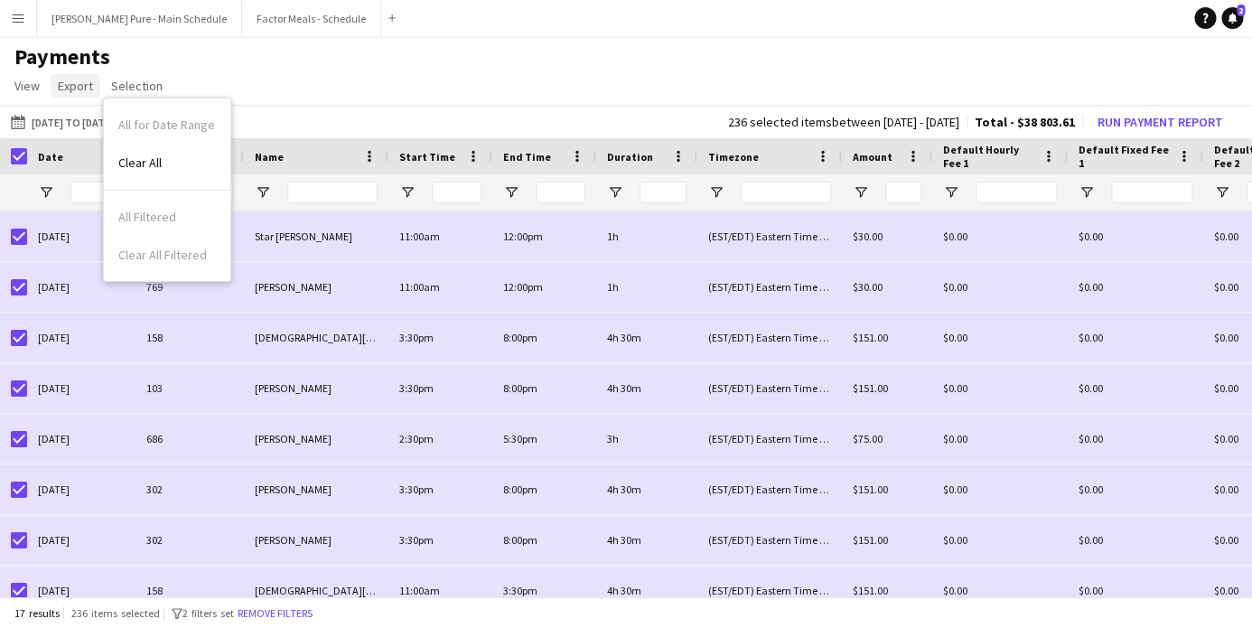
click at [67, 78] on link "Export" at bounding box center [76, 85] width 50 height 23
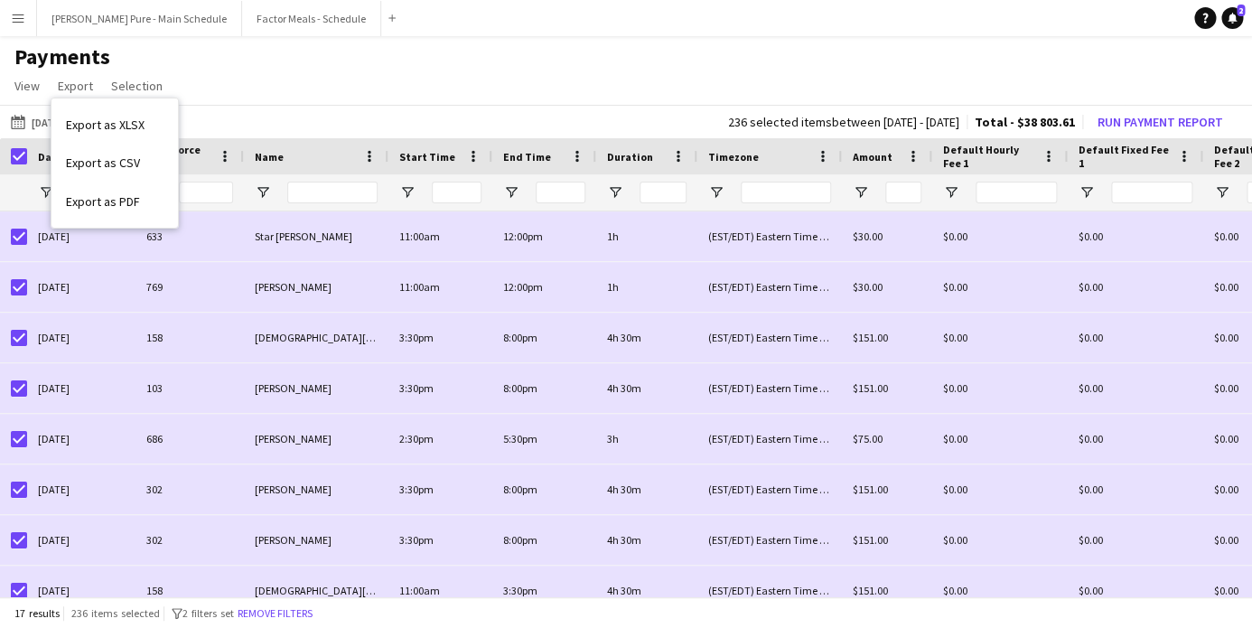
click at [7, 76] on app-page-menu "View Customise view Customise filters Reset Filters Reset View Reset All Export…" at bounding box center [626, 87] width 1252 height 34
click at [13, 19] on app-icon "Menu" at bounding box center [18, 18] width 14 height 14
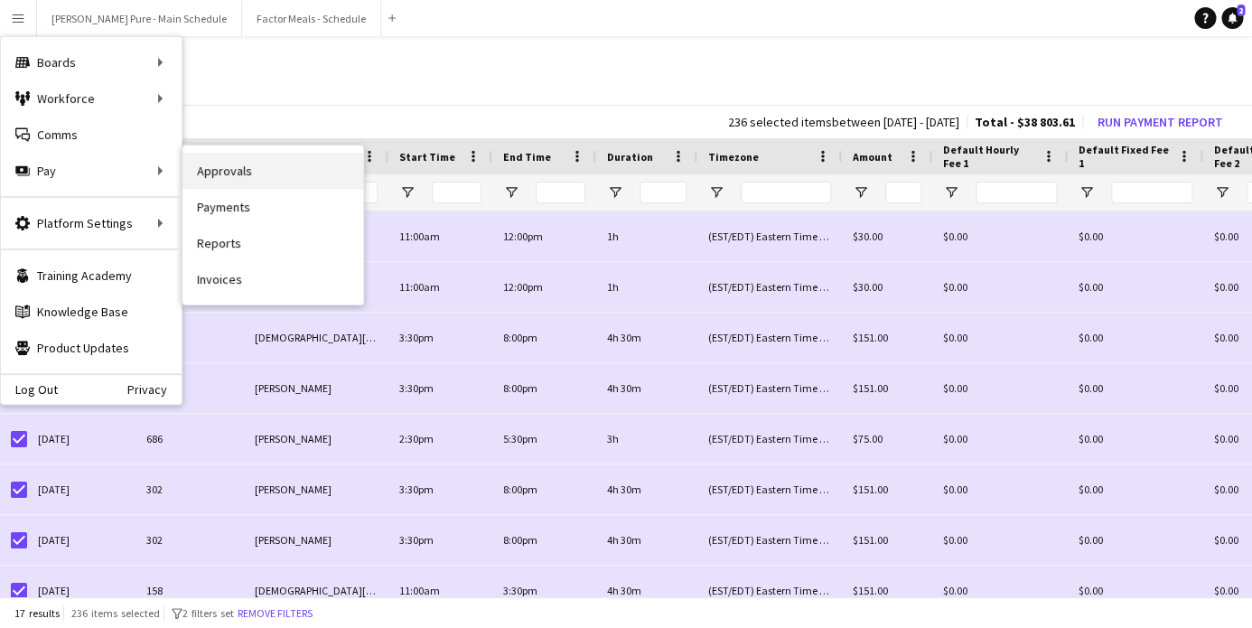
click at [274, 165] on link "Approvals" at bounding box center [273, 171] width 181 height 36
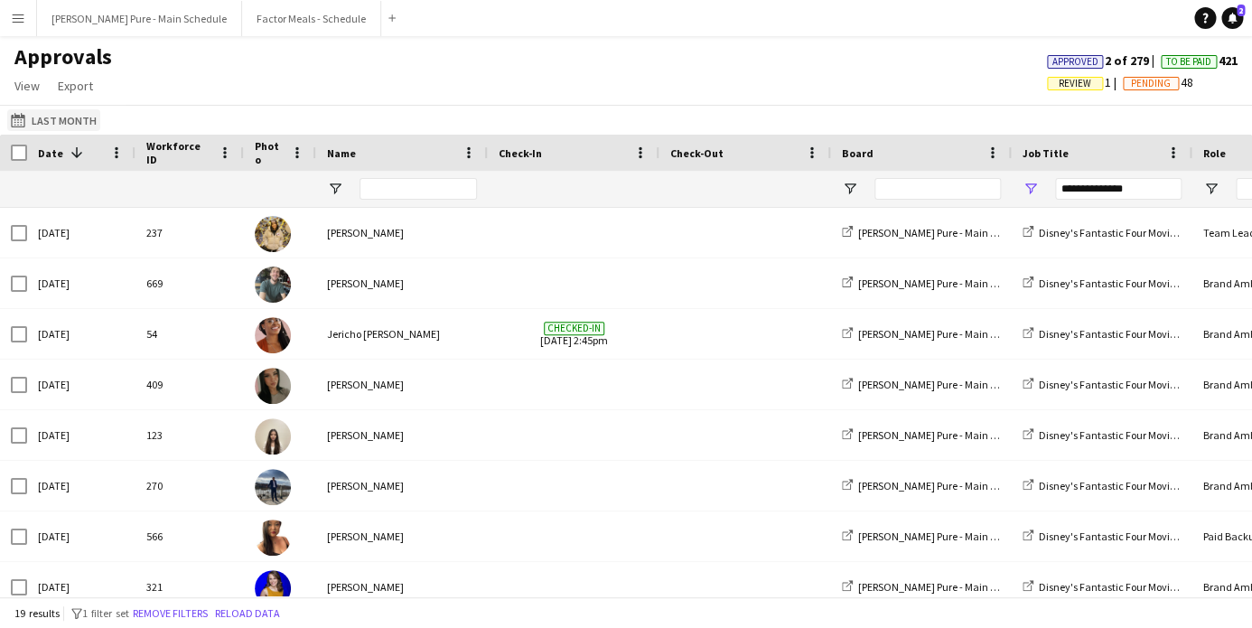
click at [37, 115] on button "Last Month Last Month" at bounding box center [53, 120] width 93 height 22
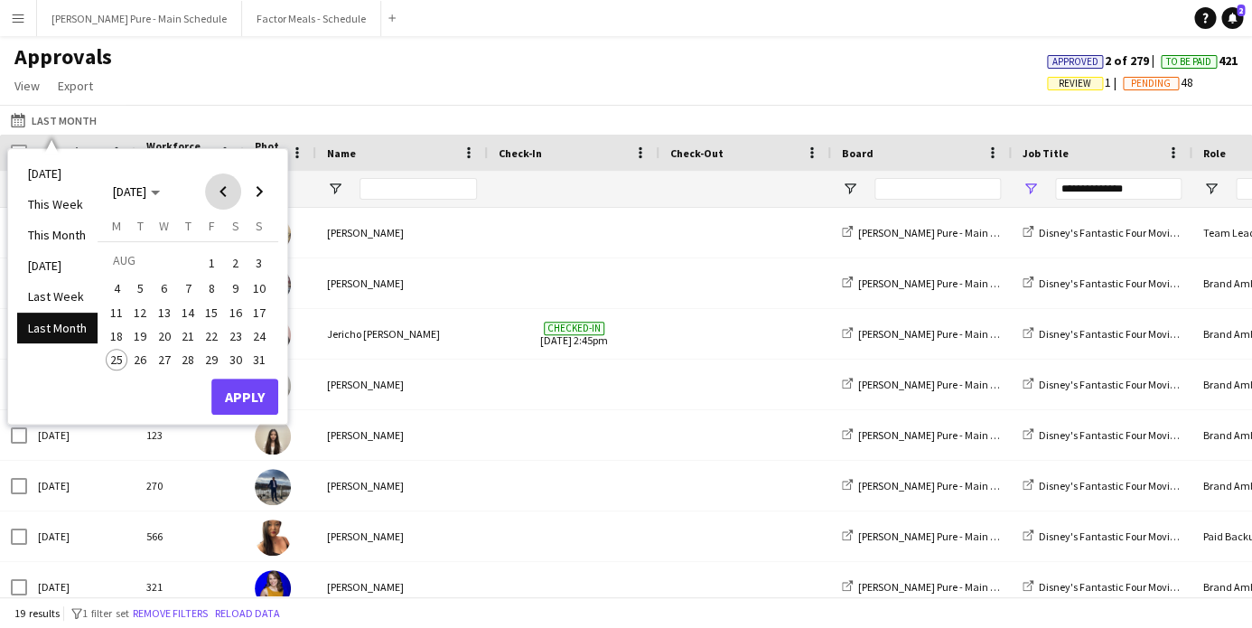
click at [210, 191] on span "Previous month" at bounding box center [223, 191] width 36 height 36
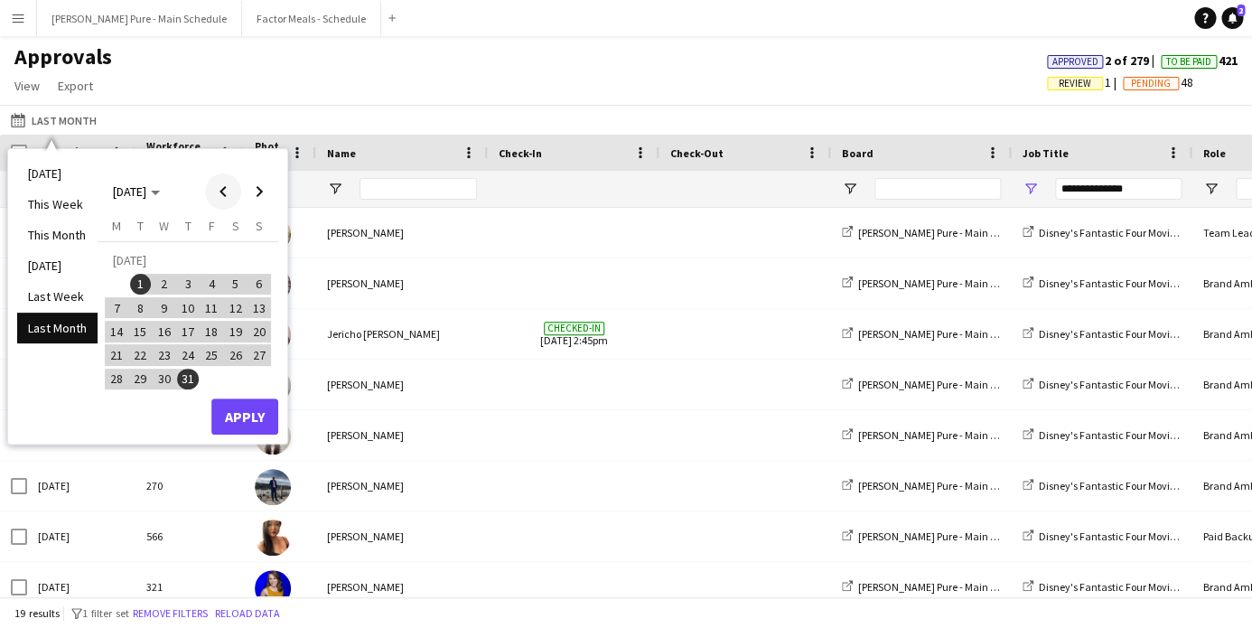
click at [211, 191] on span "Previous month" at bounding box center [223, 191] width 36 height 36
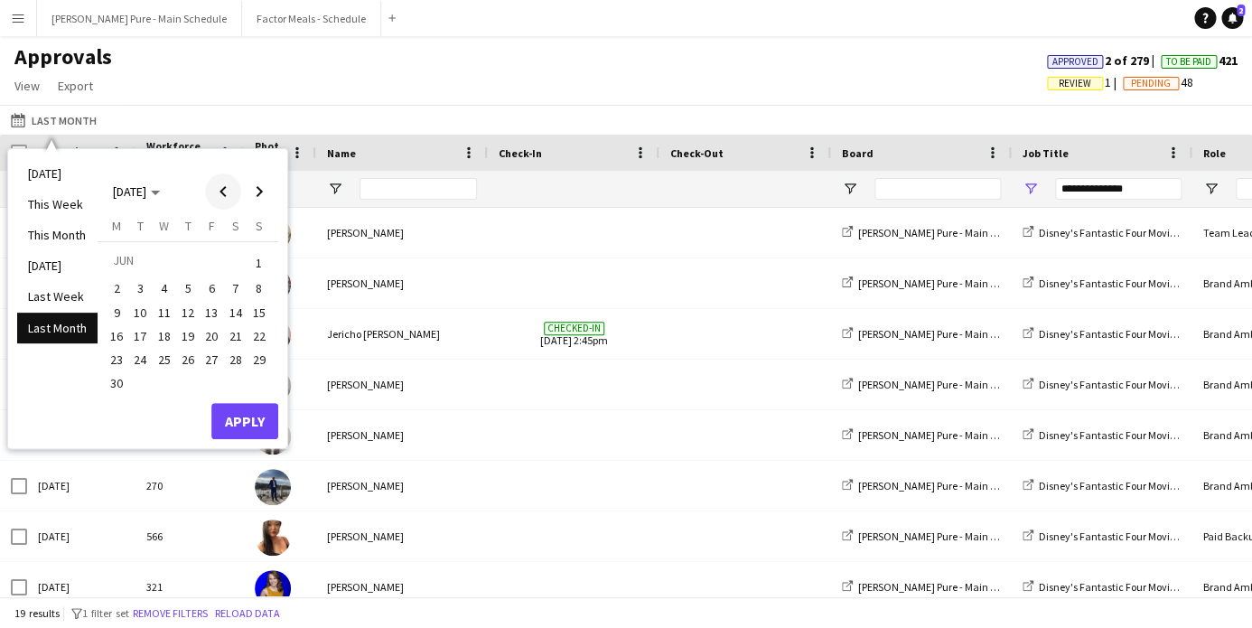
click at [211, 191] on span "Previous month" at bounding box center [223, 191] width 36 height 36
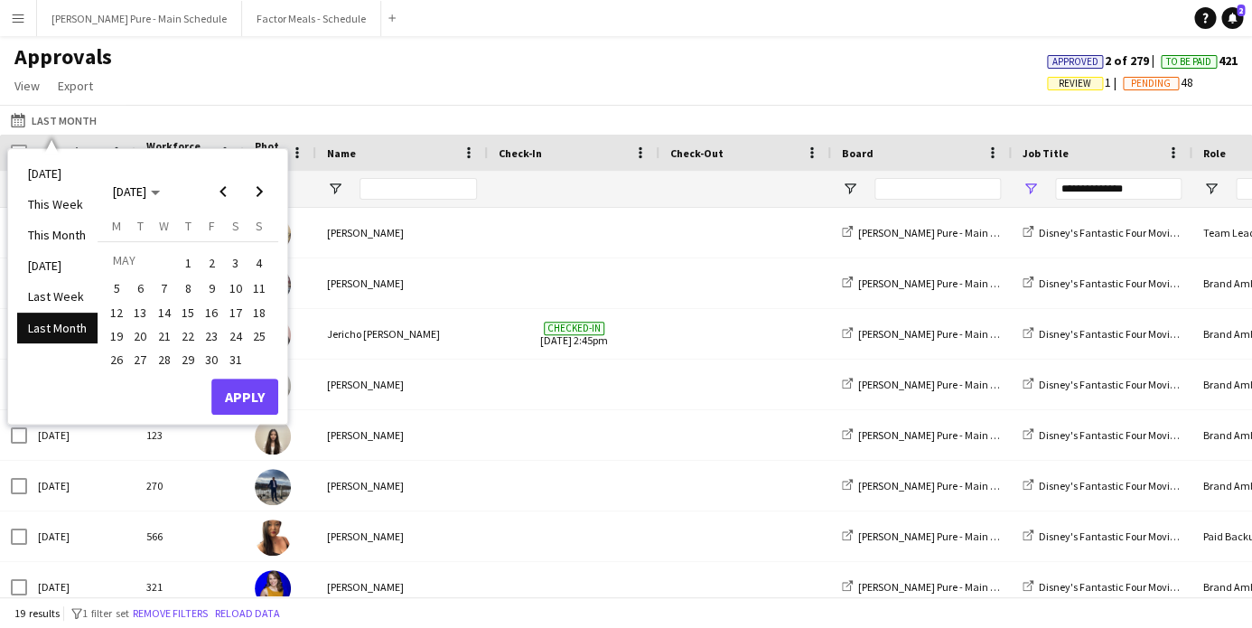
click at [115, 336] on span "19" at bounding box center [117, 336] width 22 height 22
click at [256, 191] on span "Next month" at bounding box center [259, 191] width 36 height 36
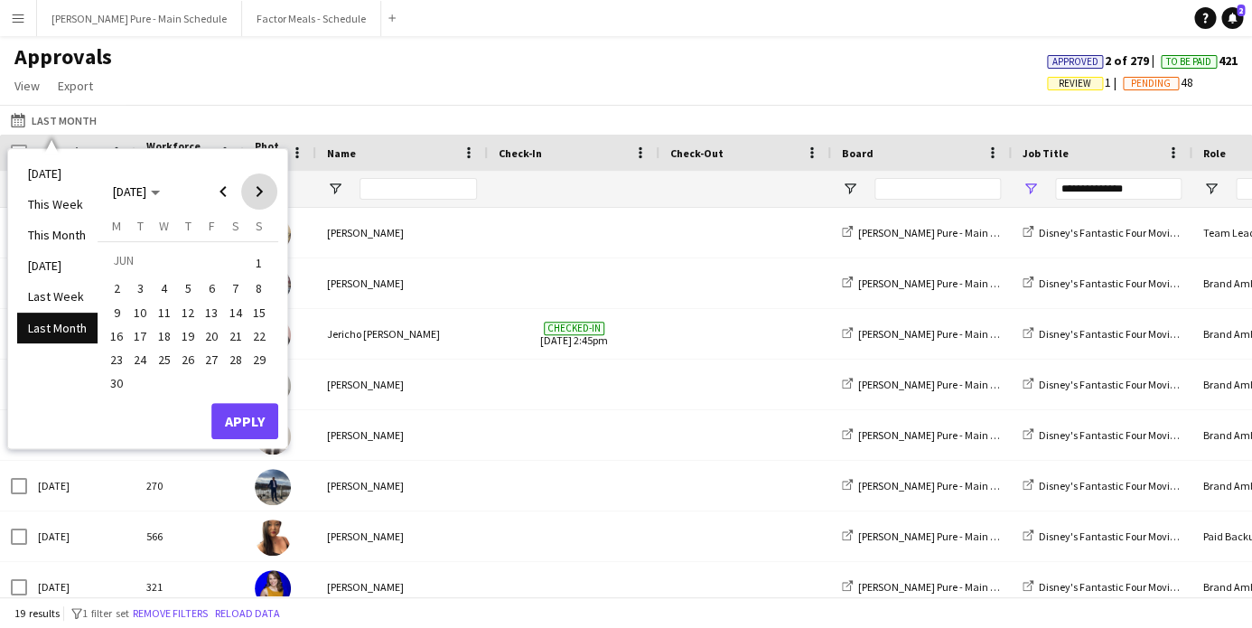
click at [256, 191] on span "Next month" at bounding box center [259, 191] width 36 height 36
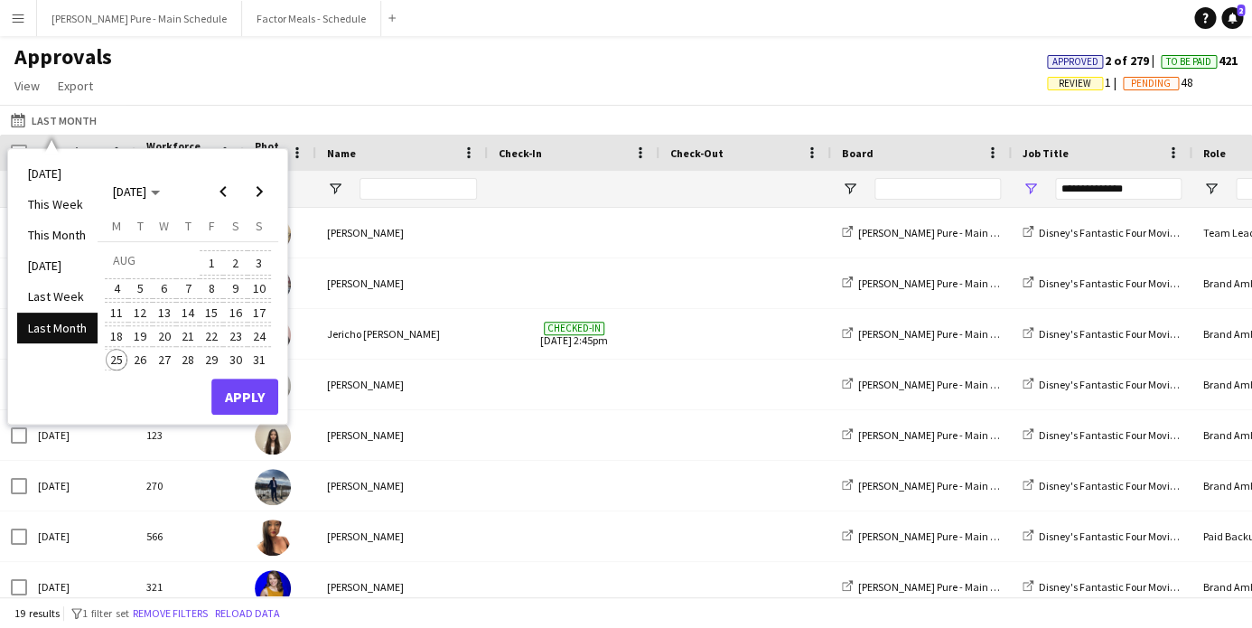
click at [115, 352] on span "25" at bounding box center [117, 360] width 22 height 22
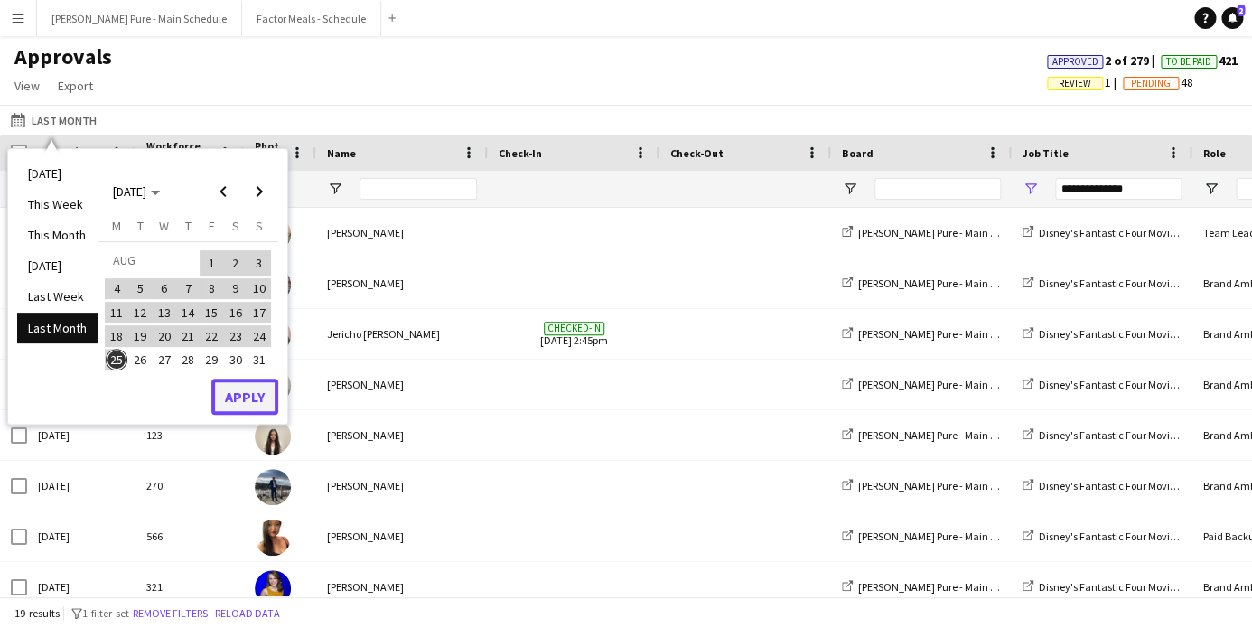
click at [242, 398] on button "Apply" at bounding box center [244, 397] width 67 height 36
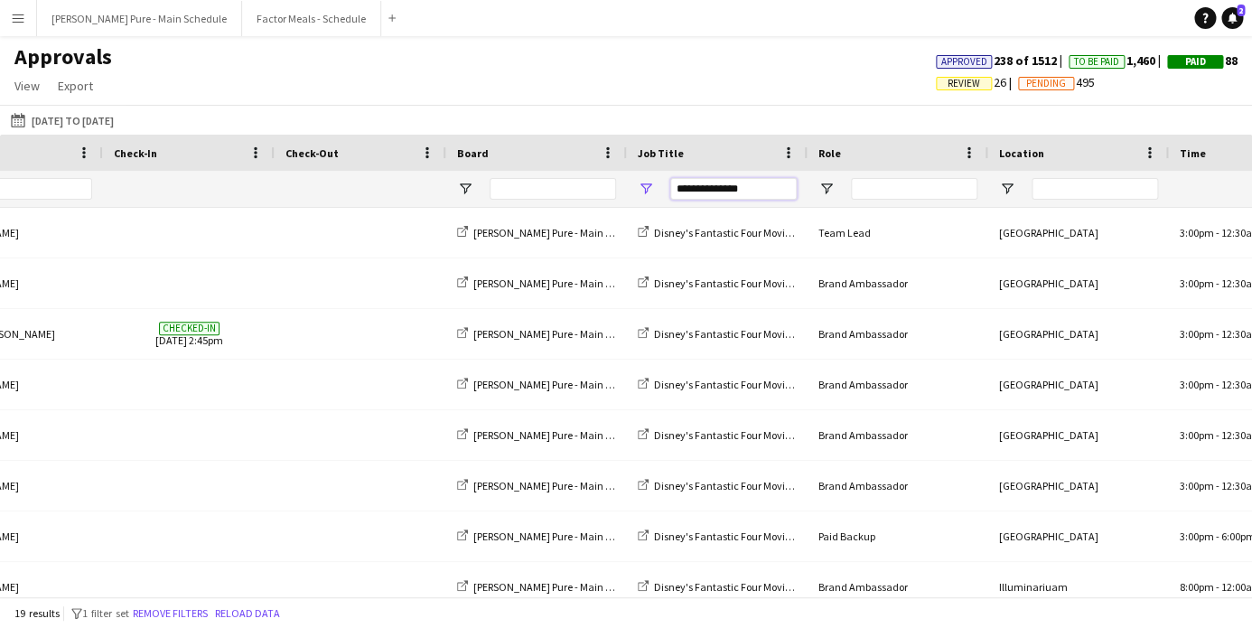
drag, startPoint x: 753, startPoint y: 186, endPoint x: 512, endPoint y: 171, distance: 240.8
click at [670, 178] on input "**********" at bounding box center [733, 189] width 126 height 22
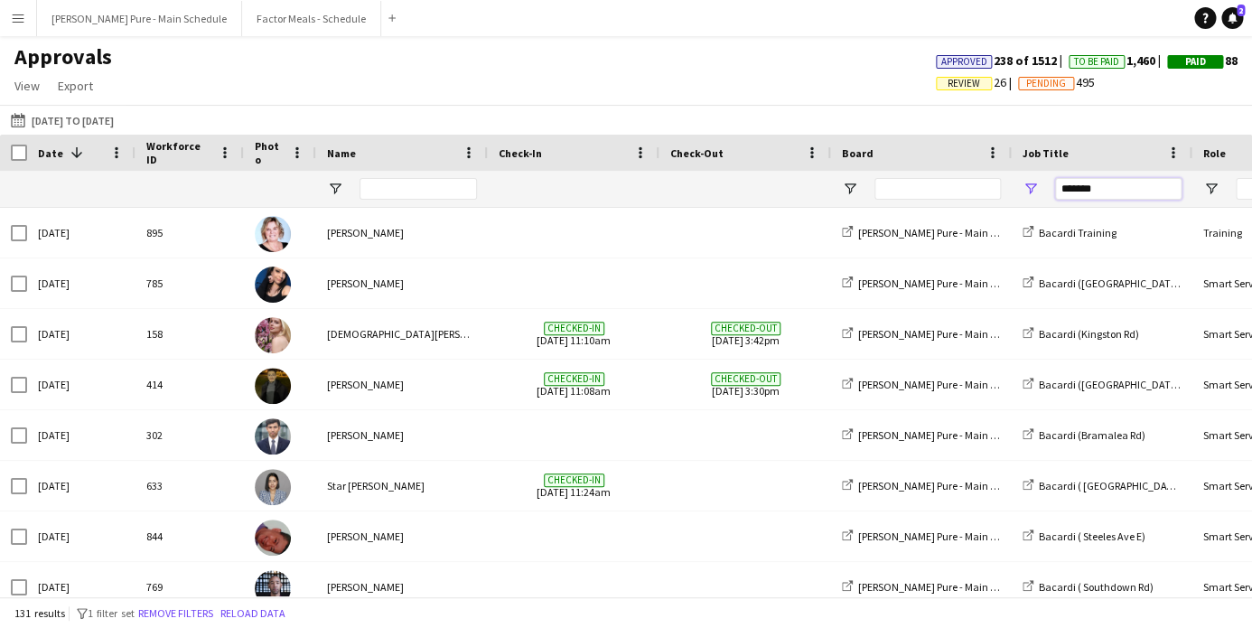
type input "*******"
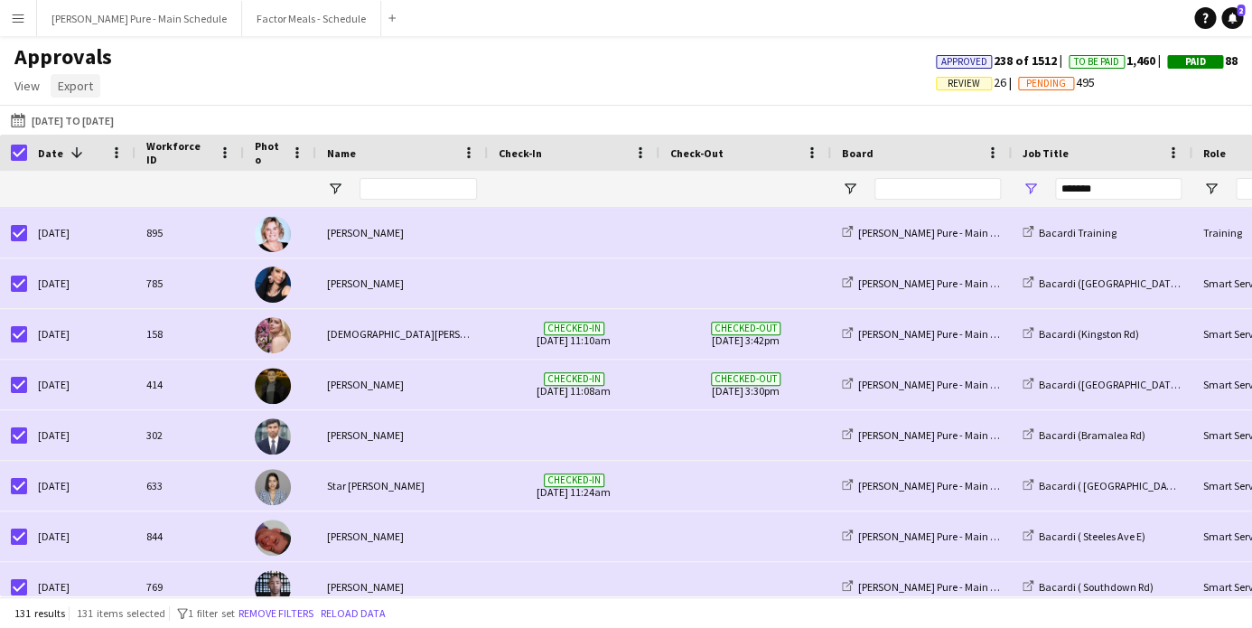
click at [74, 87] on span "Export" at bounding box center [75, 86] width 35 height 16
click at [96, 127] on span "Export as XLSX" at bounding box center [105, 125] width 79 height 16
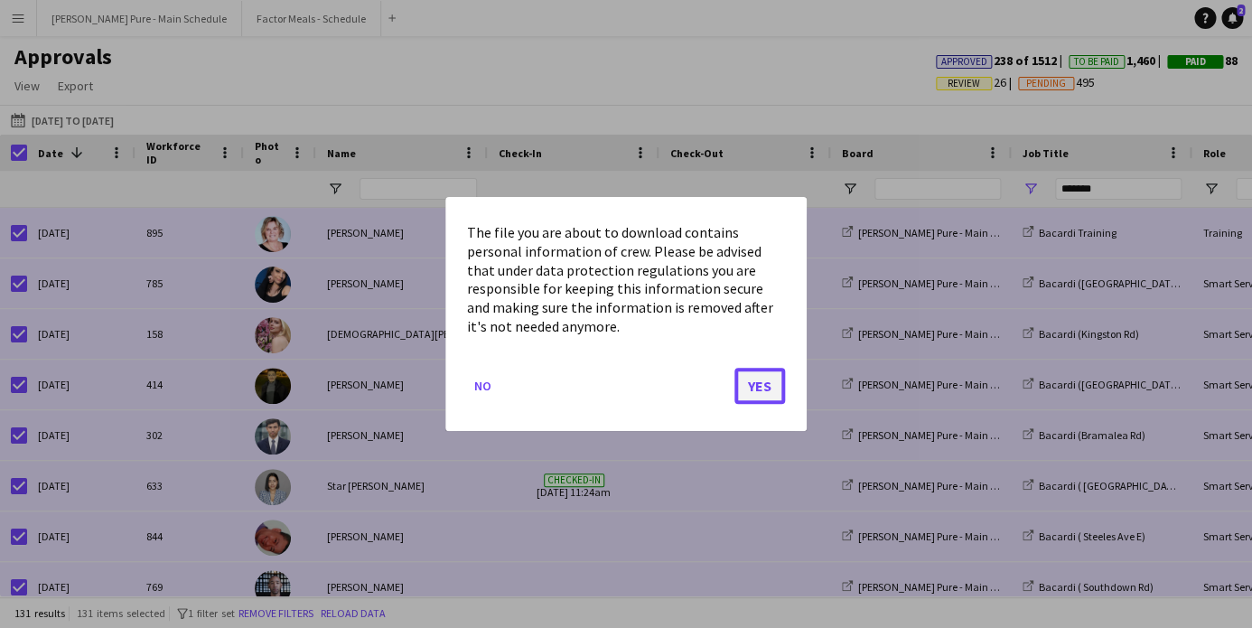
click at [754, 387] on button "Yes" at bounding box center [760, 386] width 51 height 36
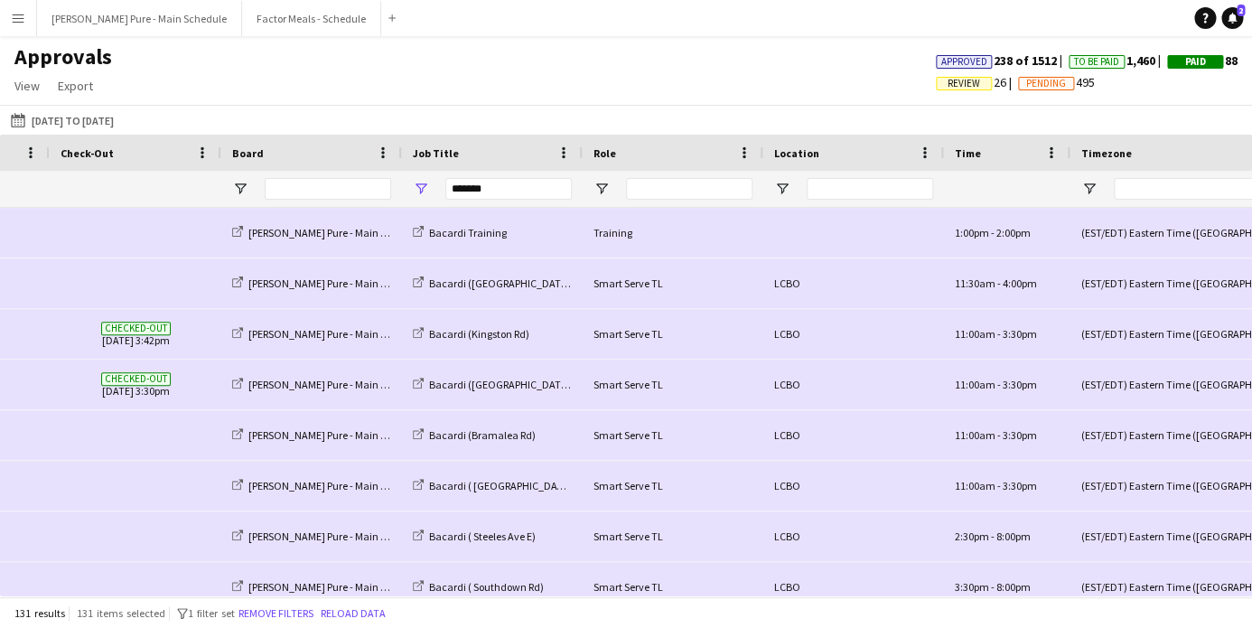
scroll to position [0, 567]
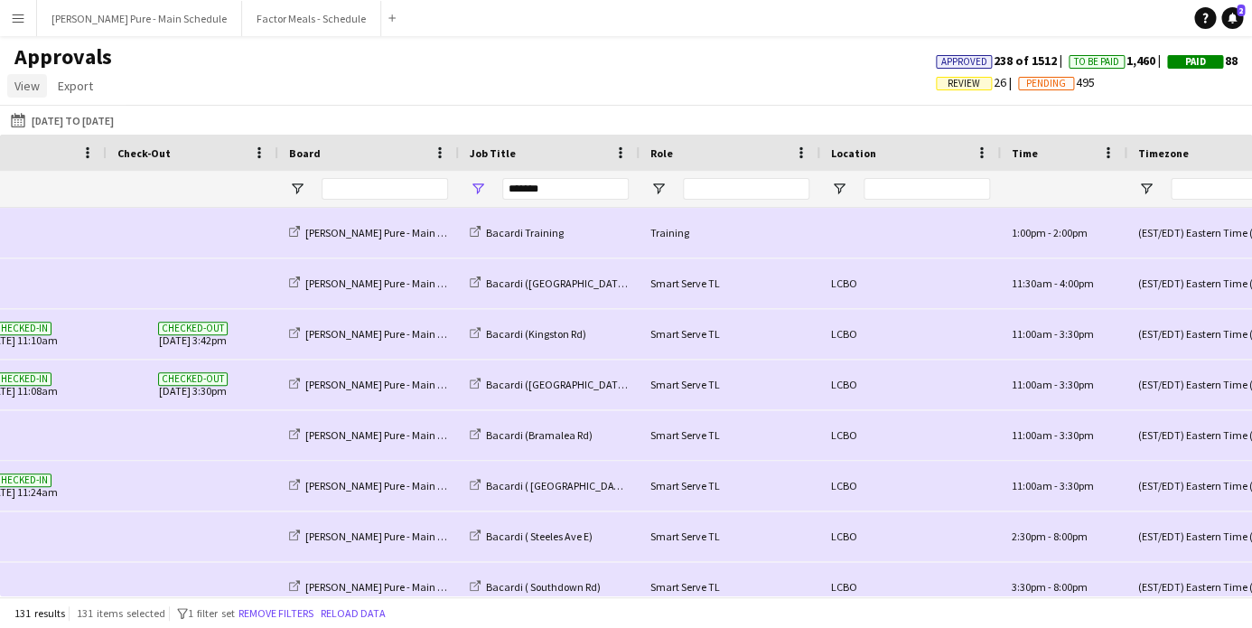
click at [22, 83] on span "View" at bounding box center [26, 86] width 25 height 16
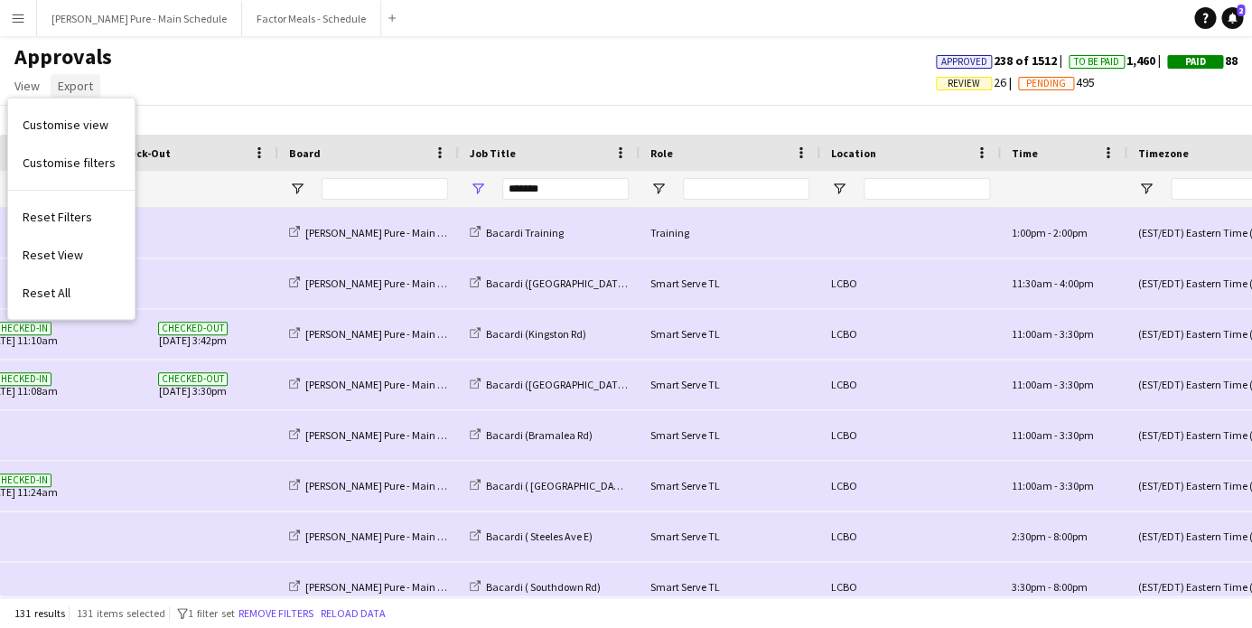
click at [79, 86] on span "Export" at bounding box center [75, 86] width 35 height 16
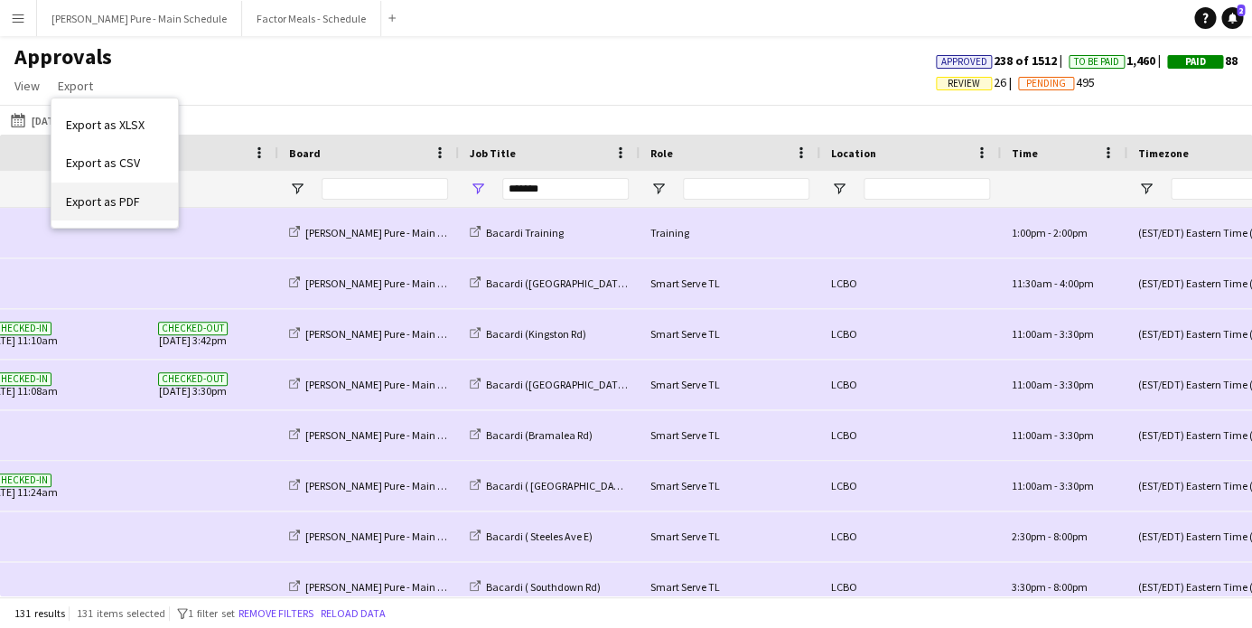
click at [96, 198] on span "Export as PDF" at bounding box center [103, 201] width 74 height 16
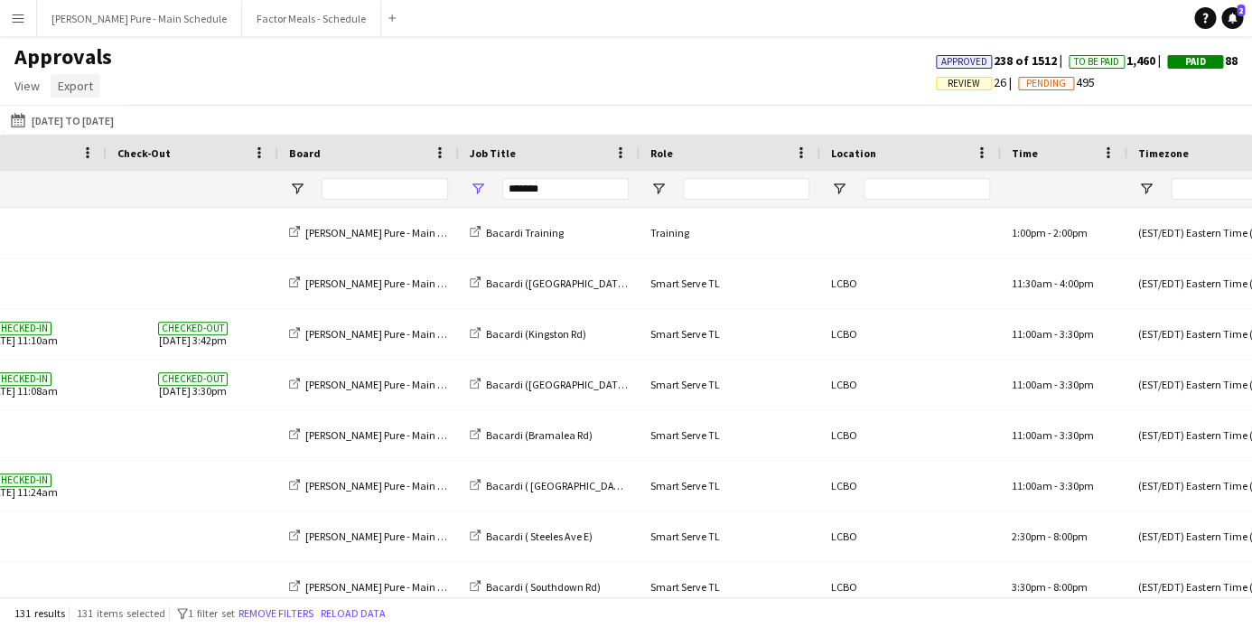
click at [86, 92] on span "Export" at bounding box center [75, 86] width 35 height 16
click at [97, 133] on span "Export as XLSX" at bounding box center [105, 125] width 79 height 16
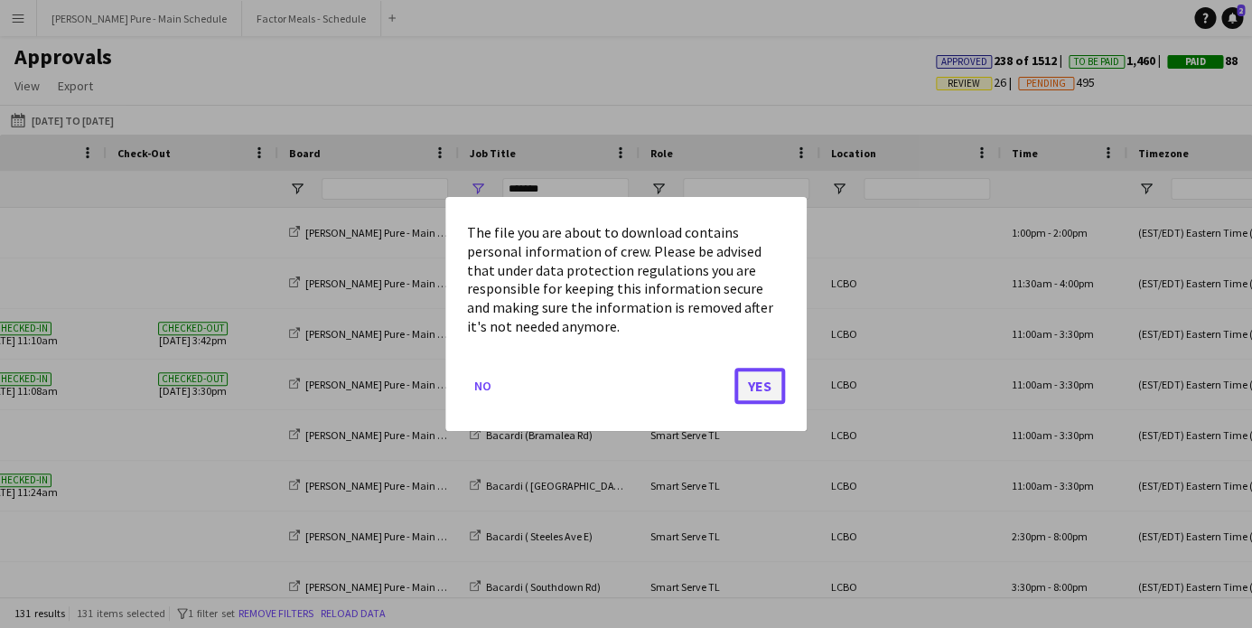
click at [763, 384] on button "Yes" at bounding box center [760, 386] width 51 height 36
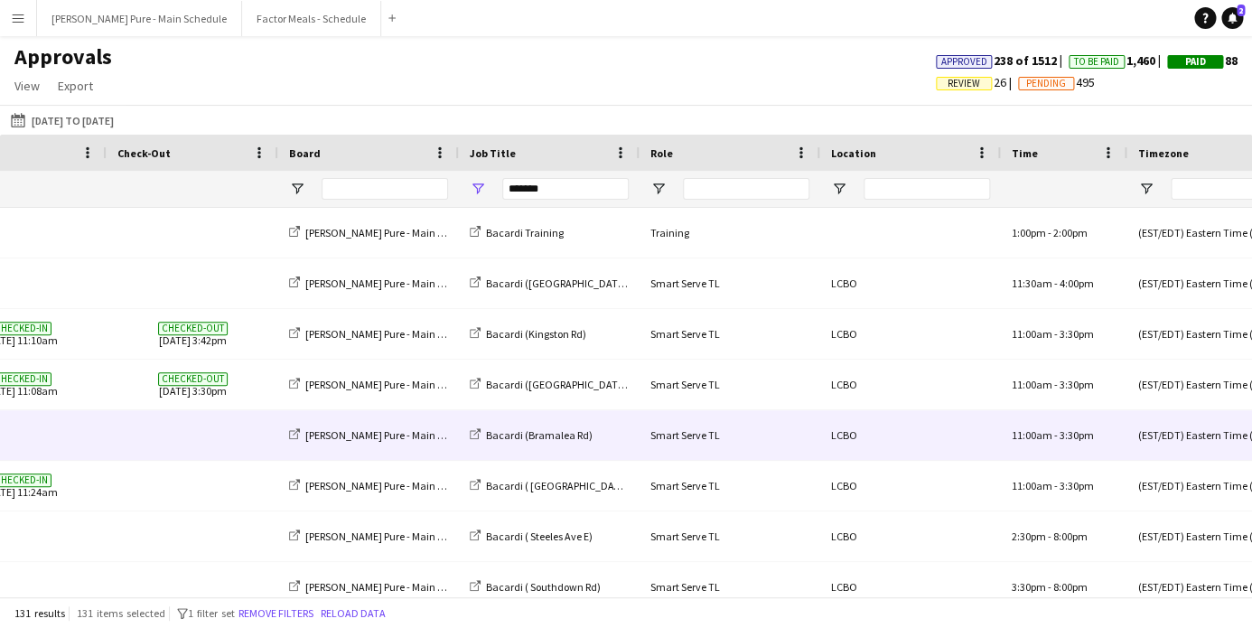
scroll to position [0, 0]
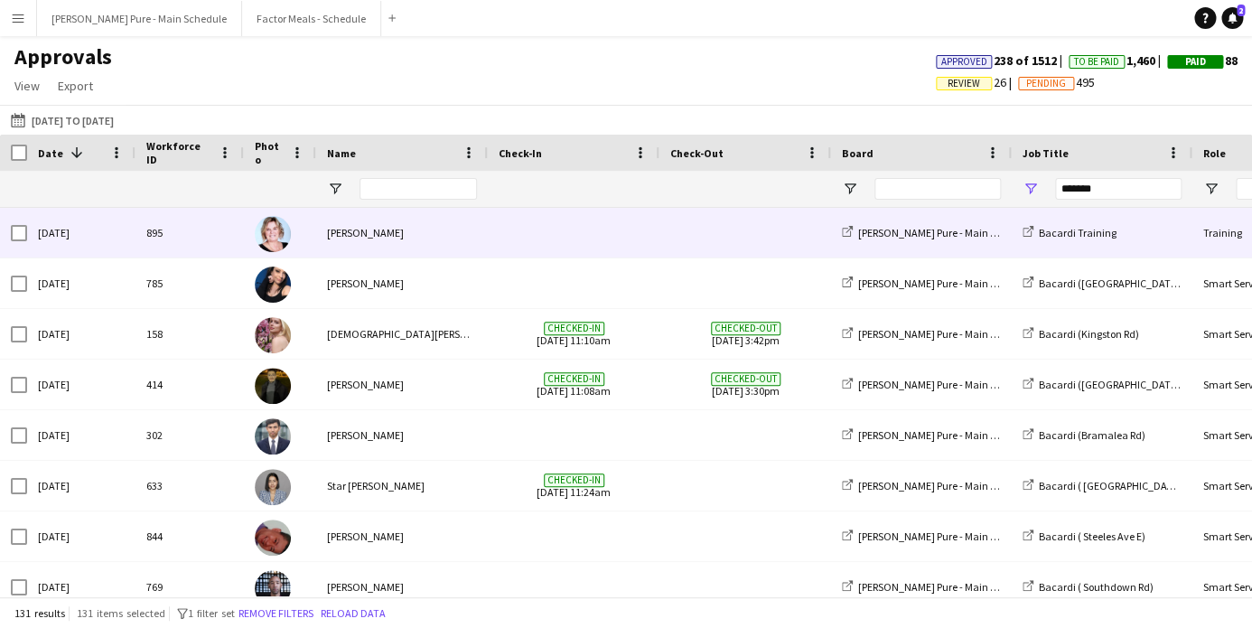
click at [277, 242] on img at bounding box center [273, 234] width 36 height 36
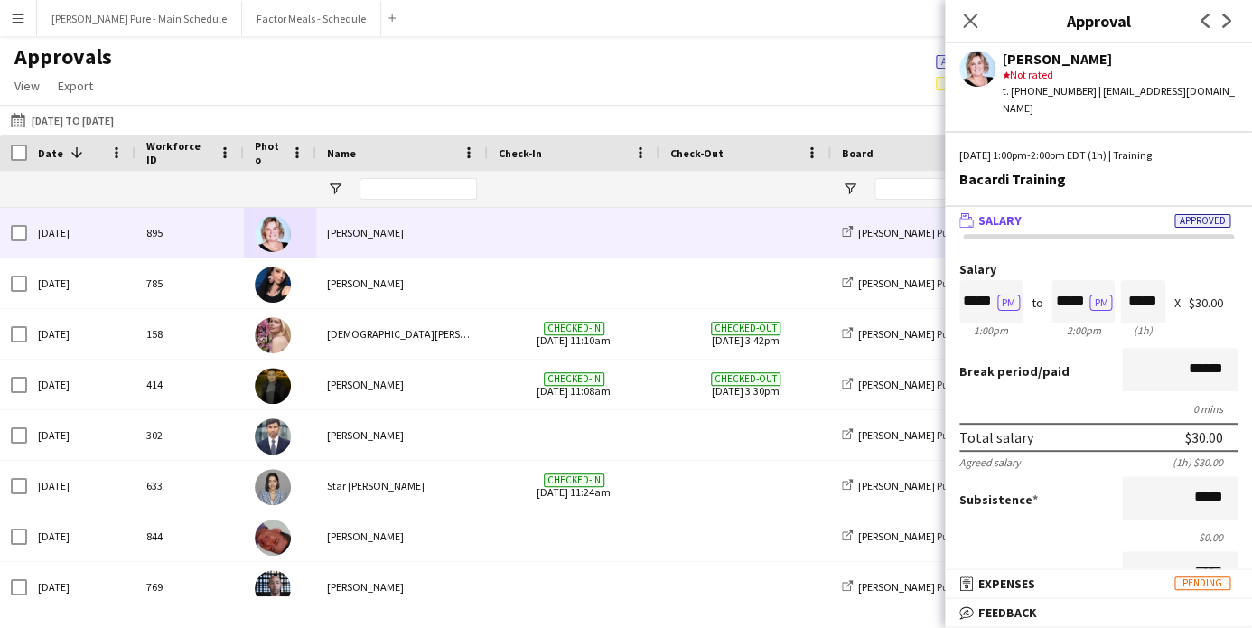
click at [962, 67] on app-user-avatar at bounding box center [978, 69] width 36 height 36
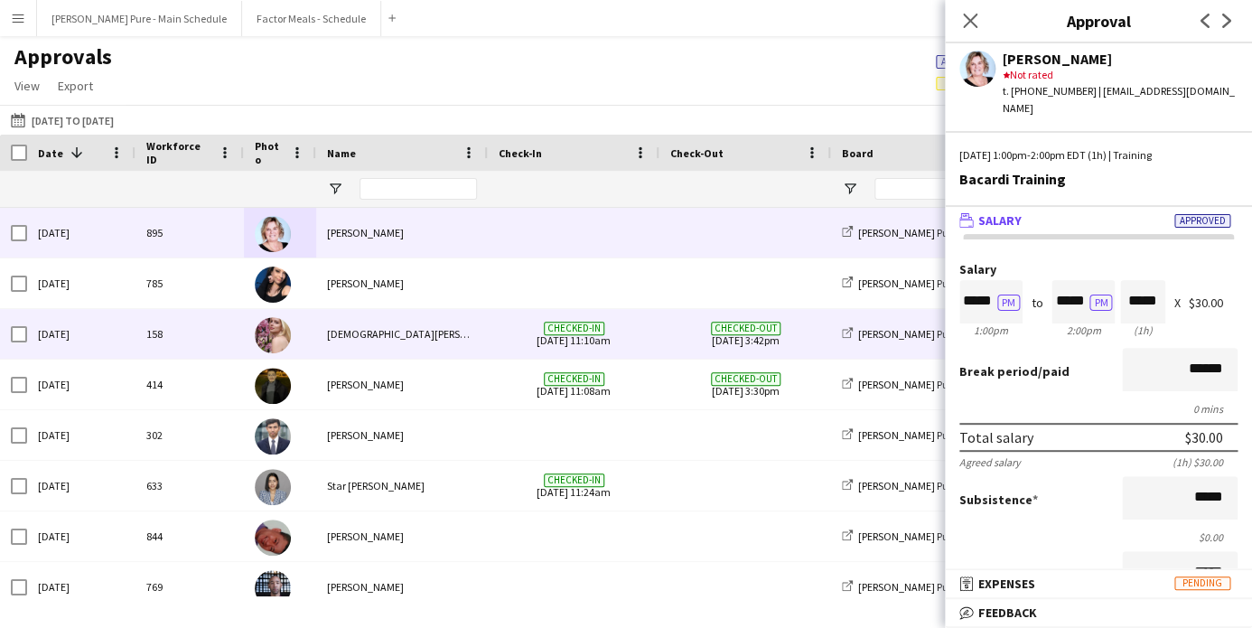
click at [352, 336] on div "[DEMOGRAPHIC_DATA][PERSON_NAME]" at bounding box center [402, 334] width 172 height 50
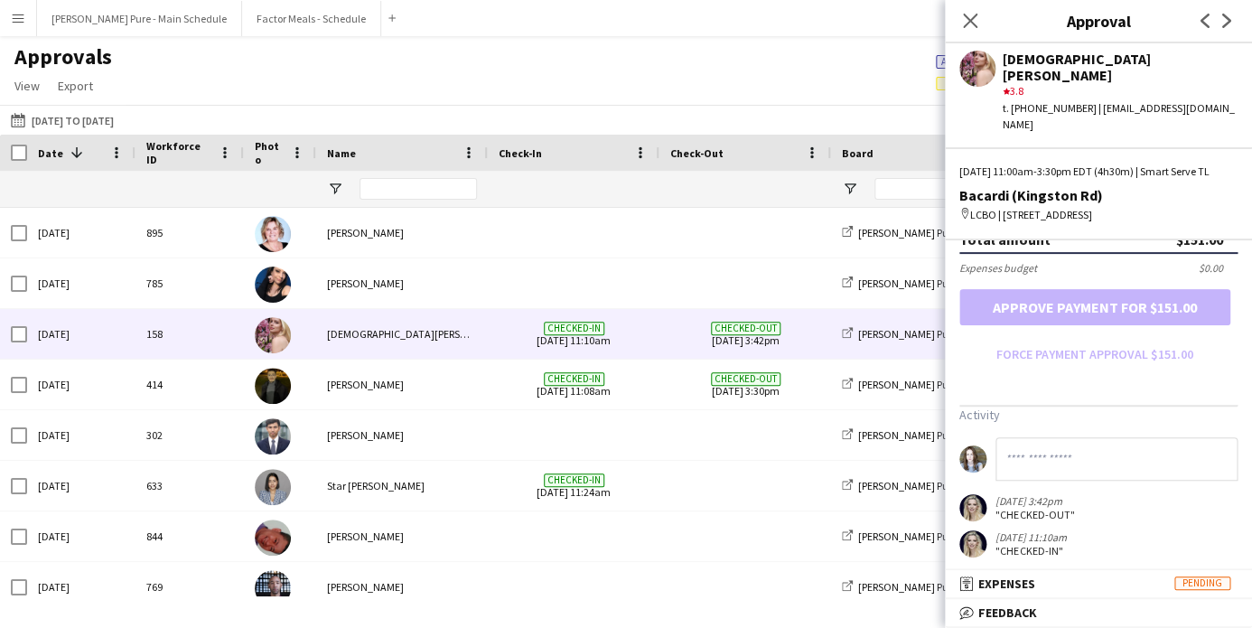
scroll to position [547, 0]
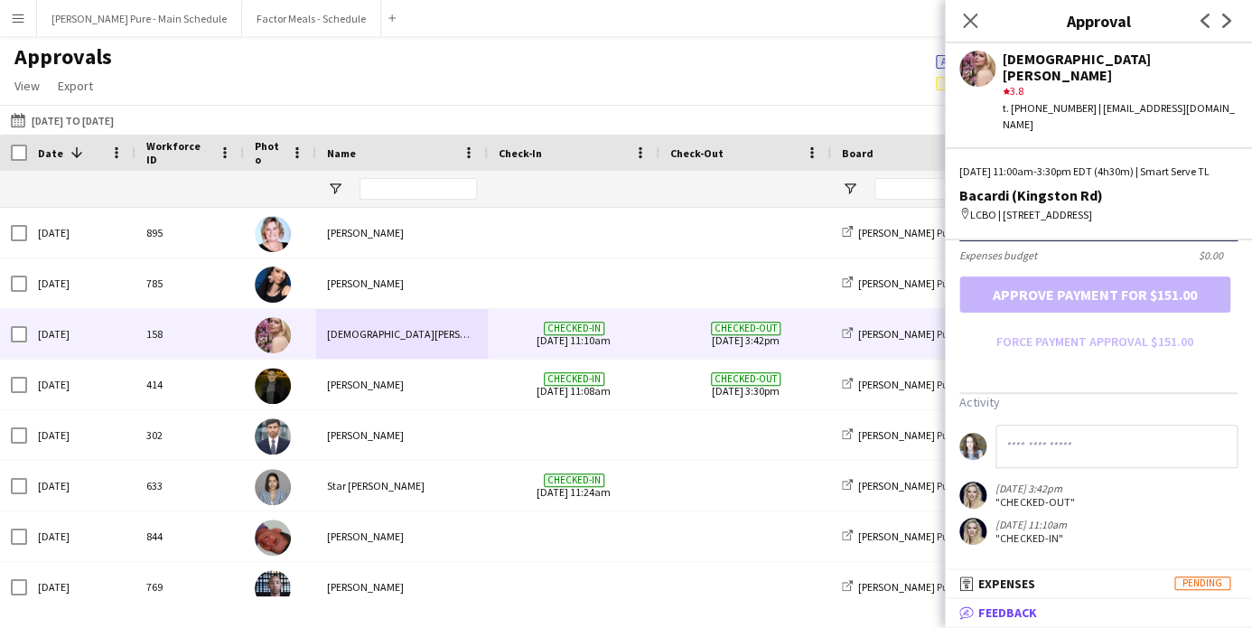
click at [1019, 618] on span "Feedback" at bounding box center [1008, 612] width 59 height 16
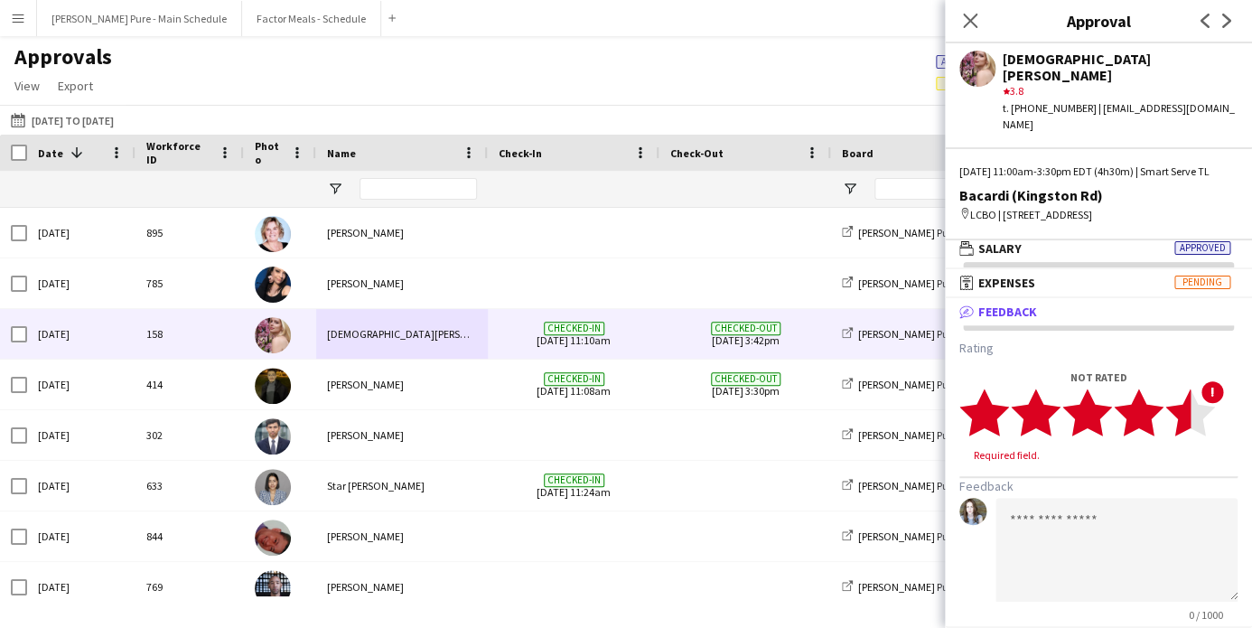
click at [1187, 417] on polygon at bounding box center [1191, 412] width 50 height 47
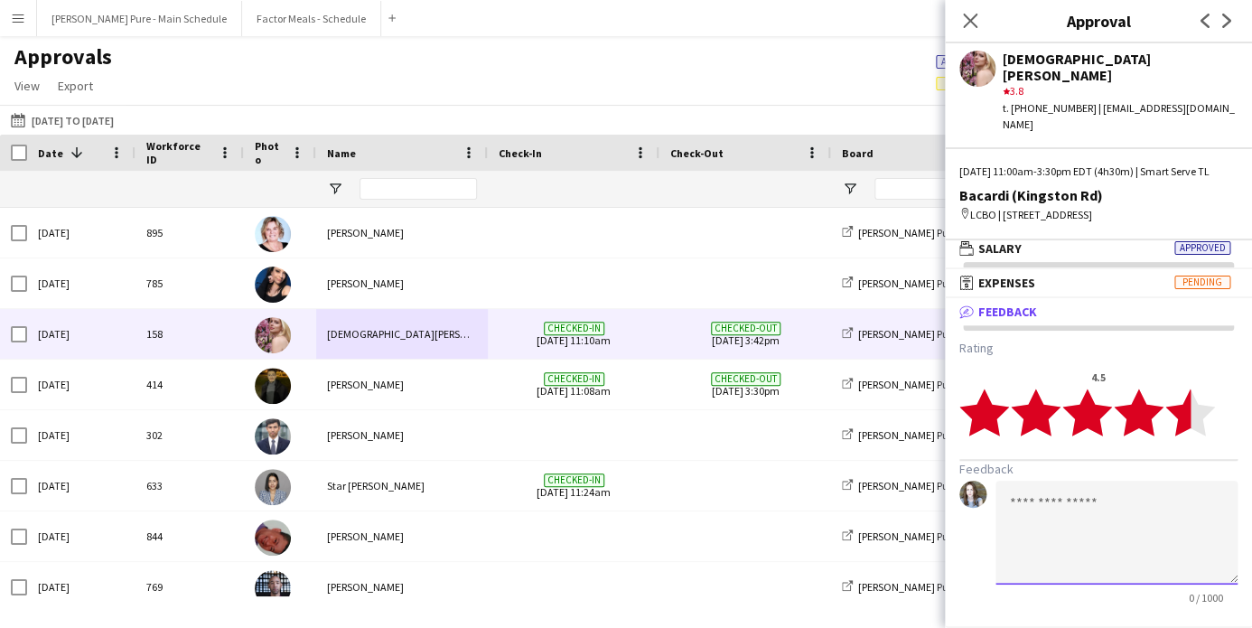
click at [1068, 507] on textarea at bounding box center [1117, 533] width 242 height 104
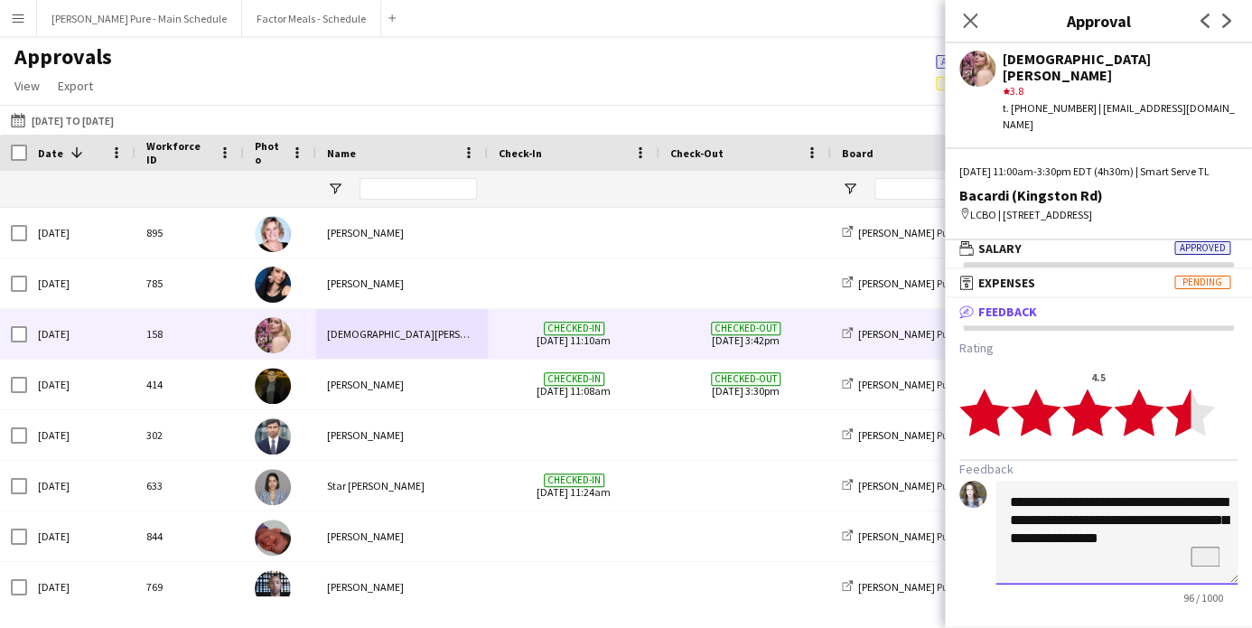
scroll to position [48, 0]
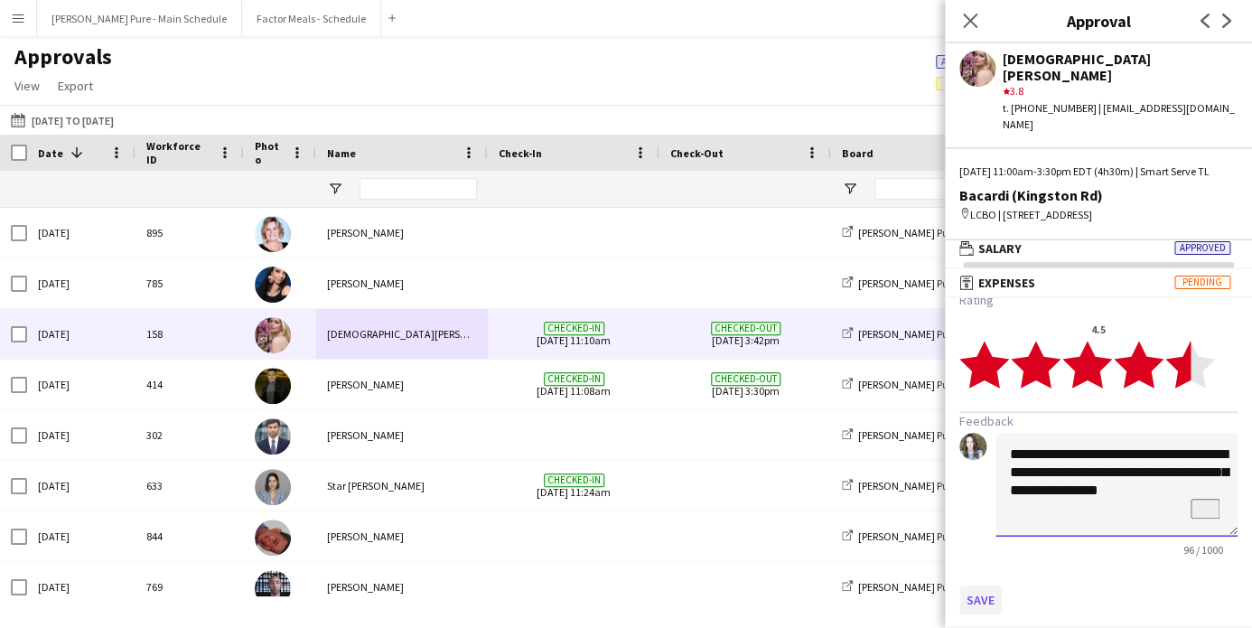
type textarea "**********"
click at [979, 592] on button "Save" at bounding box center [981, 600] width 42 height 29
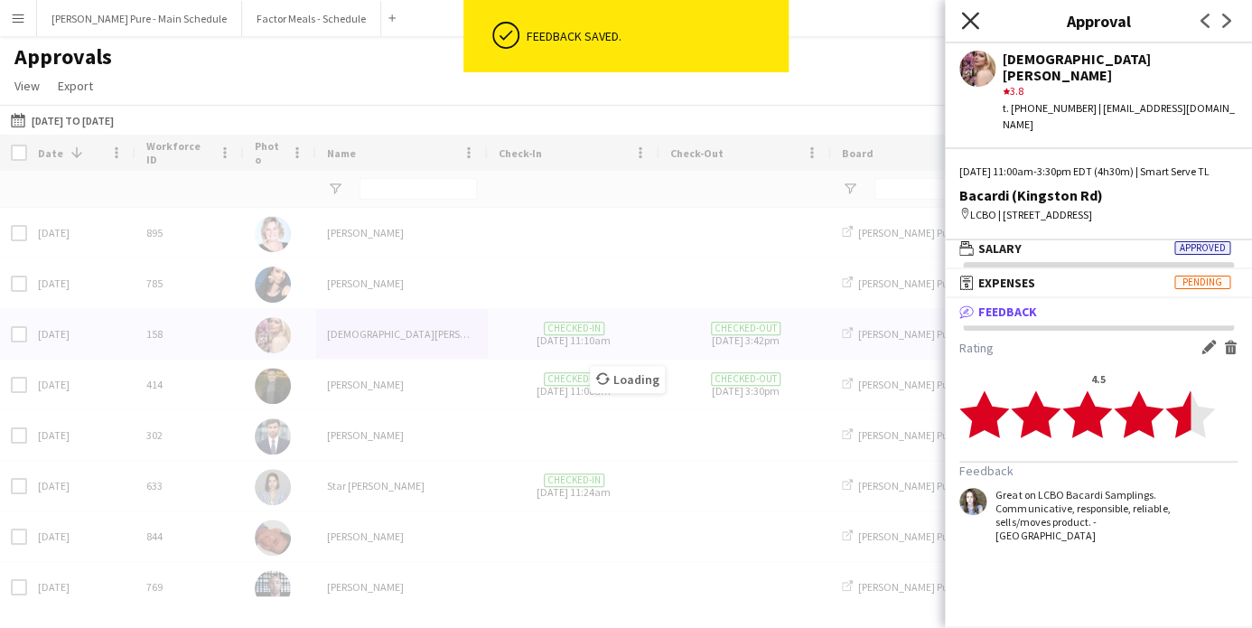
click at [973, 22] on icon "Close pop-in" at bounding box center [969, 20] width 17 height 17
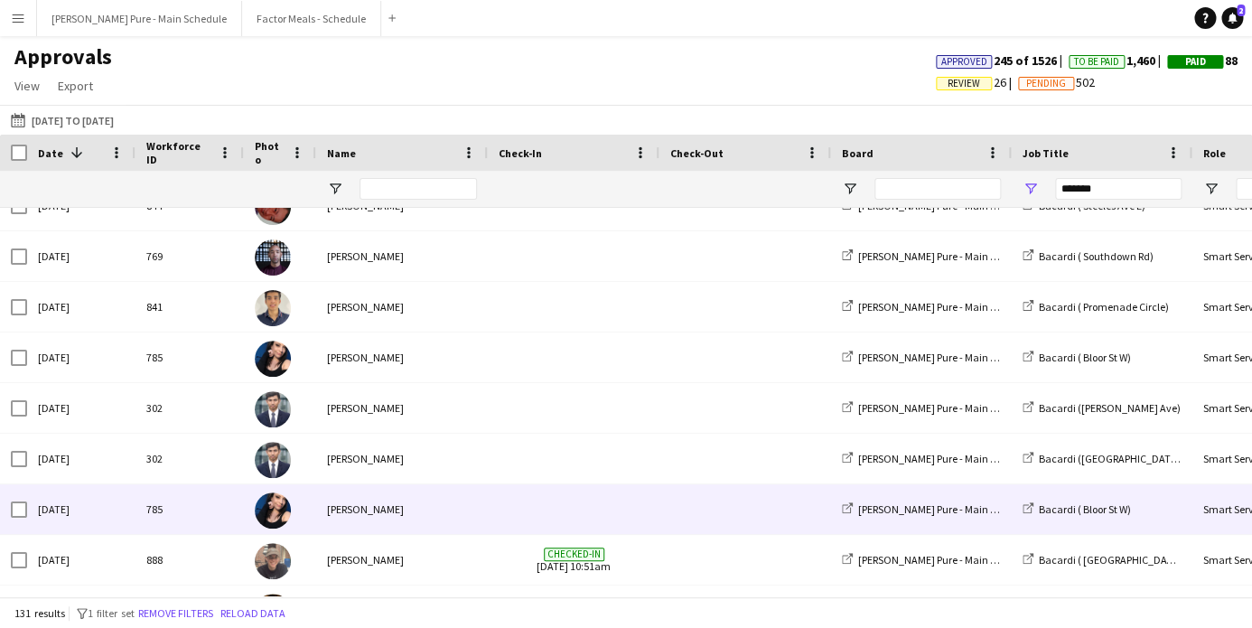
scroll to position [379, 0]
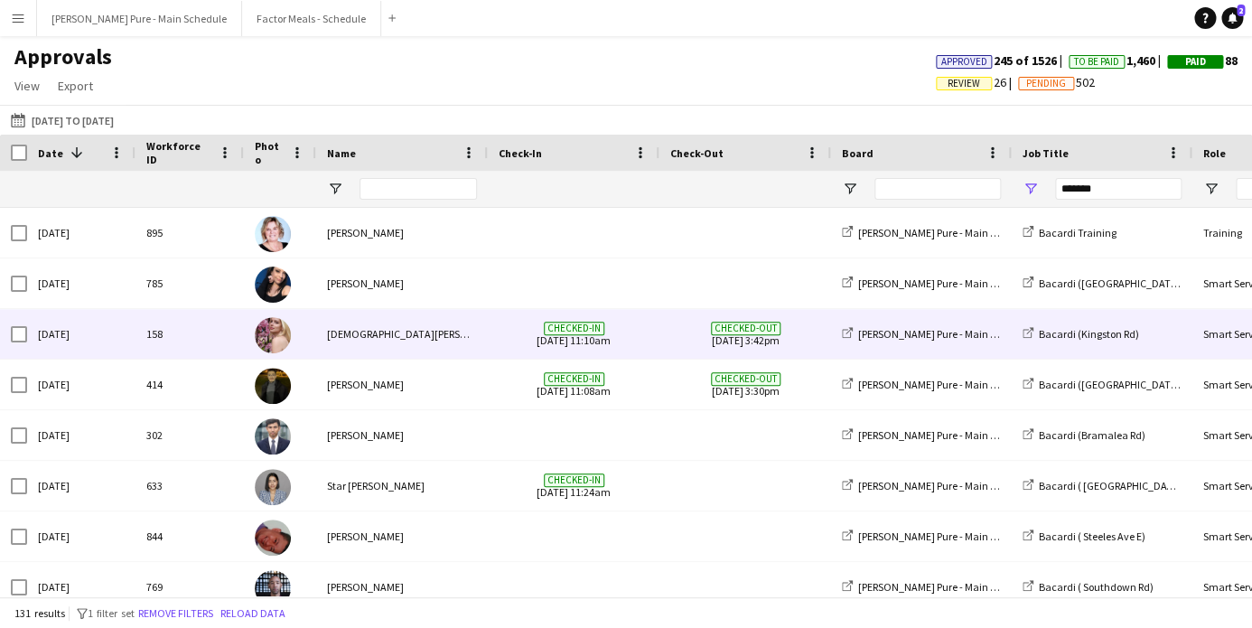
click at [280, 338] on img at bounding box center [273, 335] width 36 height 36
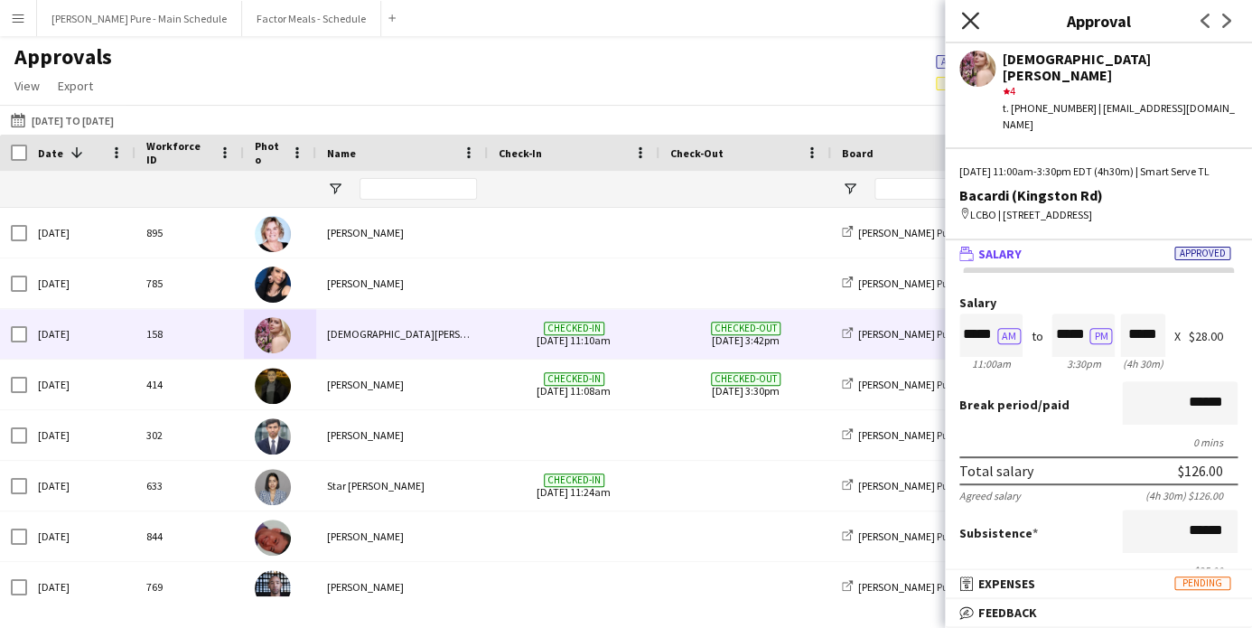
click at [970, 20] on icon at bounding box center [969, 20] width 17 height 17
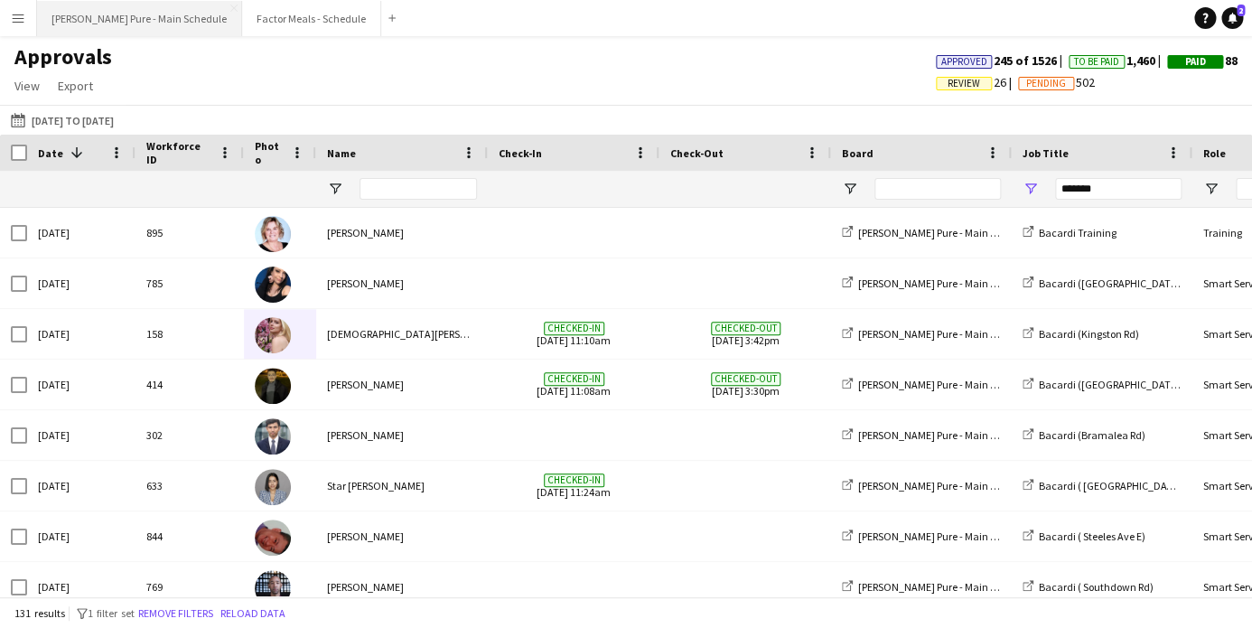
click at [92, 20] on button "[PERSON_NAME] Pure - Main Schedule Close" at bounding box center [139, 18] width 205 height 35
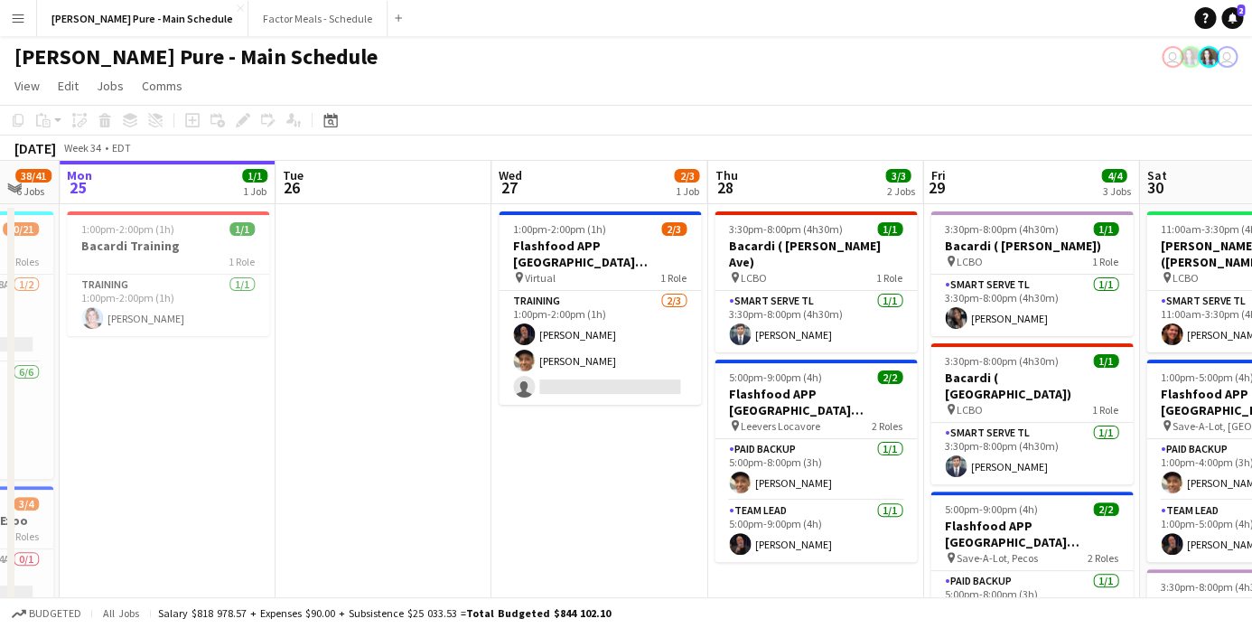
scroll to position [0, 587]
drag, startPoint x: 827, startPoint y: 381, endPoint x: 671, endPoint y: 379, distance: 155.4
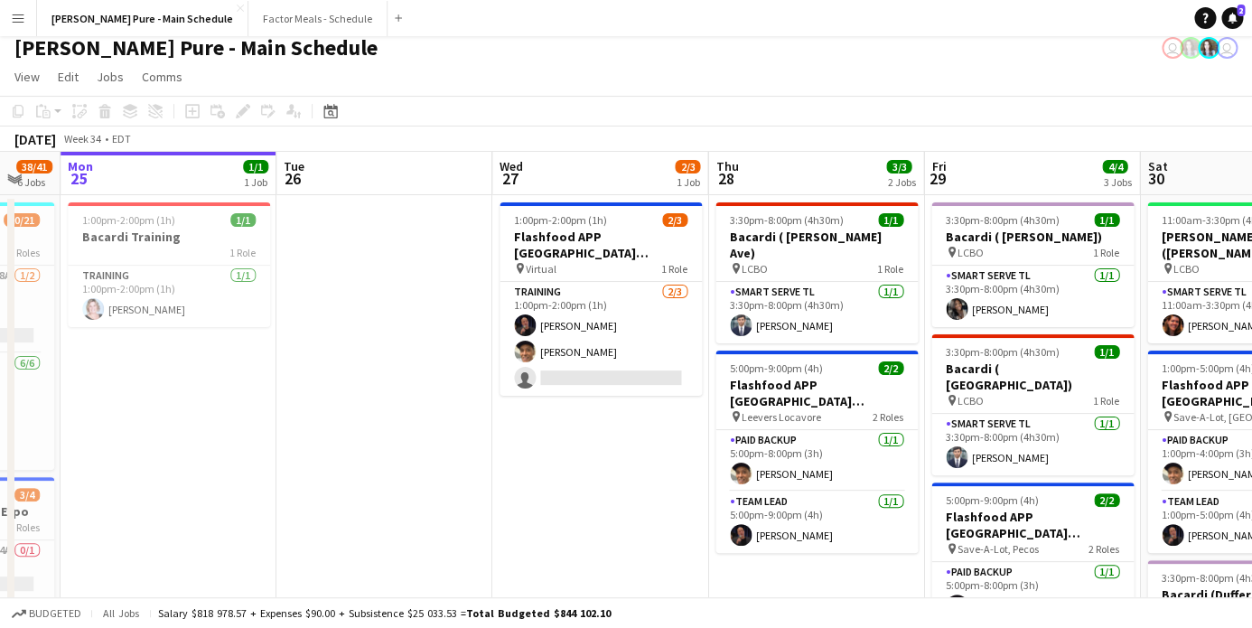
scroll to position [0, 0]
